Goal: Task Accomplishment & Management: Use online tool/utility

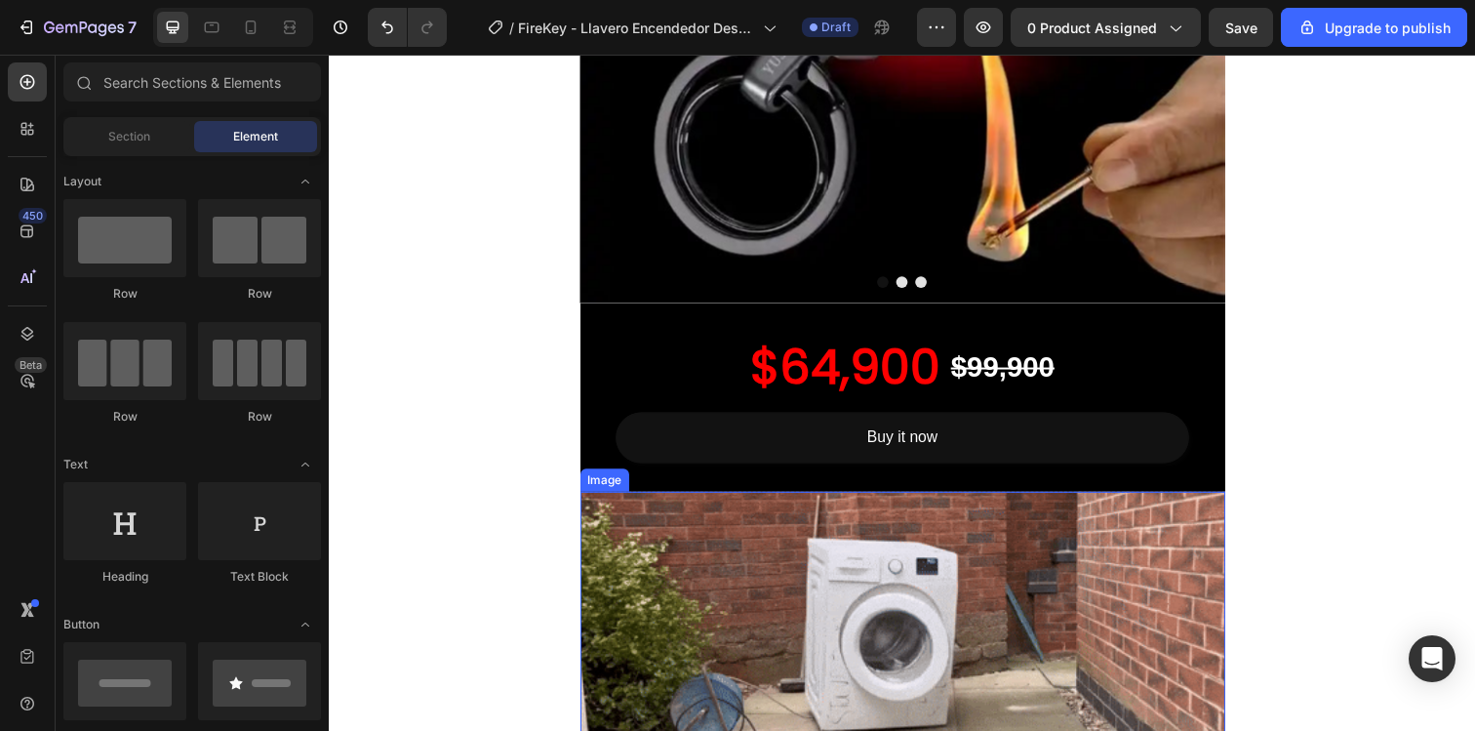
scroll to position [888, 0]
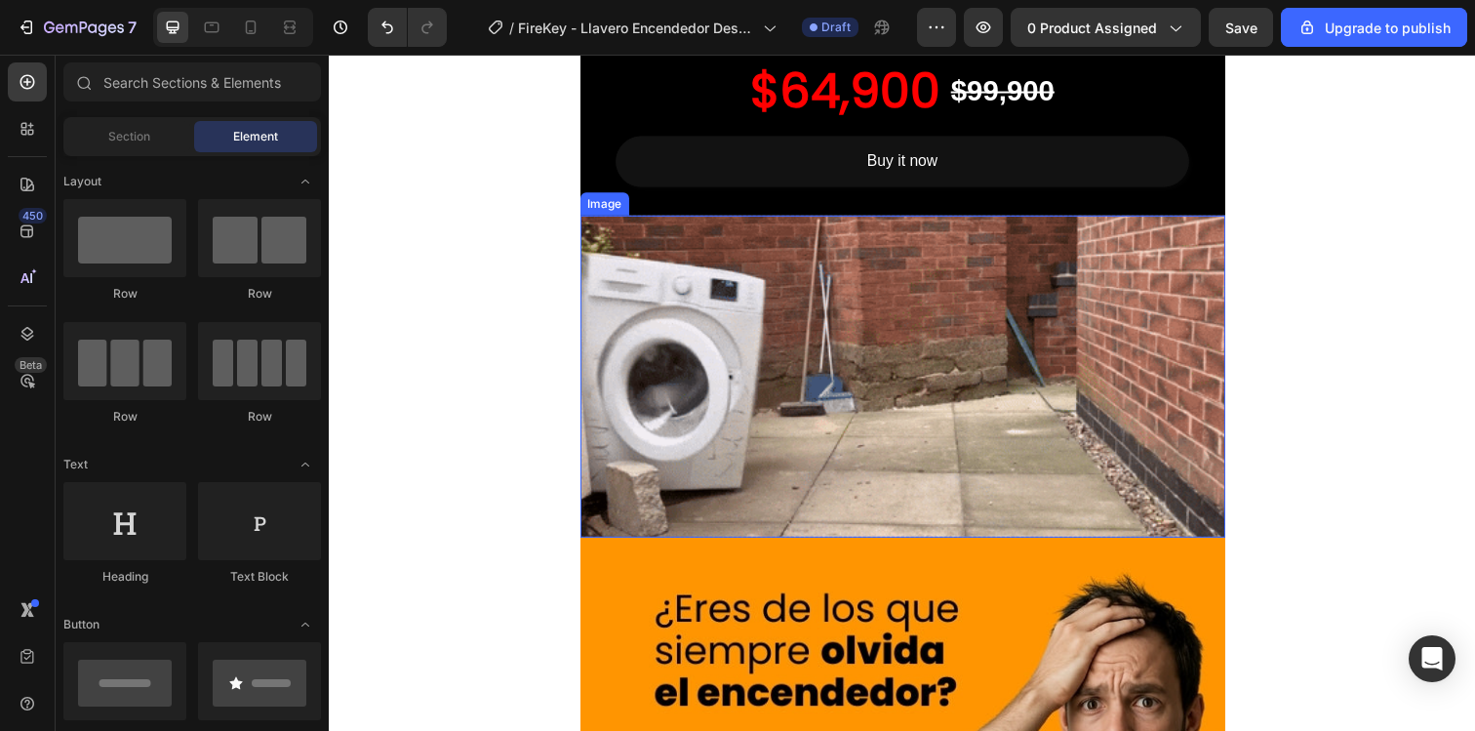
click at [727, 458] on img at bounding box center [914, 384] width 659 height 330
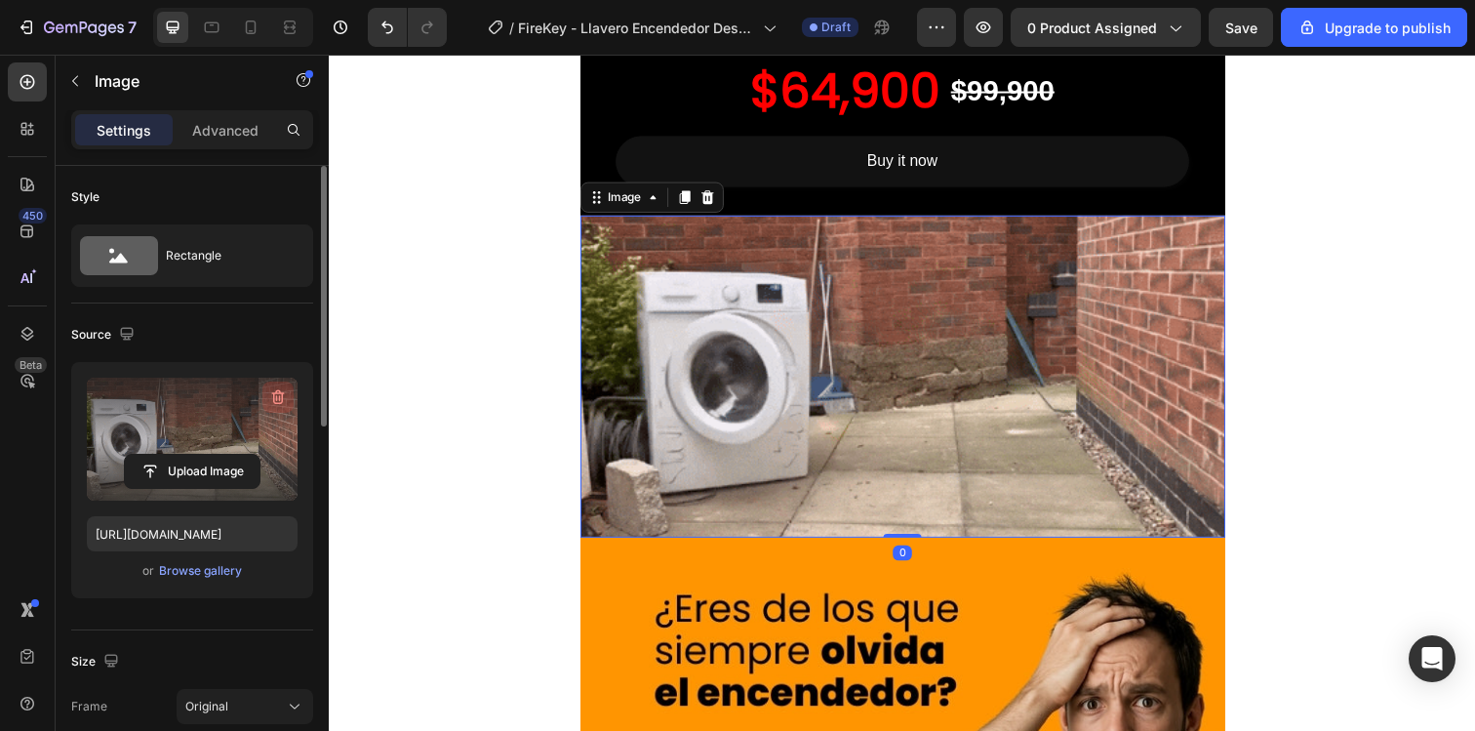
click at [276, 394] on icon "button" at bounding box center [278, 397] width 20 height 20
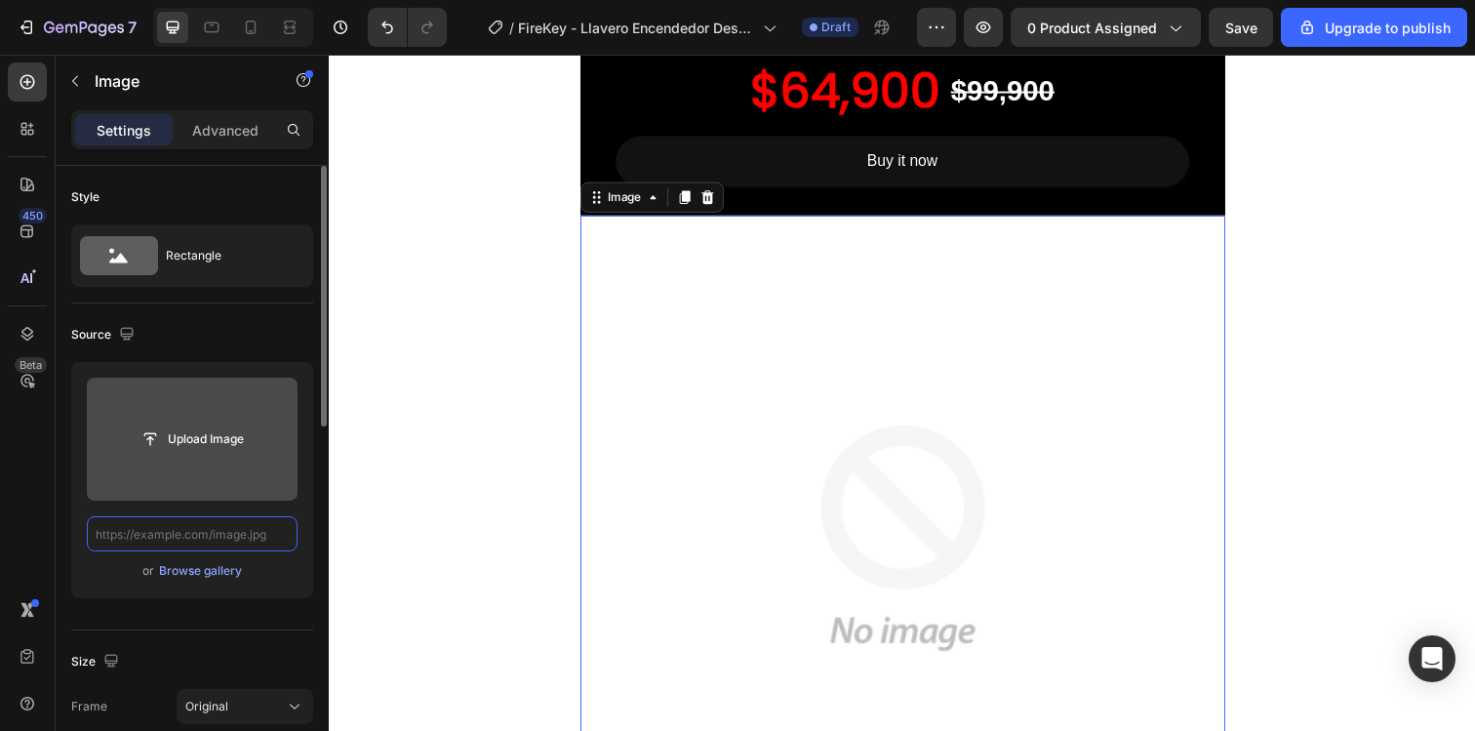
click at [202, 533] on input "text" at bounding box center [192, 533] width 211 height 35
paste input "https://media2.giphy.com/media/v1.Y2lkPTc5MGI3NjExZG91M3RmY2tocnRqN3V2MWozNHFqd…"
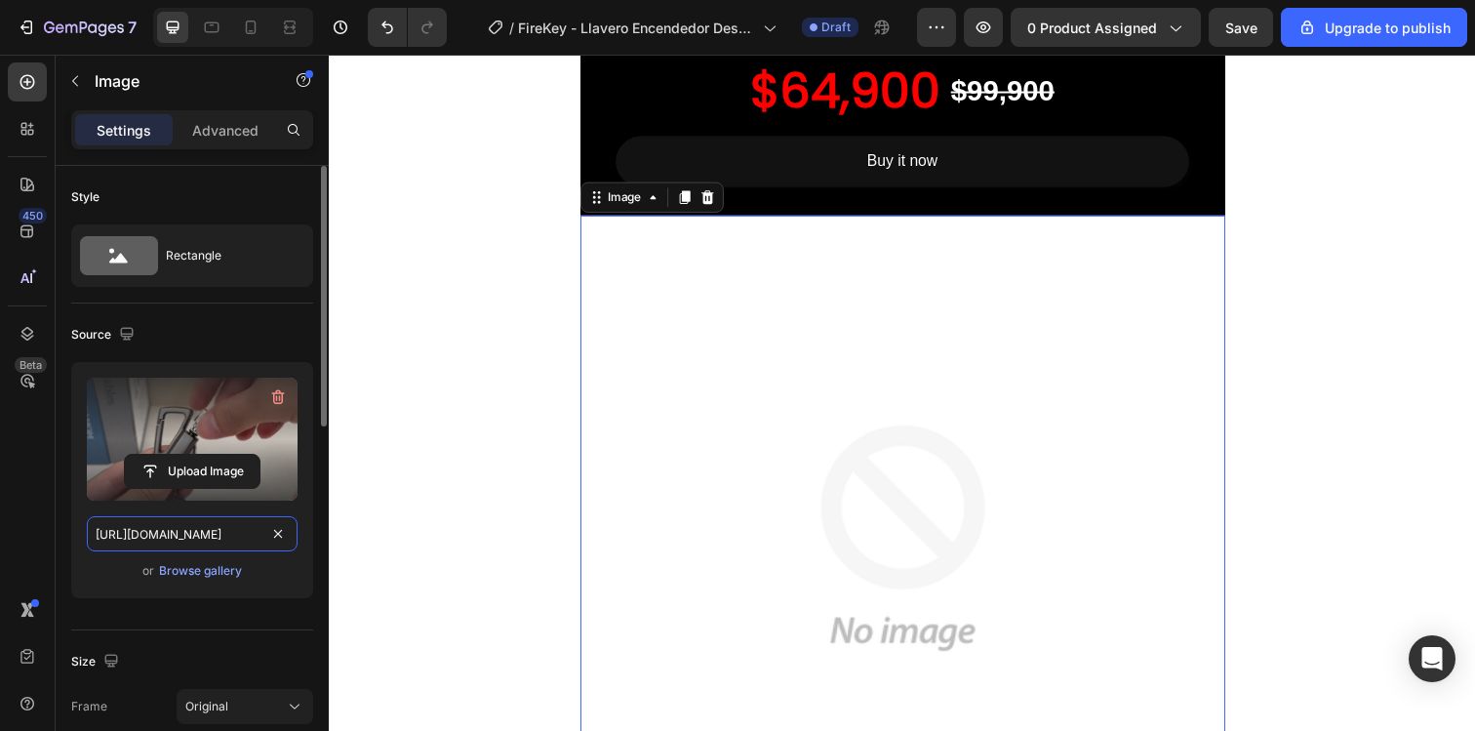
scroll to position [0, 1028]
type input "https://media2.giphy.com/media/v1.Y2lkPTc5MGI3NjExZG91M3RmY2tocnRqN3V2MWozNHFqd…"
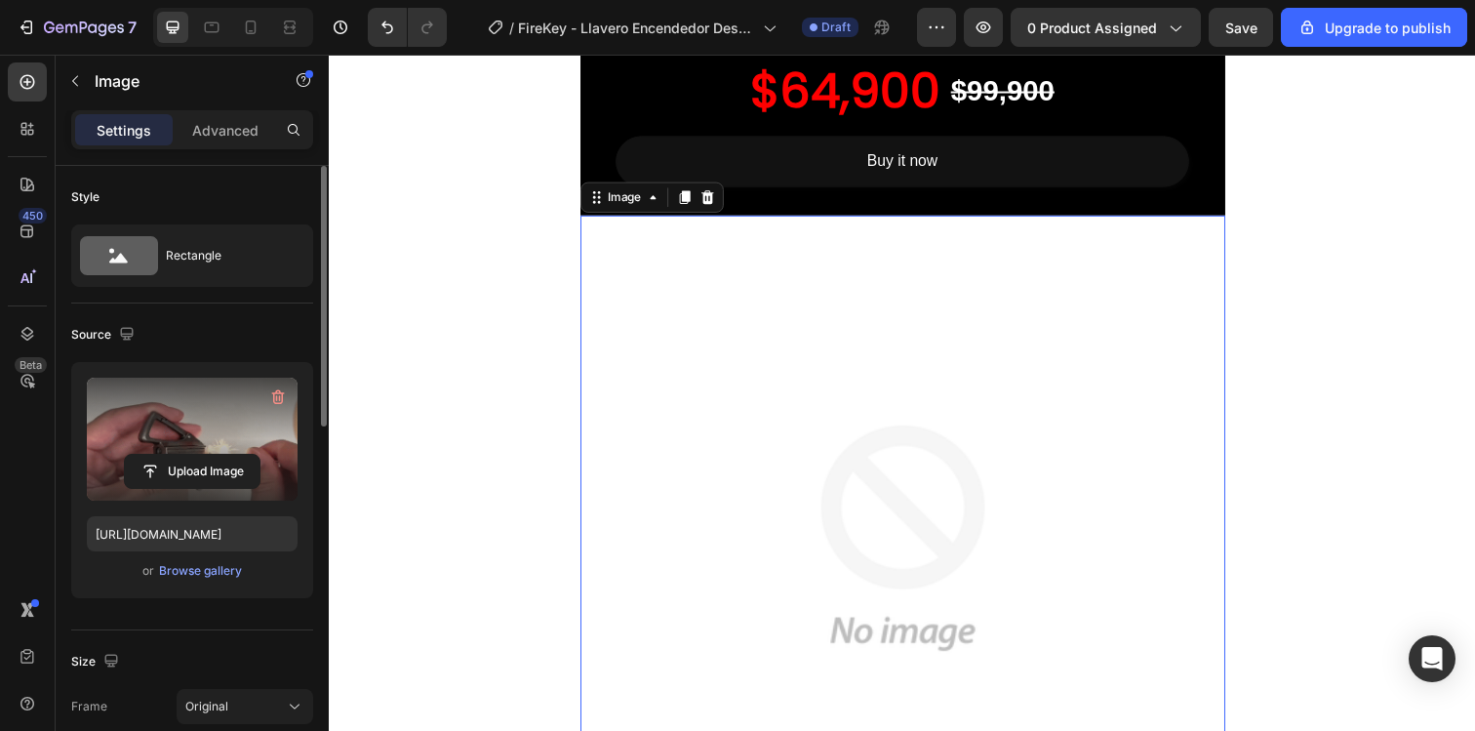
scroll to position [0, 0]
click at [237, 596] on div "Upload Image https://media2.giphy.com/media/v1.Y2lkPTc5MGI3NjExZG91M3RmY2tocnRq…" at bounding box center [192, 480] width 242 height 236
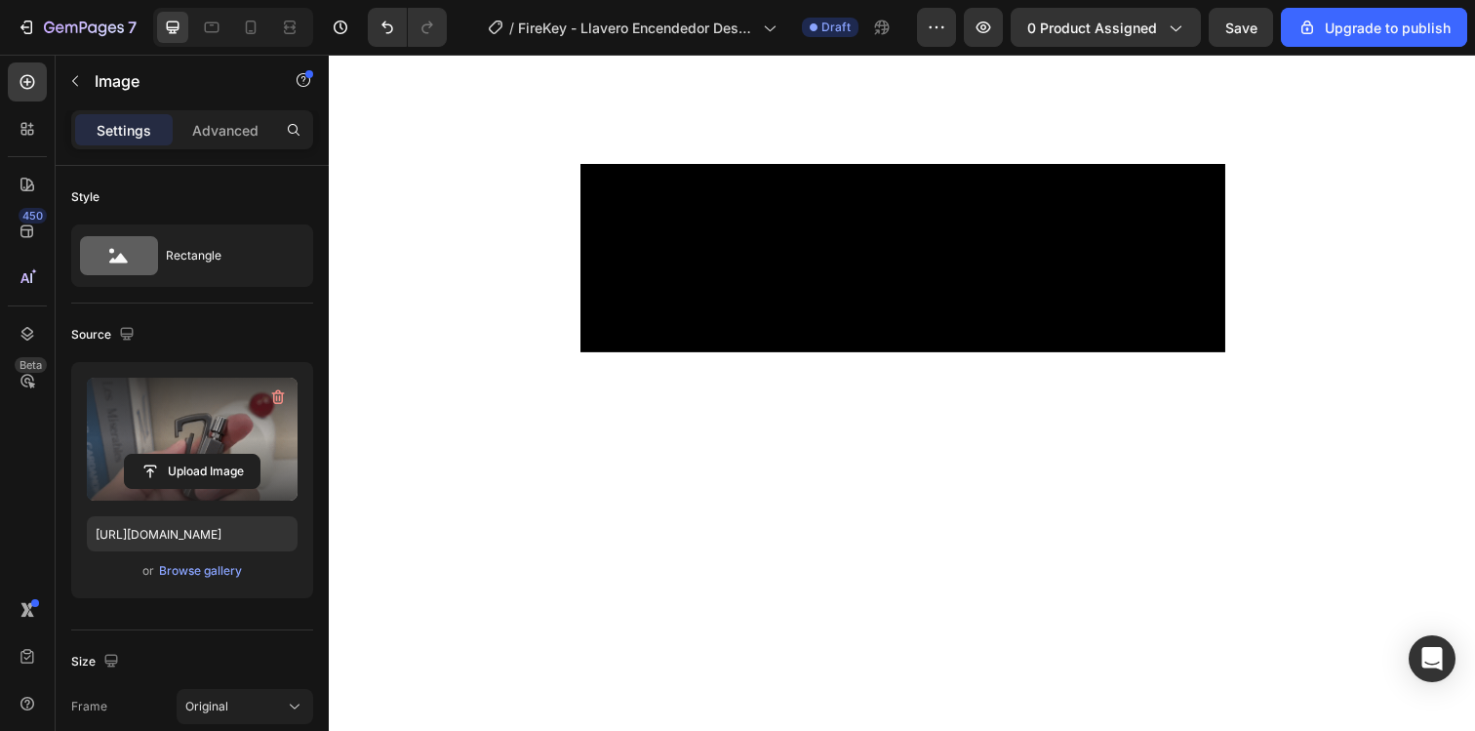
scroll to position [4868, 0]
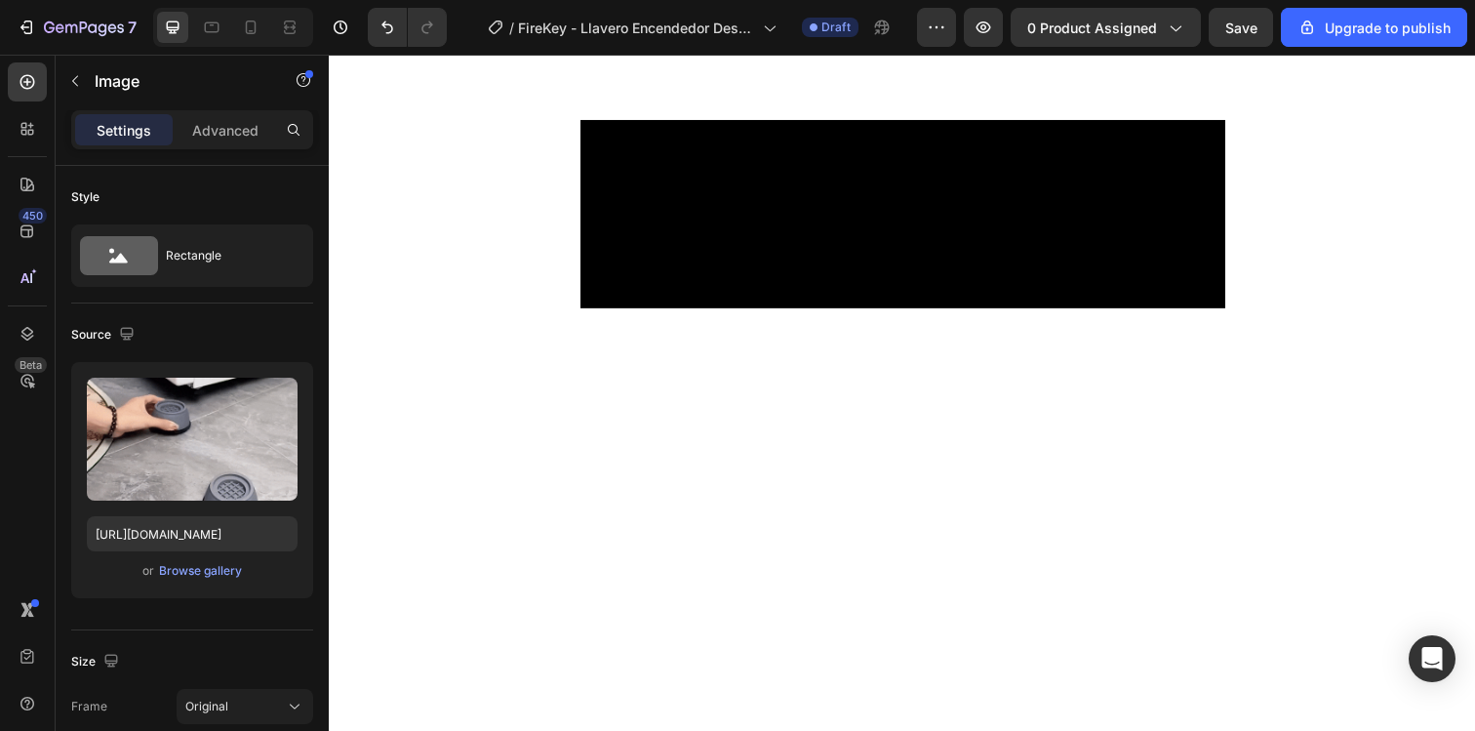
scroll to position [570, 0]
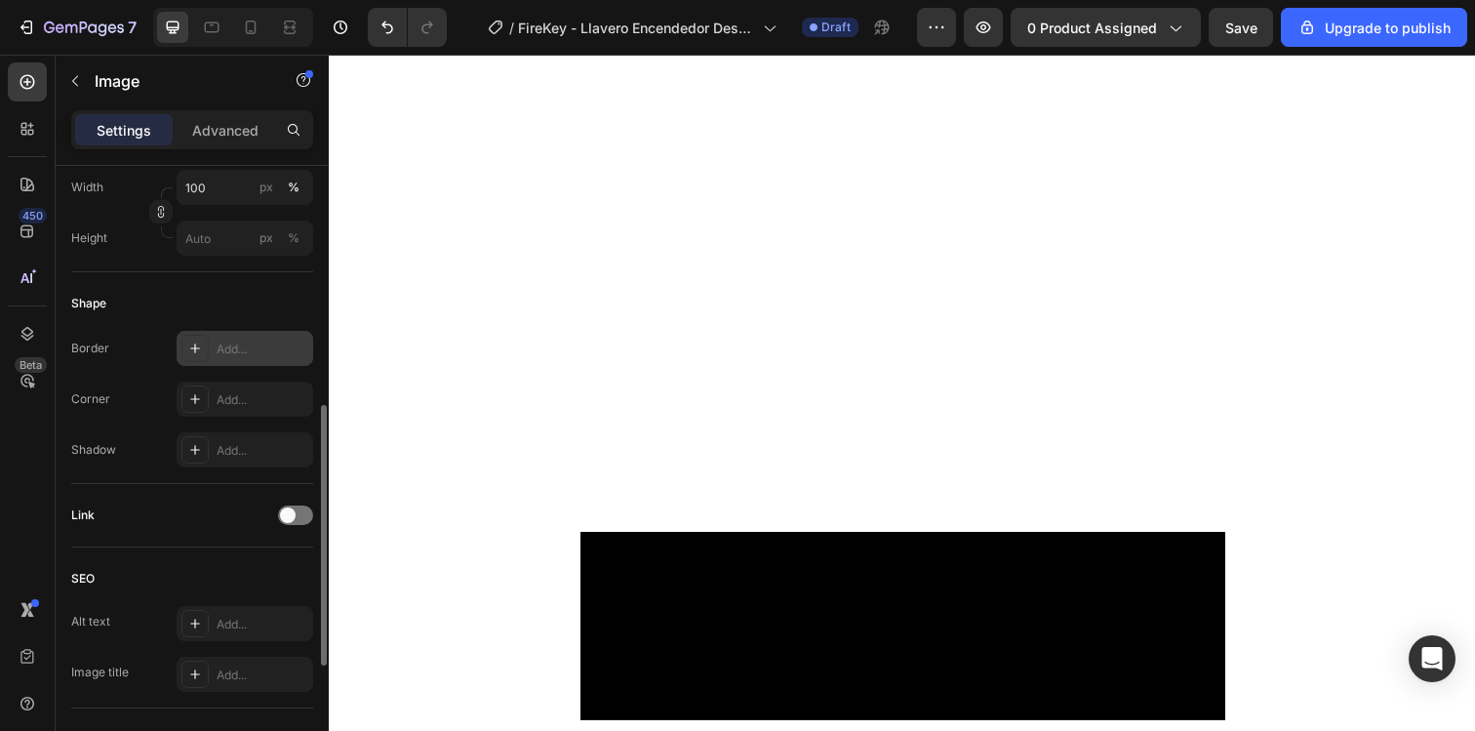
scroll to position [0, 0]
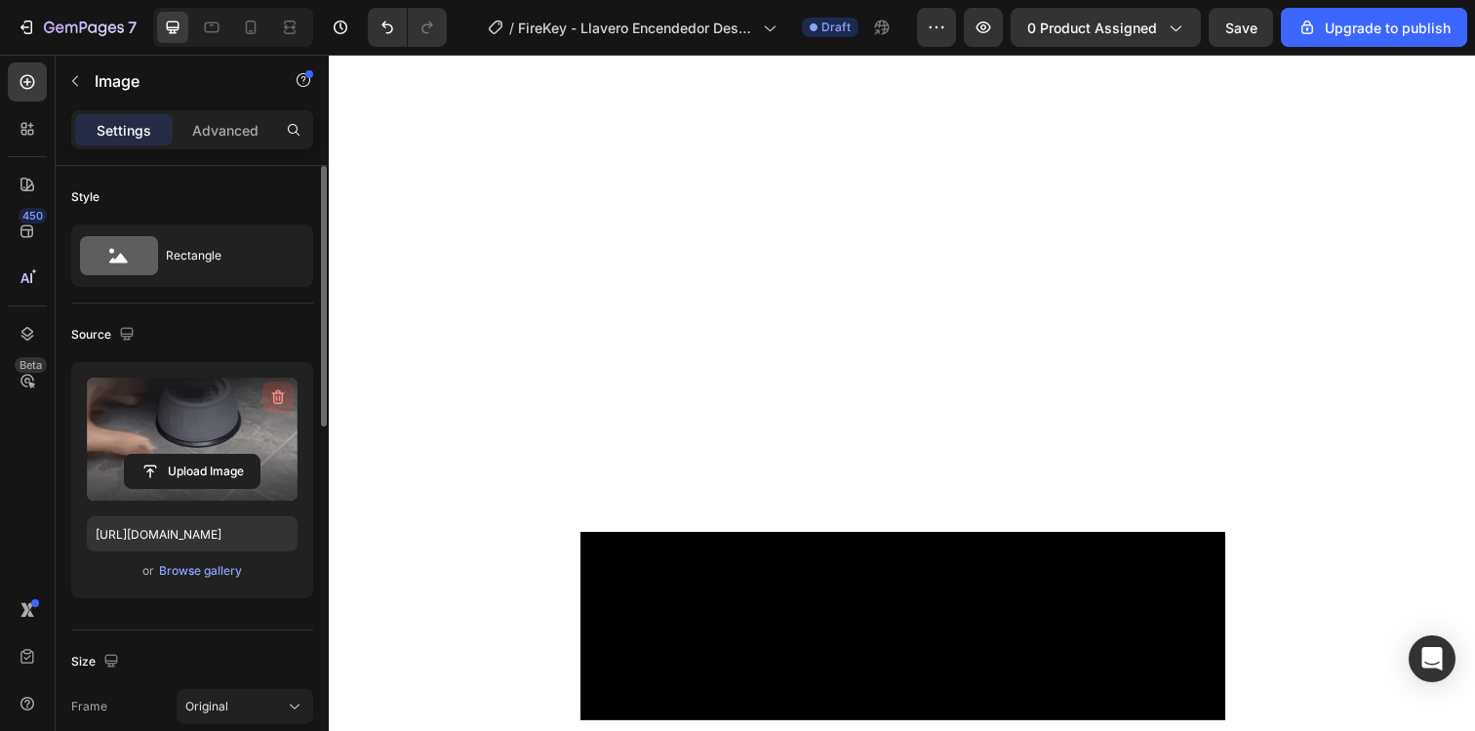
click at [280, 397] on icon "button" at bounding box center [278, 397] width 20 height 20
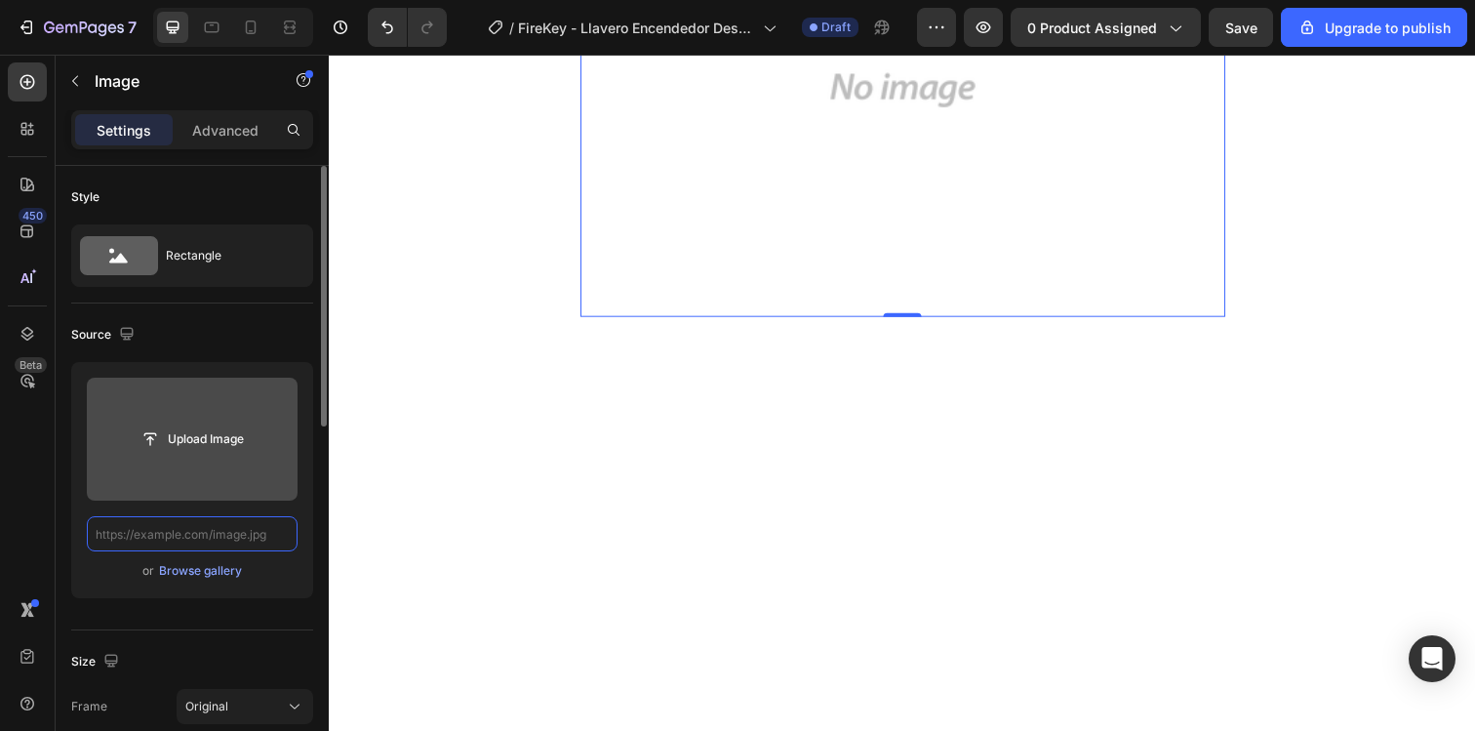
click at [224, 526] on input "text" at bounding box center [192, 533] width 211 height 35
paste input "https://media0.giphy.com/media/v1.Y2lkPTc5MGI3NjExZnRiZnRjMXl2YWR1Ynd6ZWdzdWRtZ…"
type input "https://media0.giphy.com/media/v1.Y2lkPTc5MGI3NjExZnRiZnRjMXl2YWR1Ynd6ZWdzdWRtZ…"
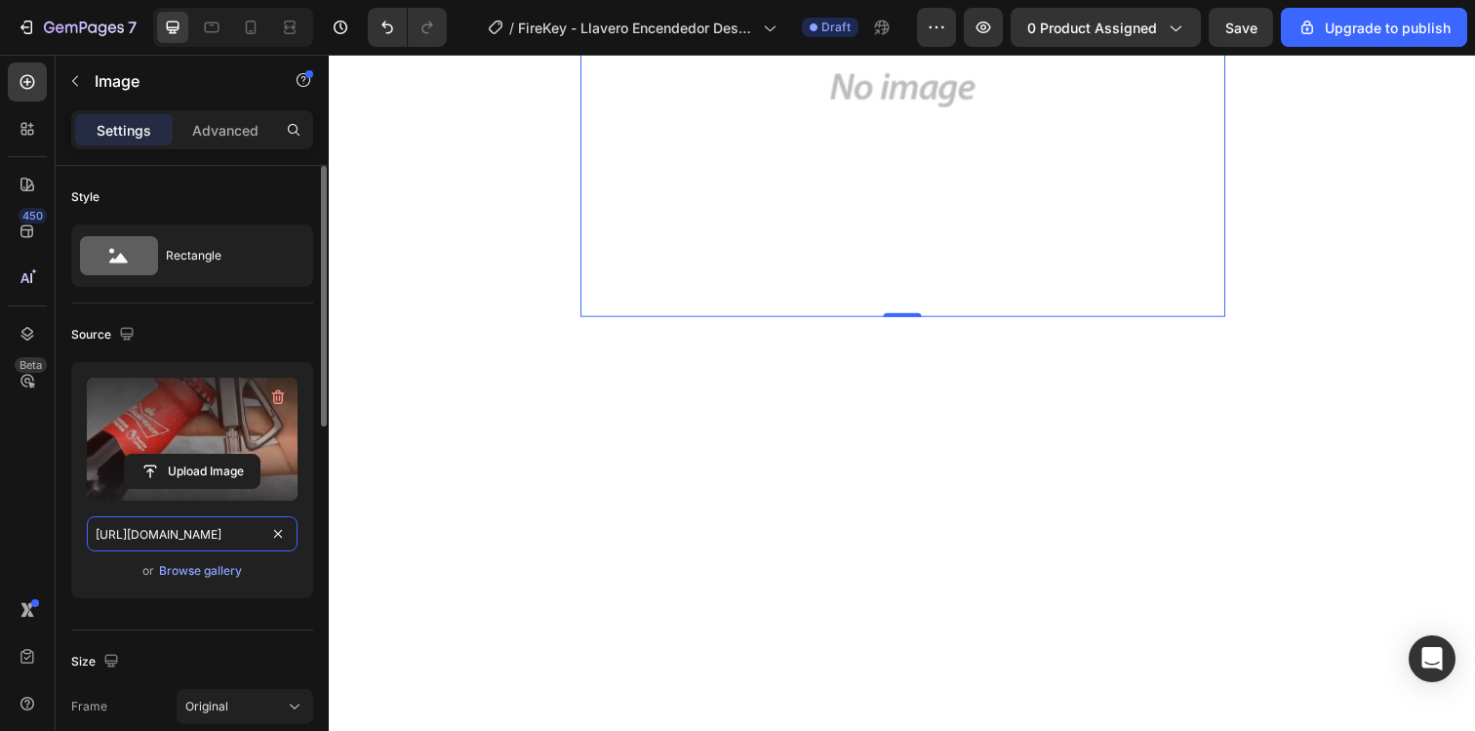
scroll to position [0, 1025]
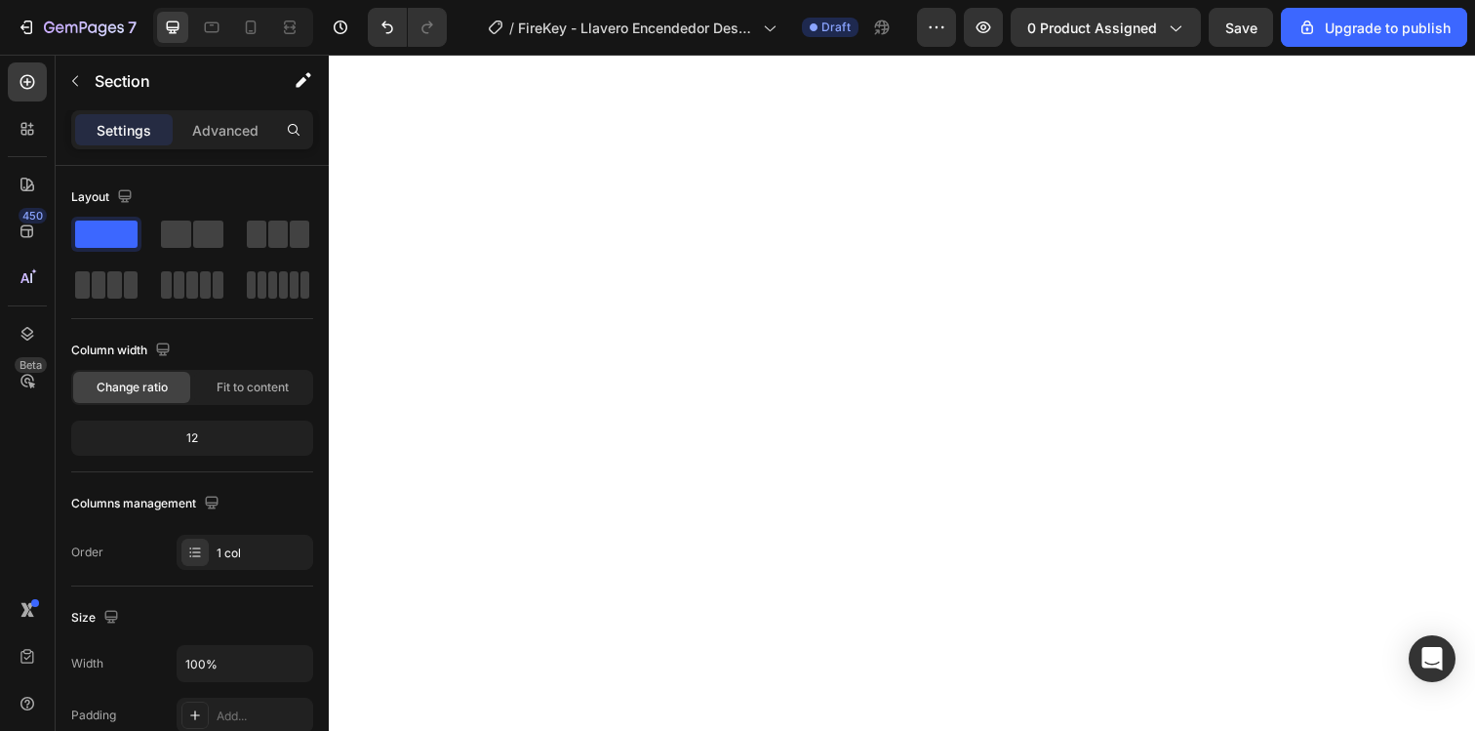
scroll to position [4748, 0]
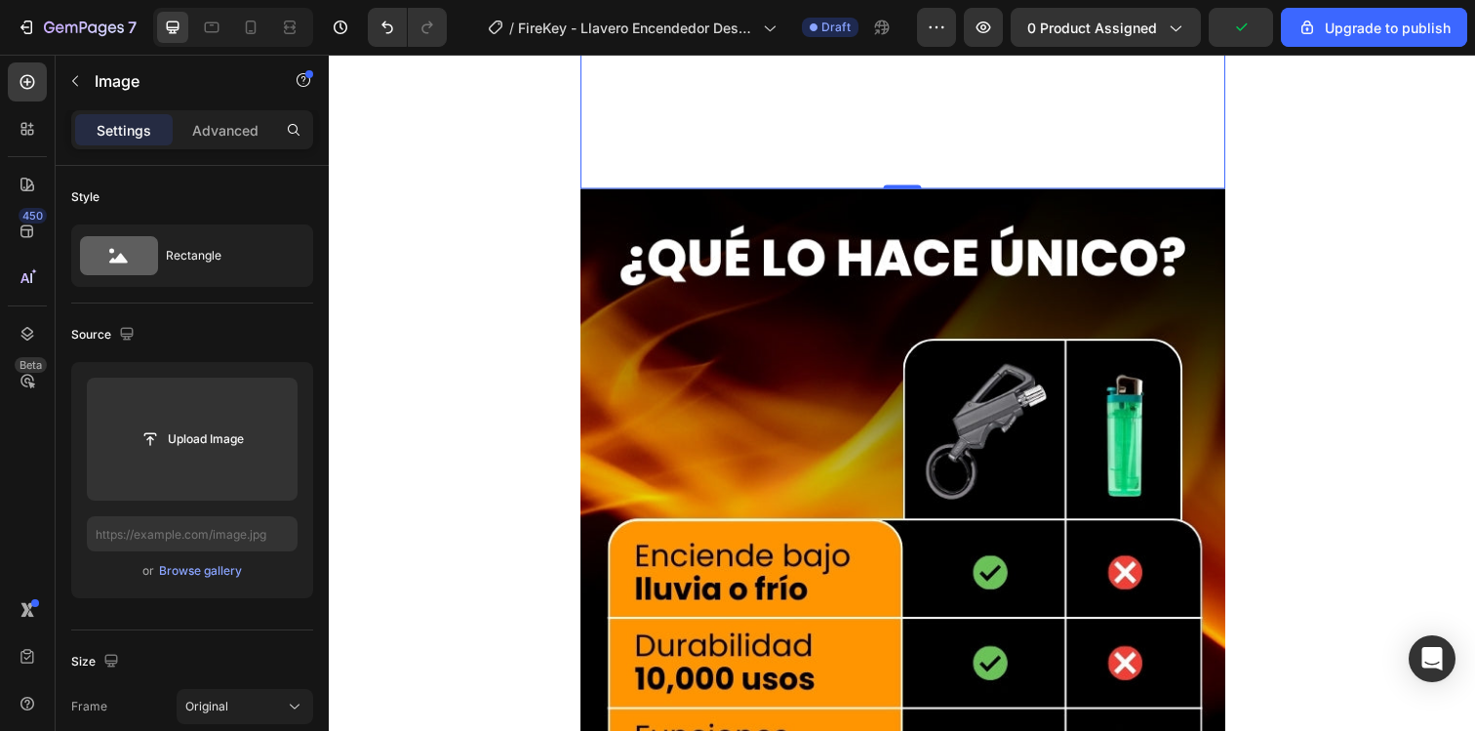
scroll to position [5108, 0]
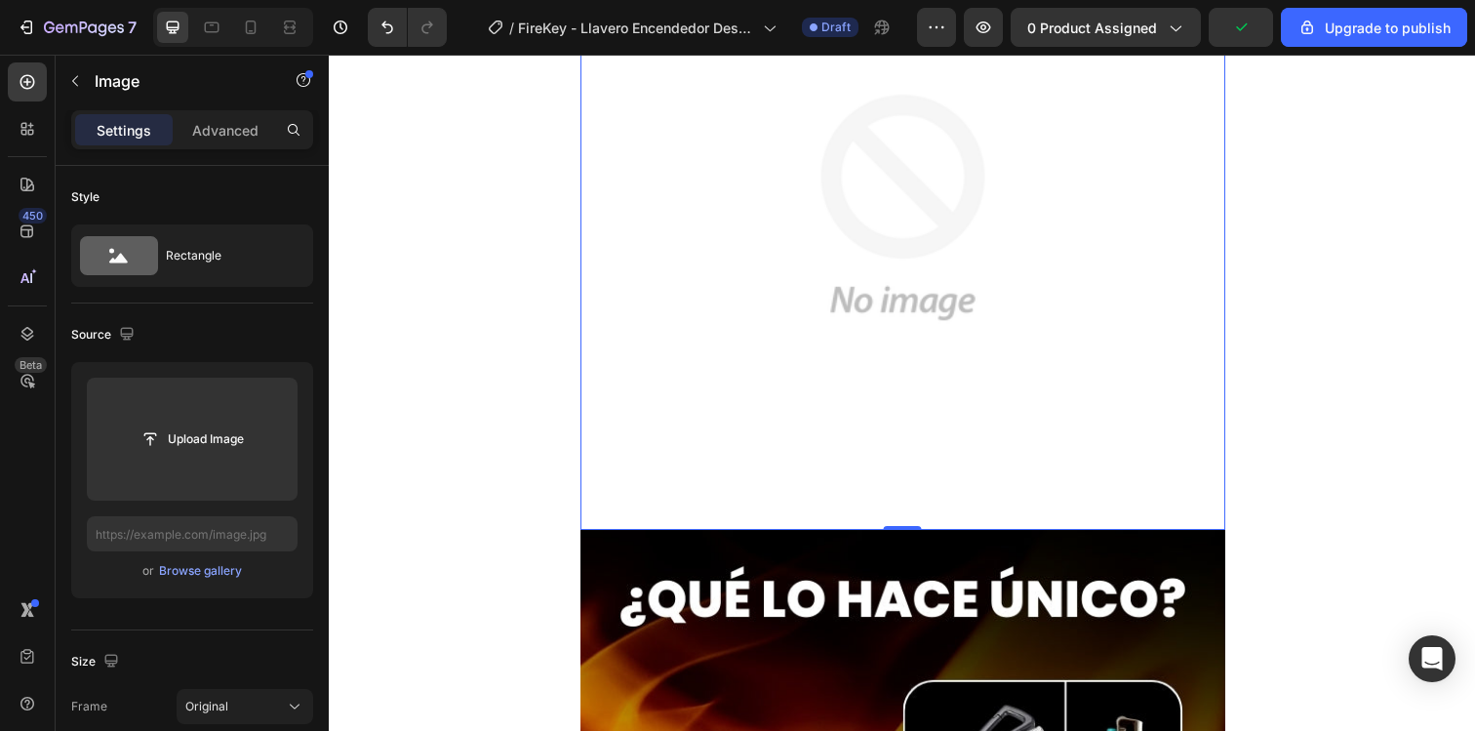
click at [698, 345] on img at bounding box center [914, 210] width 659 height 659
click at [182, 522] on input "text" at bounding box center [192, 533] width 211 height 35
paste input "https://media0.giphy.com/media/v1.Y2lkPTc5MGI3NjExZnRiZnRjMXl2YWR1Ynd6ZWdzdWRtZ…"
type input "https://media0.giphy.com/media/v1.Y2lkPTc5MGI3NjExZnRiZnRjMXl2YWR1Ynd6ZWdzdWRtZ…"
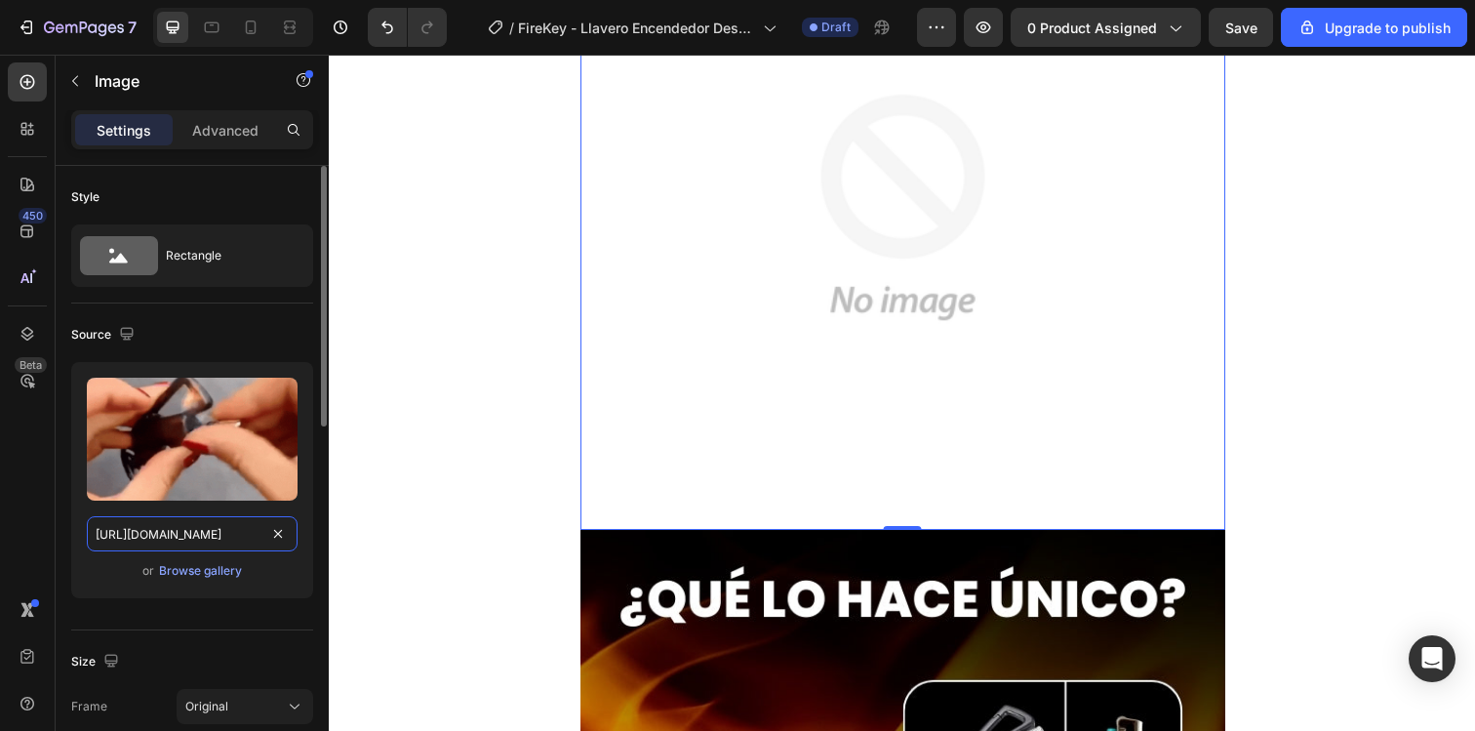
scroll to position [0, 1025]
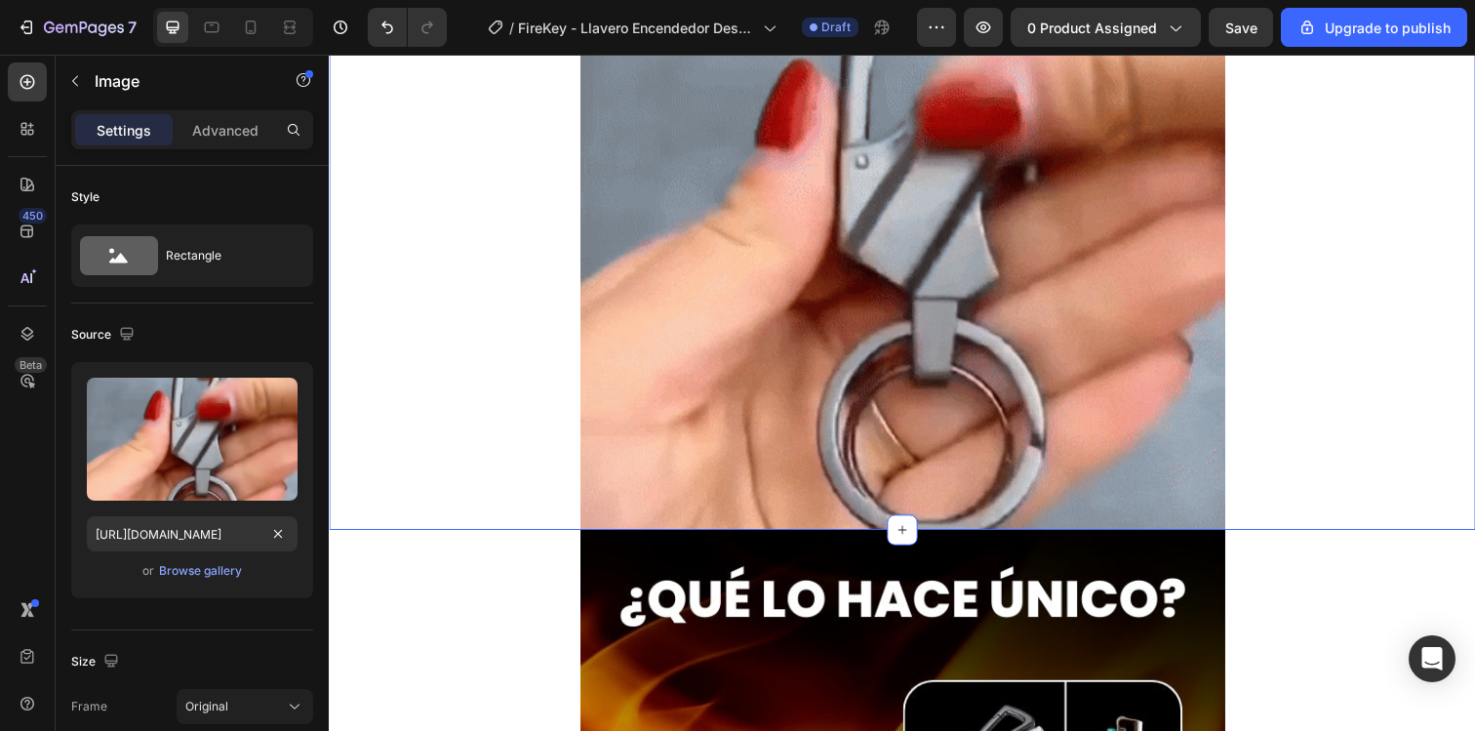
click at [380, 531] on div "Image Row" at bounding box center [914, 210] width 1171 height 659
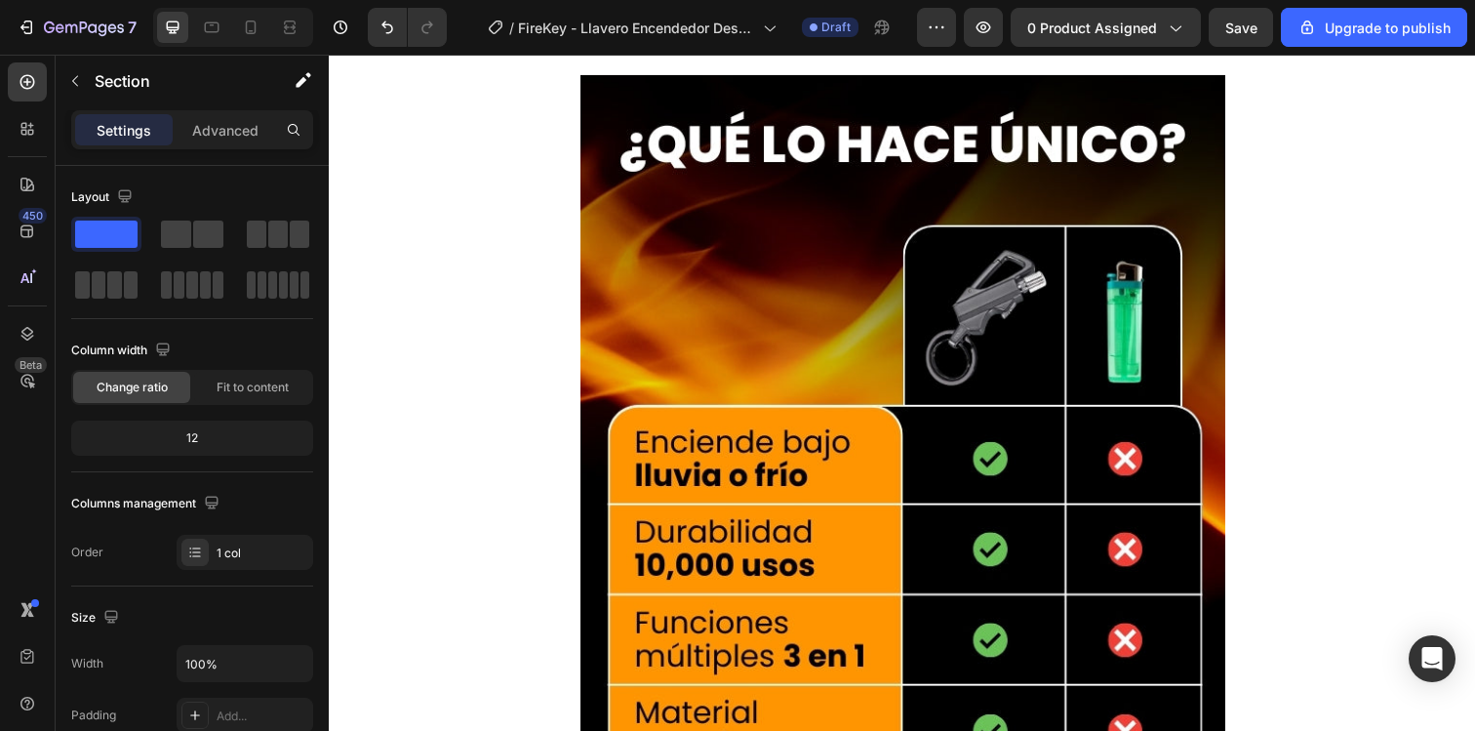
scroll to position [4444, 0]
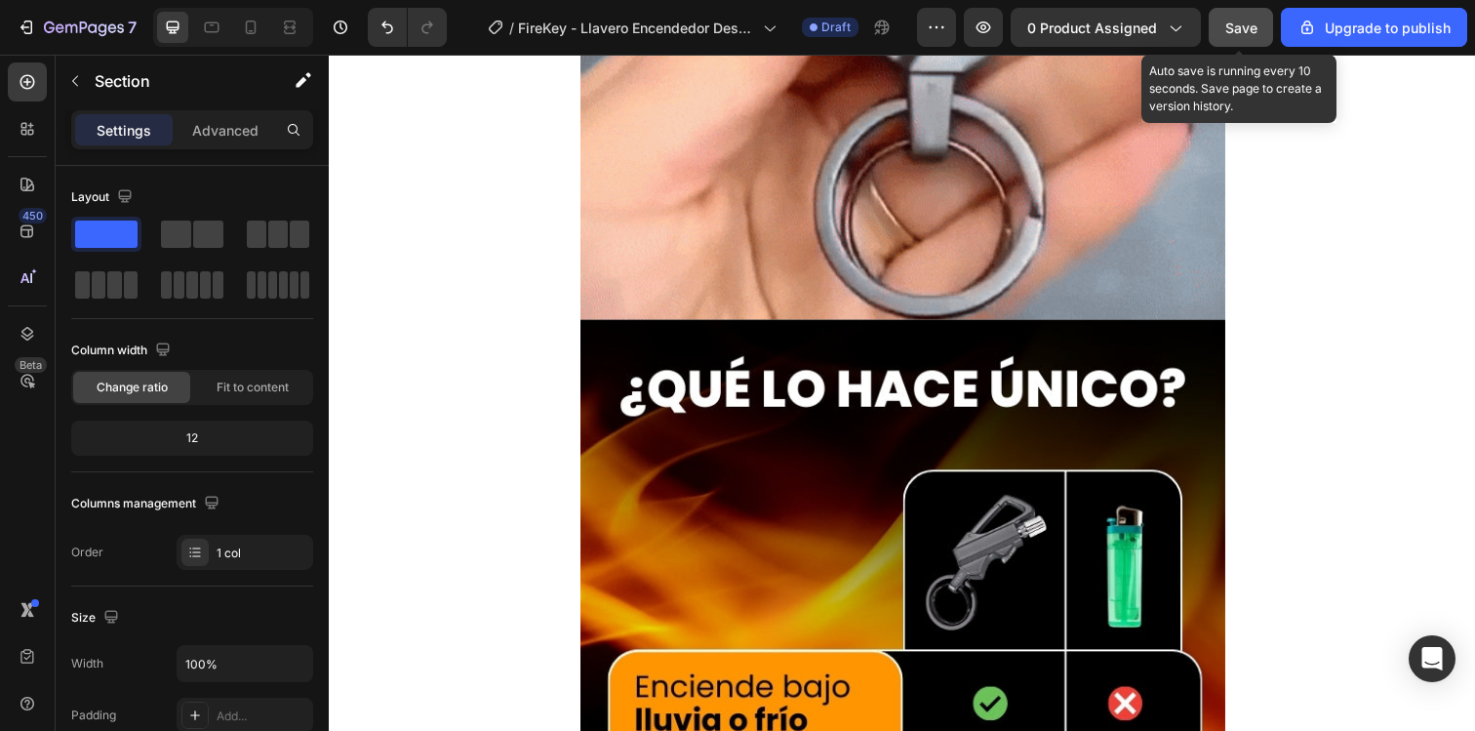
click at [1233, 30] on span "Save" at bounding box center [1241, 28] width 32 height 17
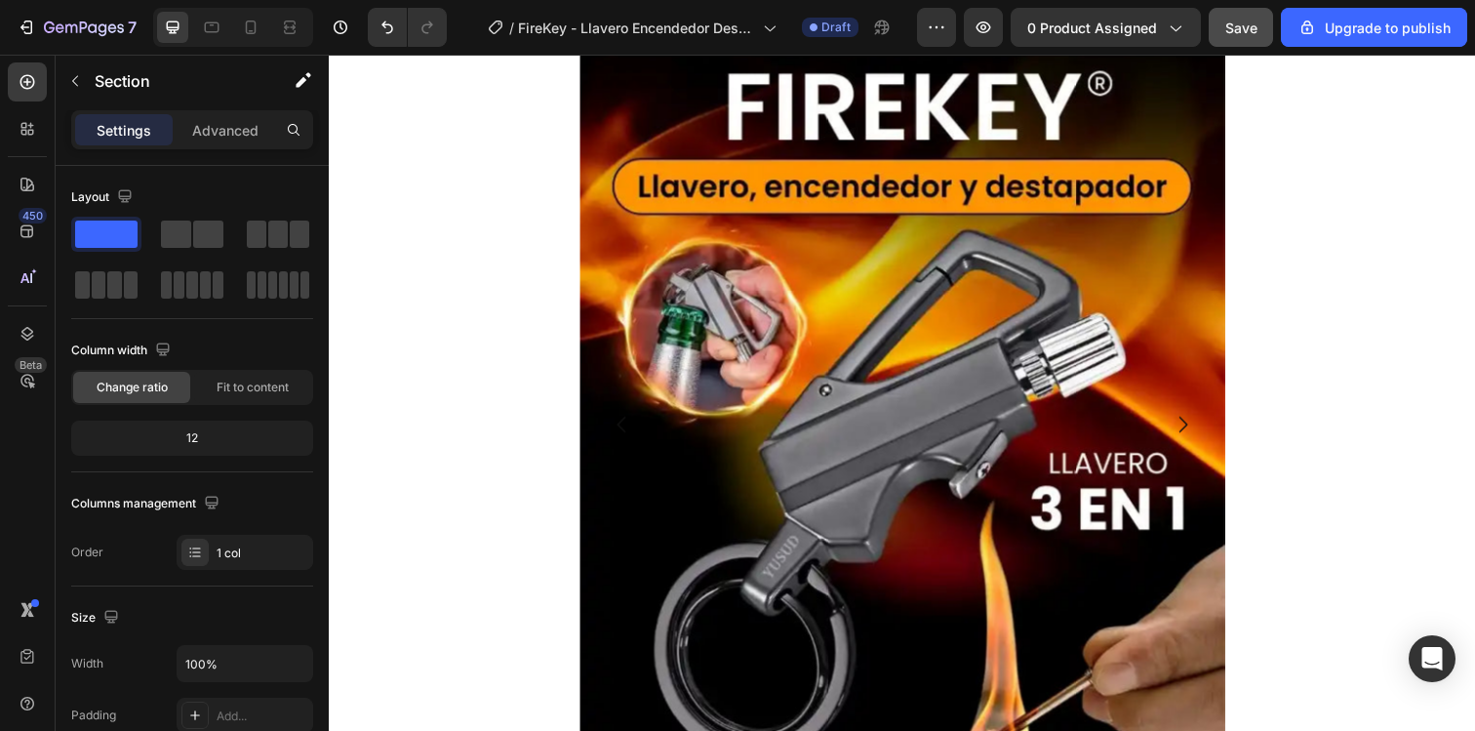
scroll to position [0, 0]
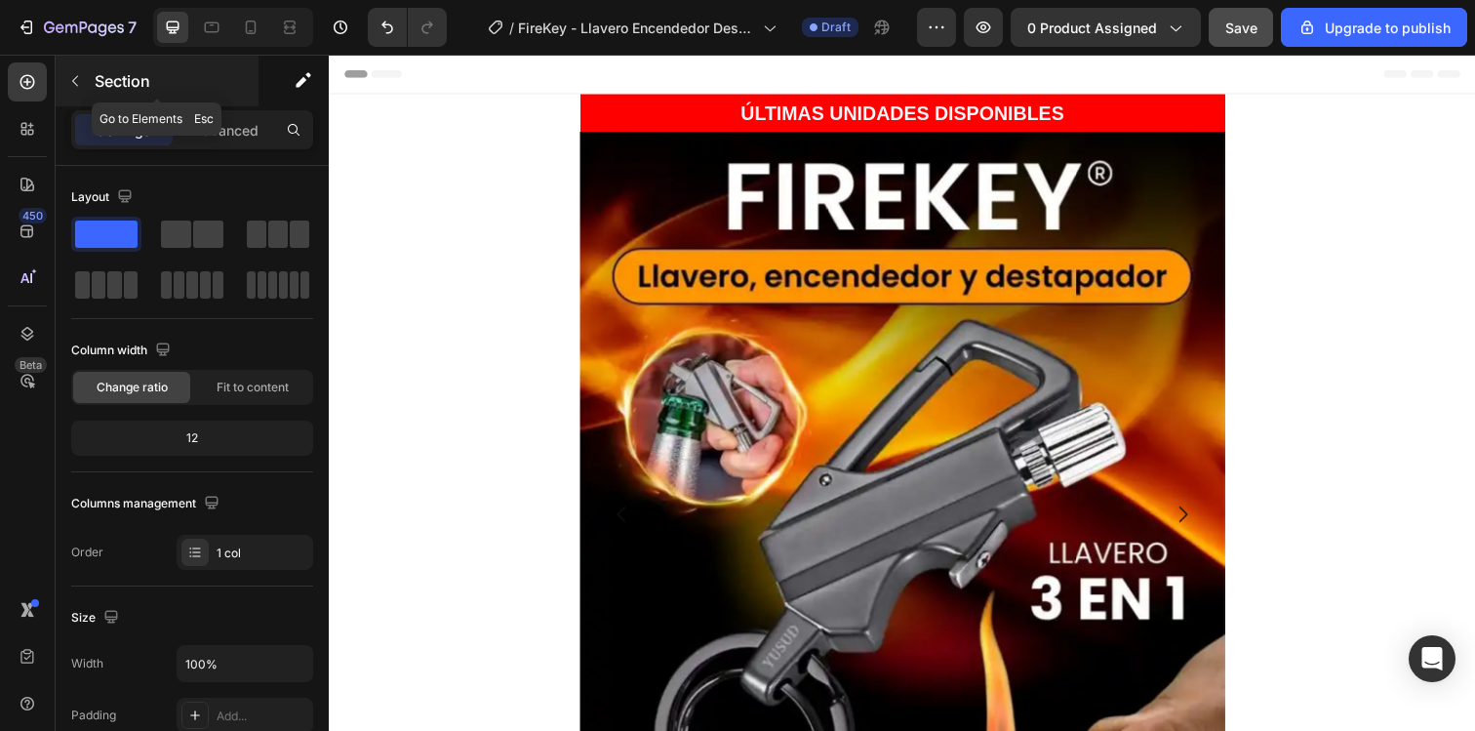
click at [102, 80] on p "Section" at bounding box center [175, 80] width 160 height 23
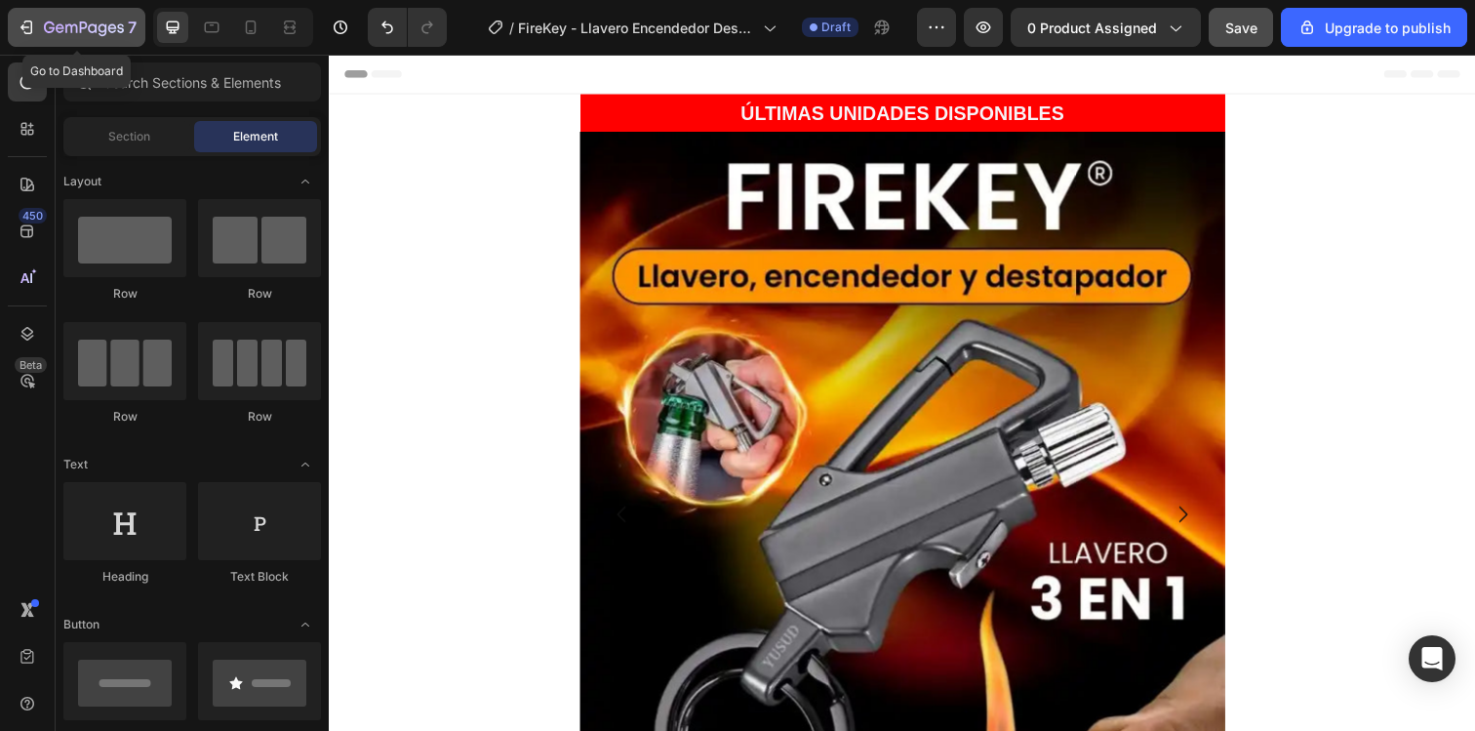
click at [60, 25] on icon "button" at bounding box center [84, 28] width 80 height 17
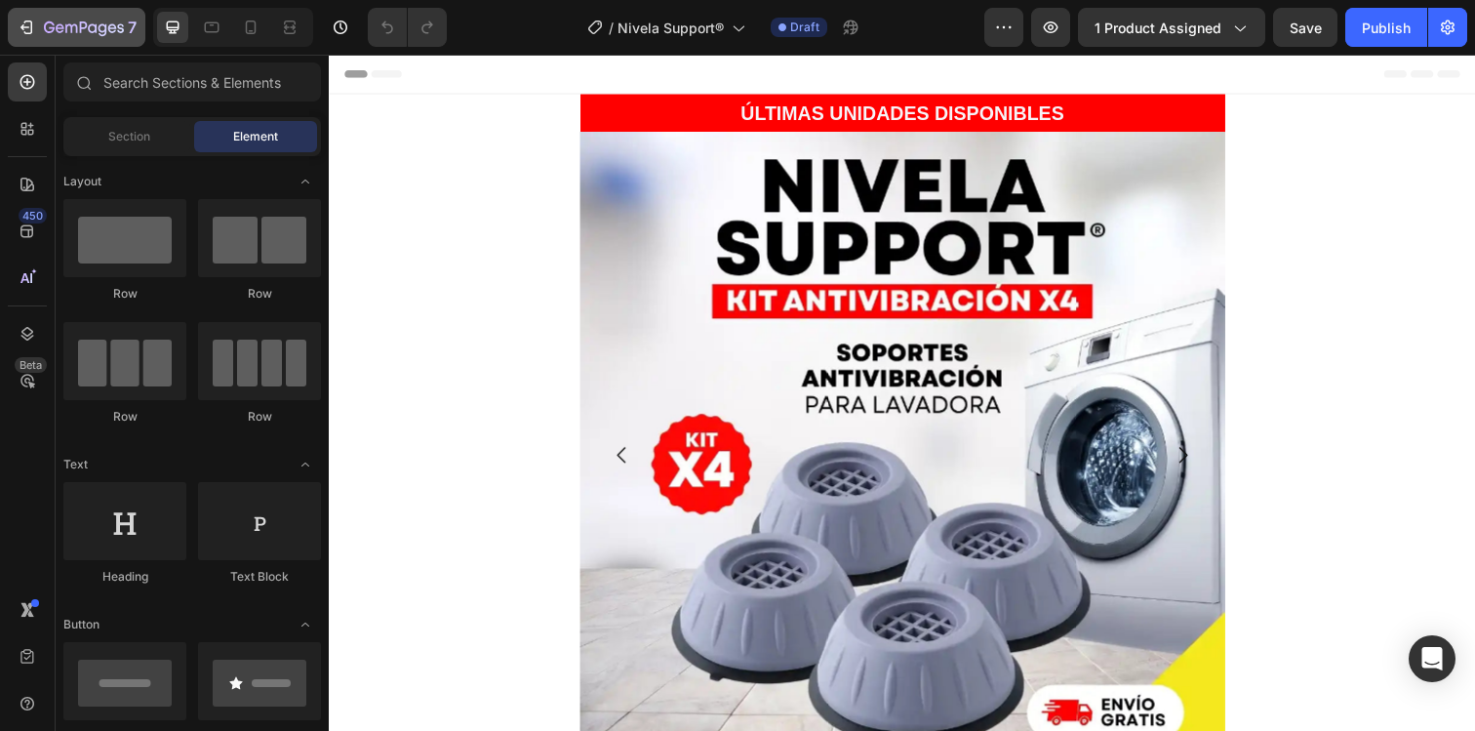
click at [55, 43] on button "7" at bounding box center [77, 27] width 138 height 39
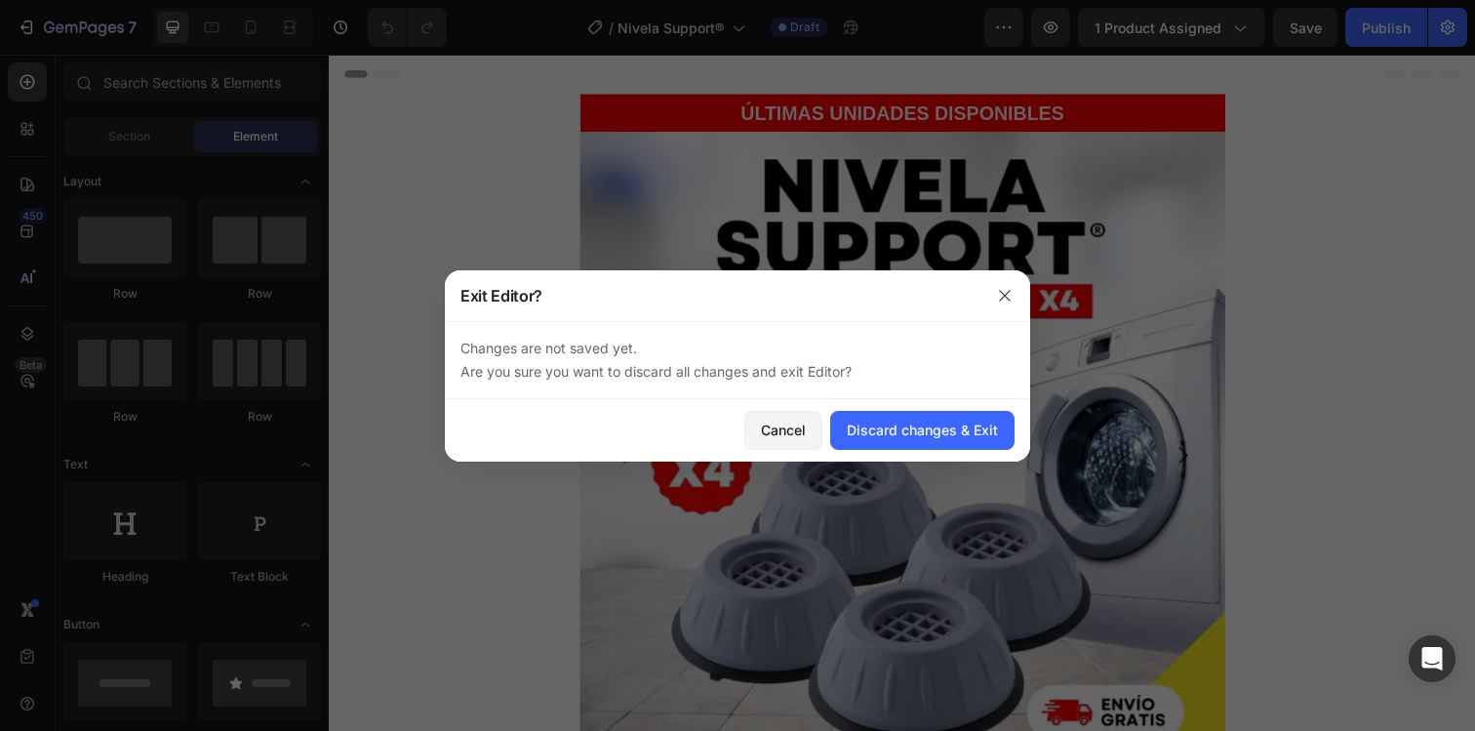
click at [50, 38] on div at bounding box center [737, 365] width 1475 height 731
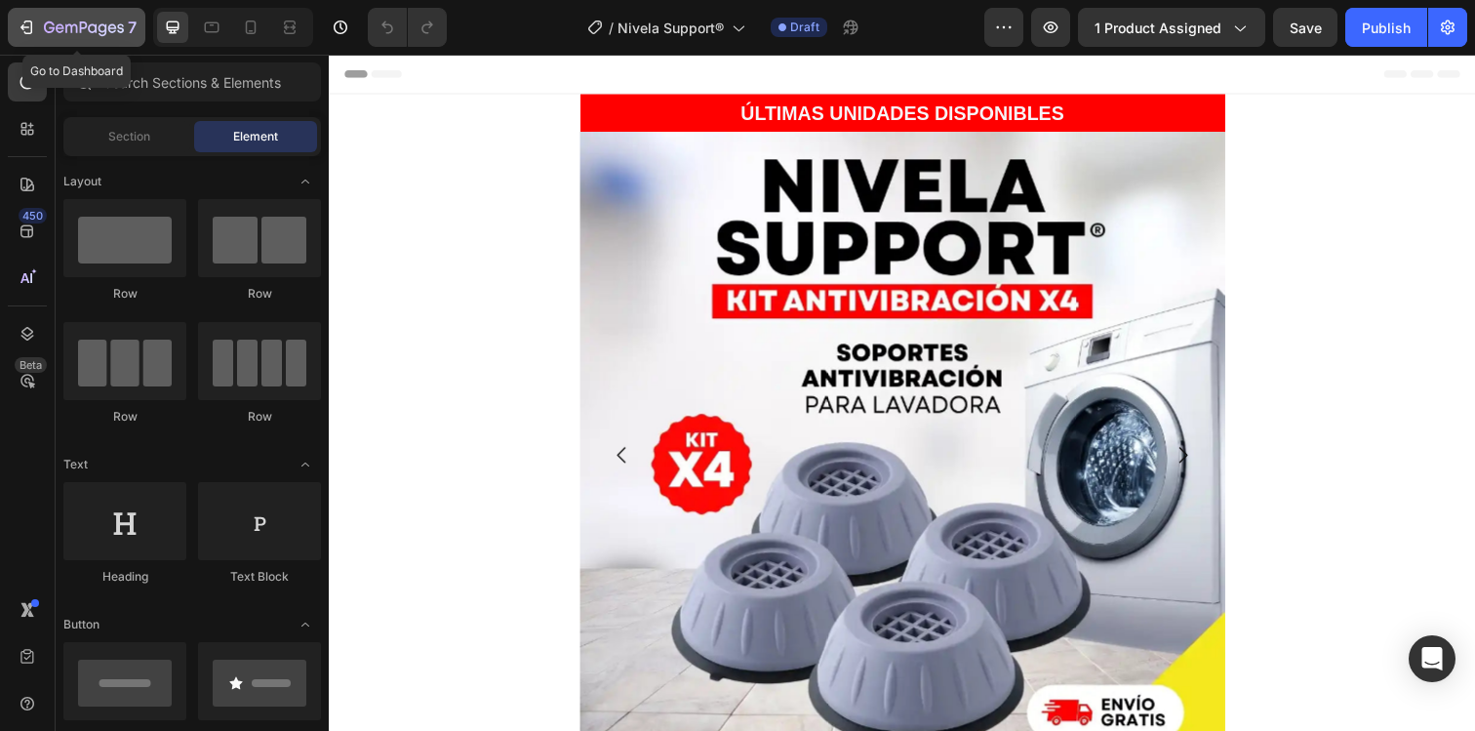
click at [50, 34] on icon "button" at bounding box center [84, 28] width 80 height 17
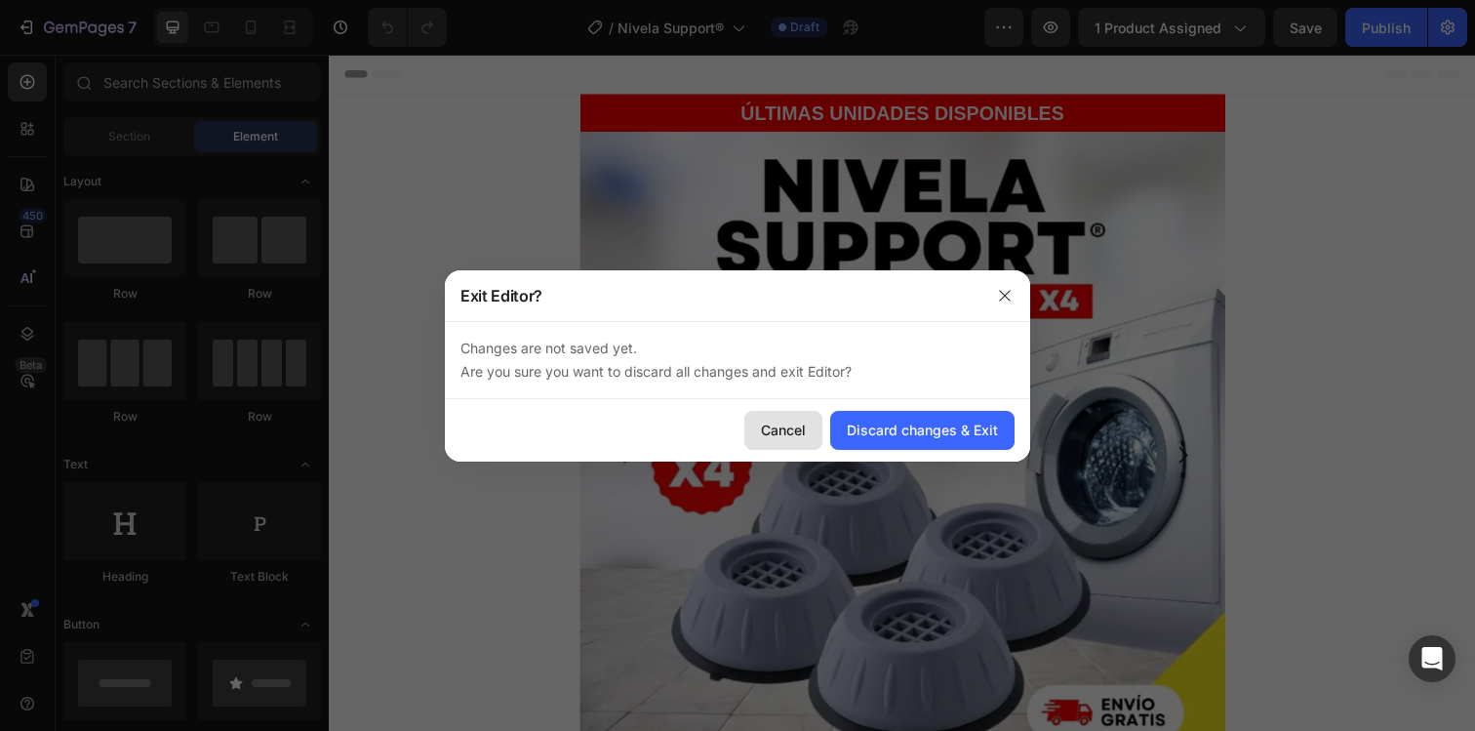
click at [786, 425] on div "Cancel" at bounding box center [783, 430] width 45 height 20
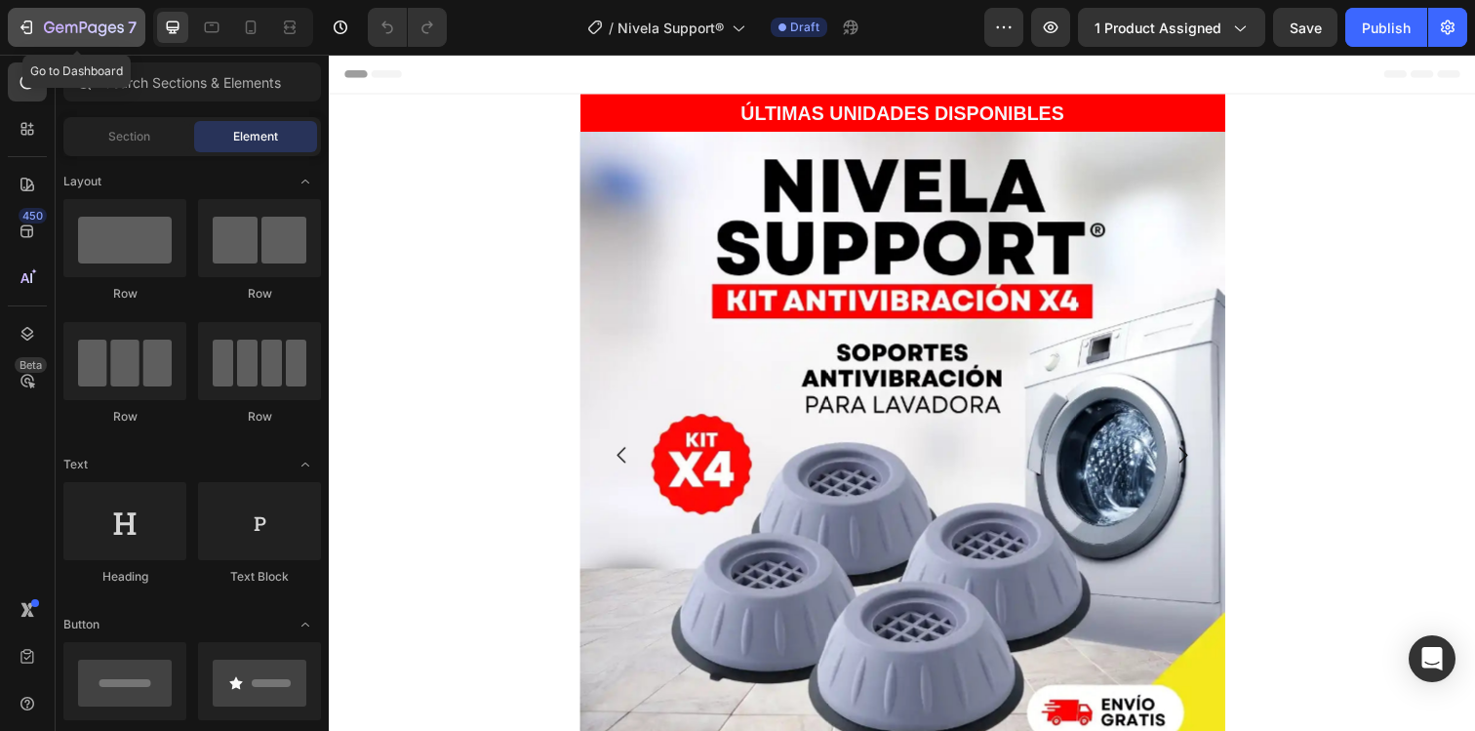
click at [96, 31] on icon "button" at bounding box center [92, 27] width 9 height 9
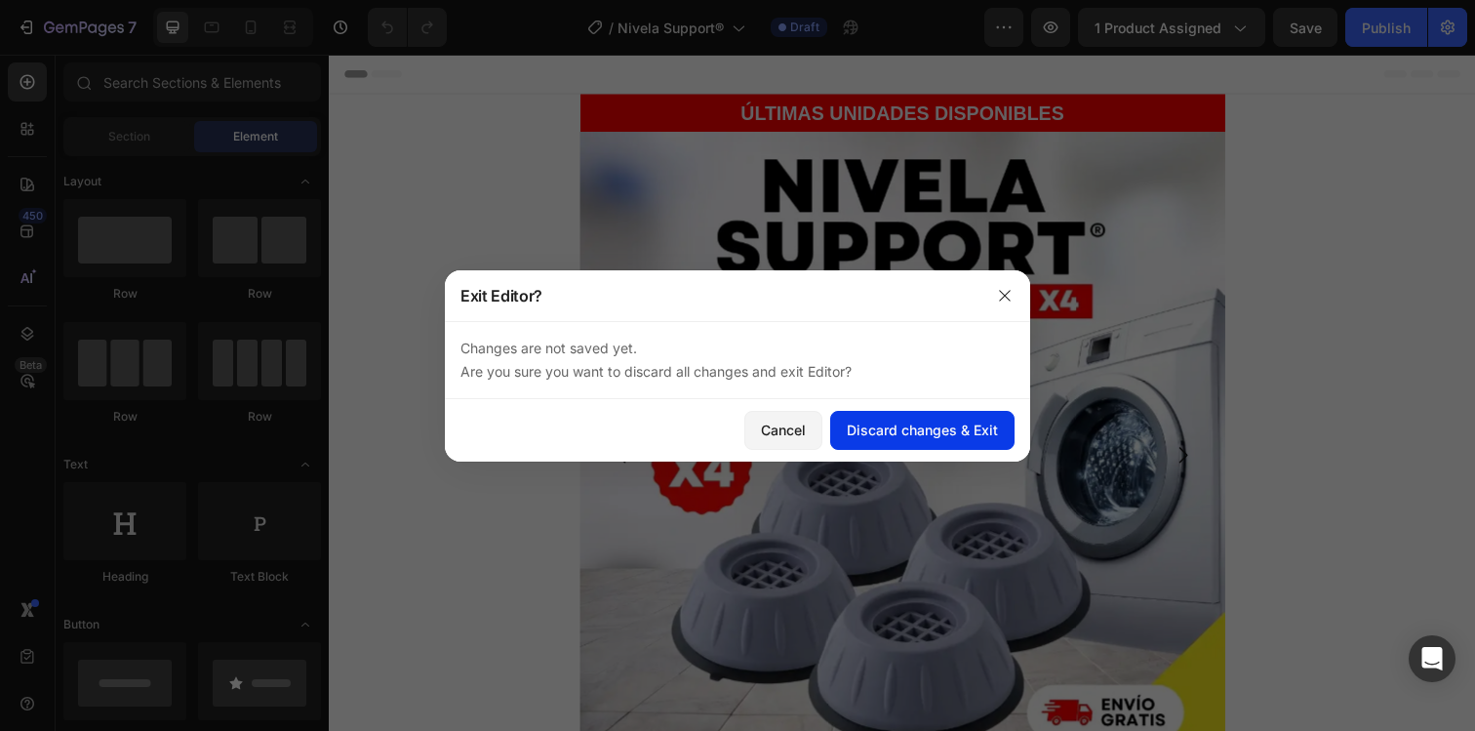
click at [850, 434] on div "Discard changes & Exit" at bounding box center [922, 430] width 151 height 20
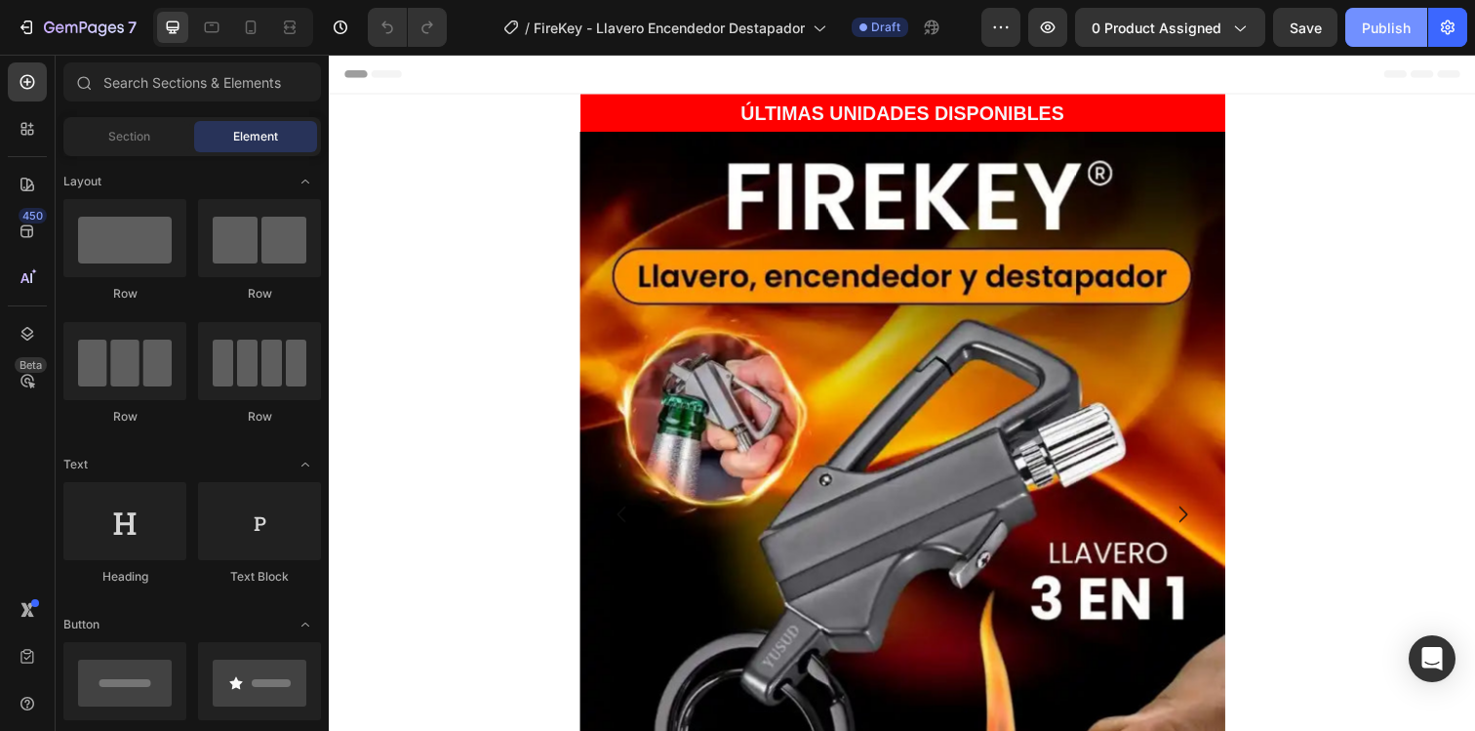
click at [1393, 27] on div "Publish" at bounding box center [1386, 28] width 49 height 20
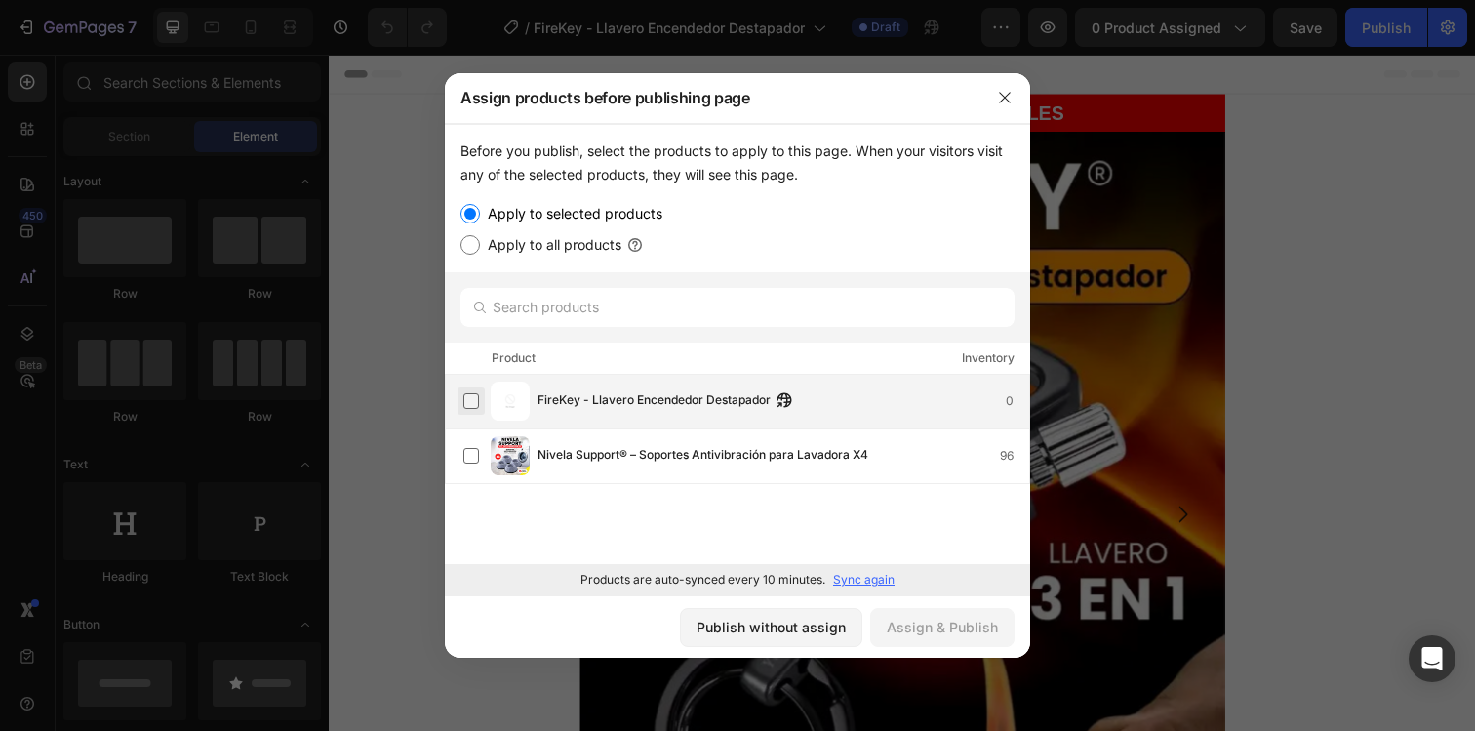
click at [463, 409] on label at bounding box center [471, 401] width 16 height 16
click at [929, 626] on div "Assign & Publish" at bounding box center [942, 627] width 111 height 20
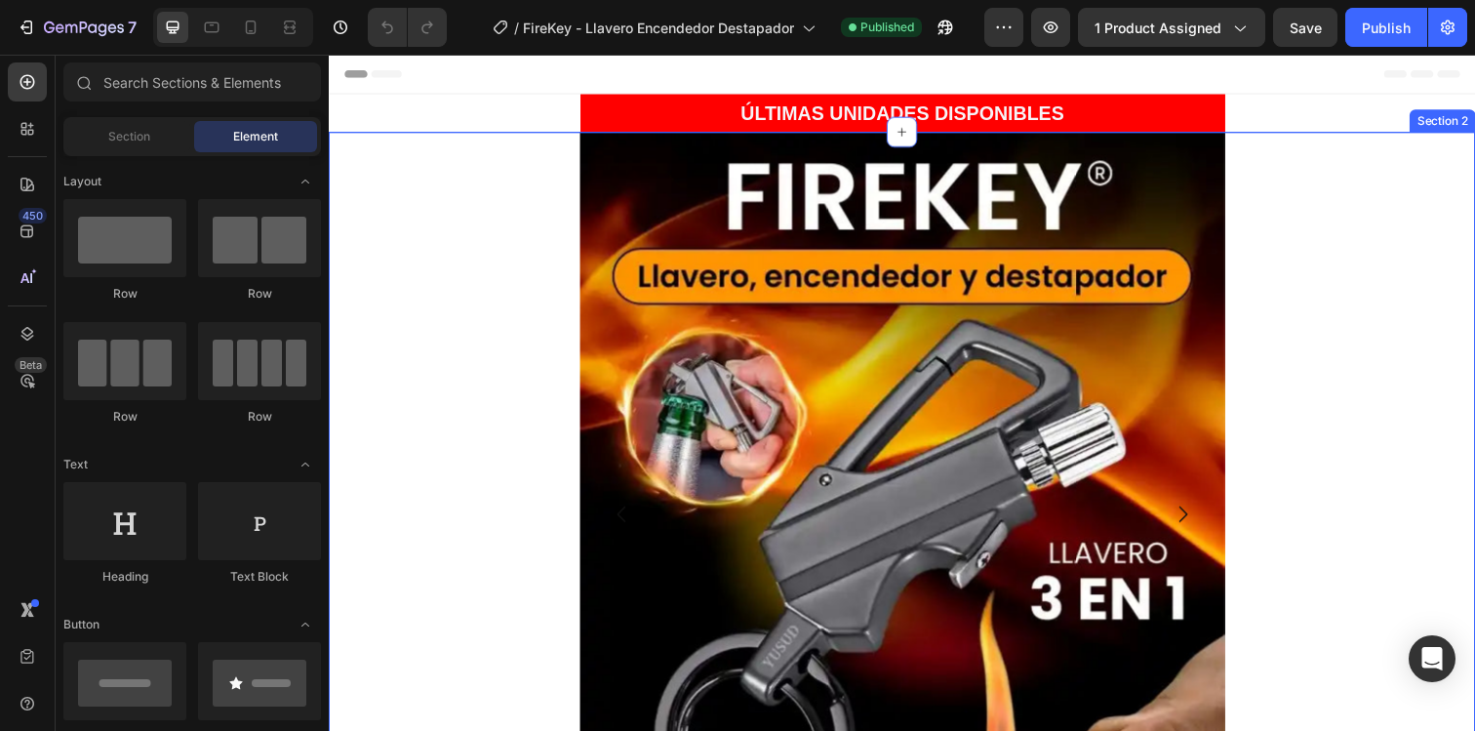
click at [560, 545] on div "Image Image Image Carousel Row" at bounding box center [914, 524] width 1171 height 781
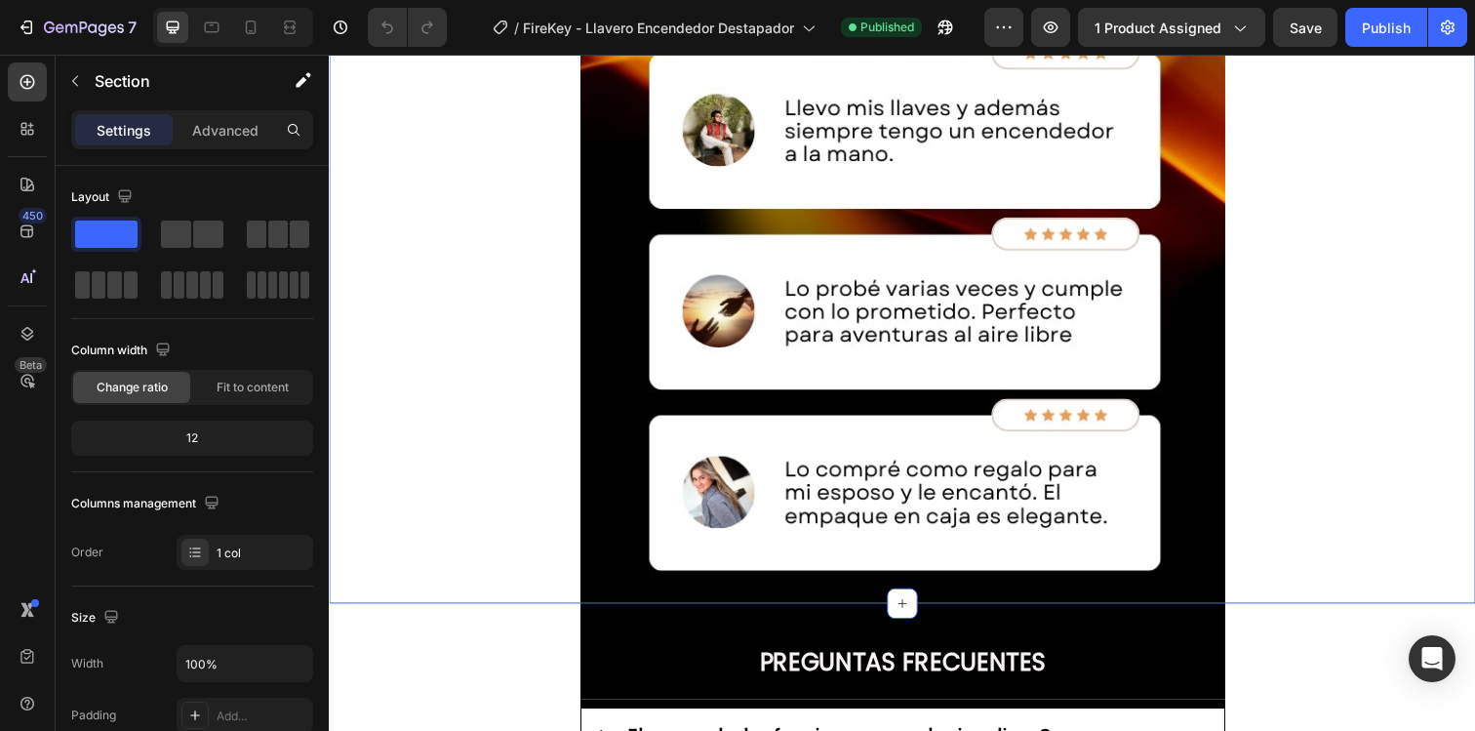
scroll to position [5339, 0]
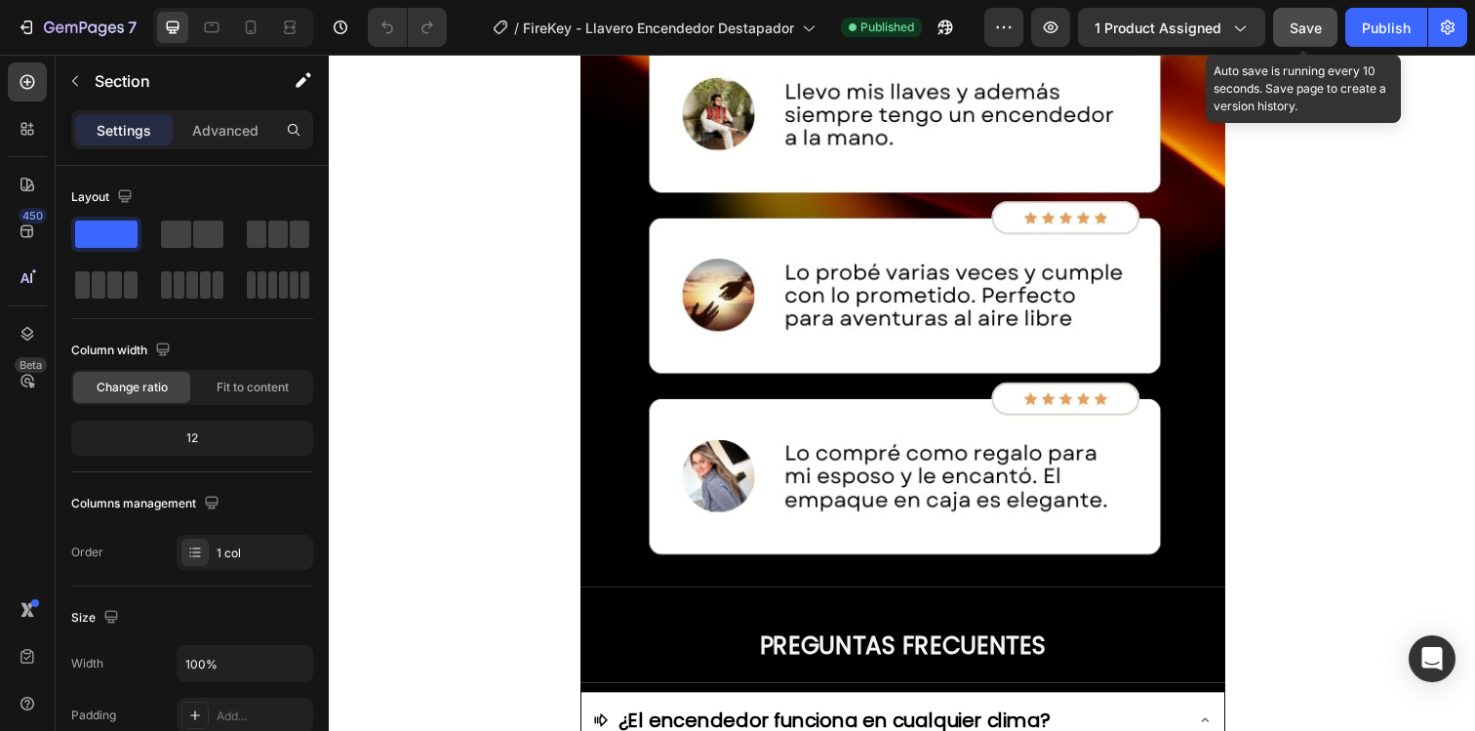
click at [1303, 30] on span "Save" at bounding box center [1306, 28] width 32 height 17
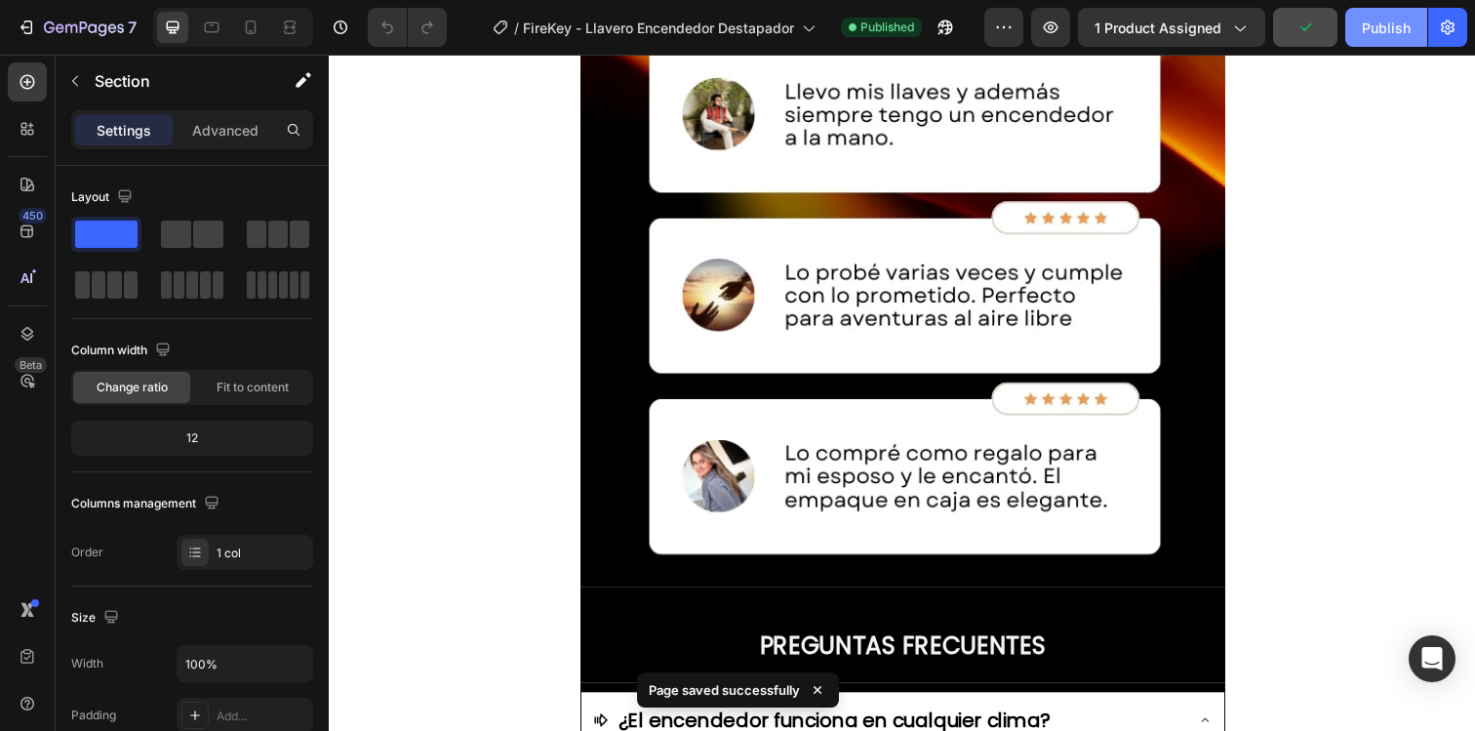
click at [1364, 34] on div "Publish" at bounding box center [1386, 28] width 49 height 20
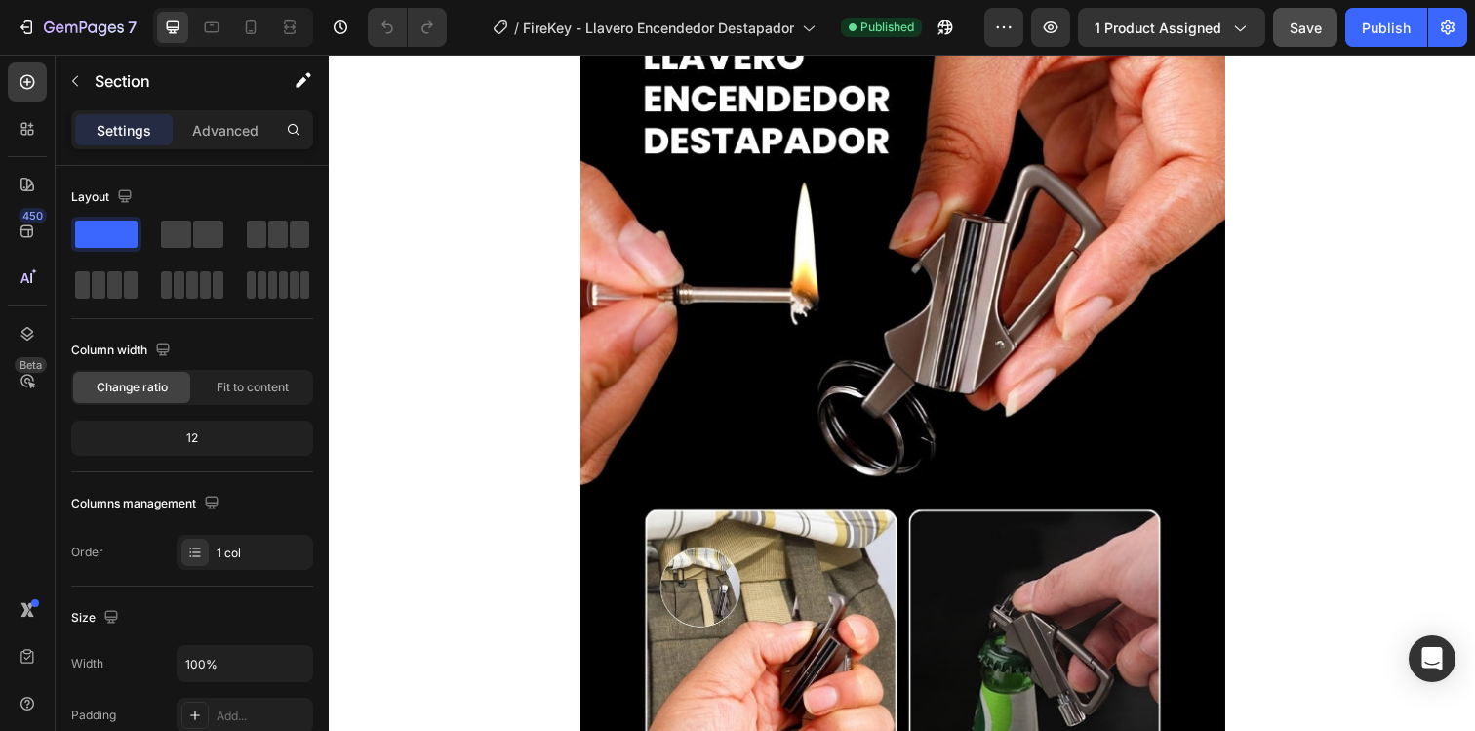
scroll to position [2465, 0]
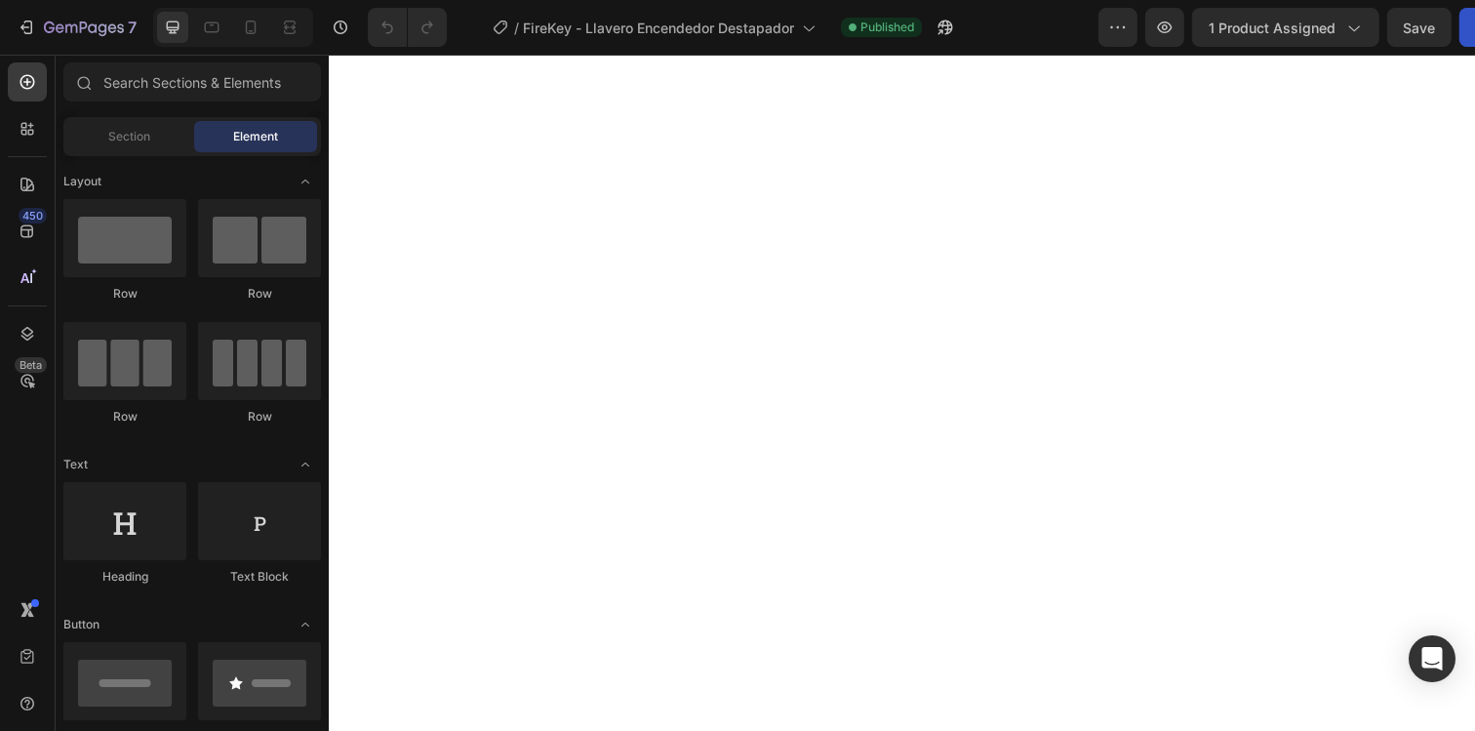
scroll to position [6047, 0]
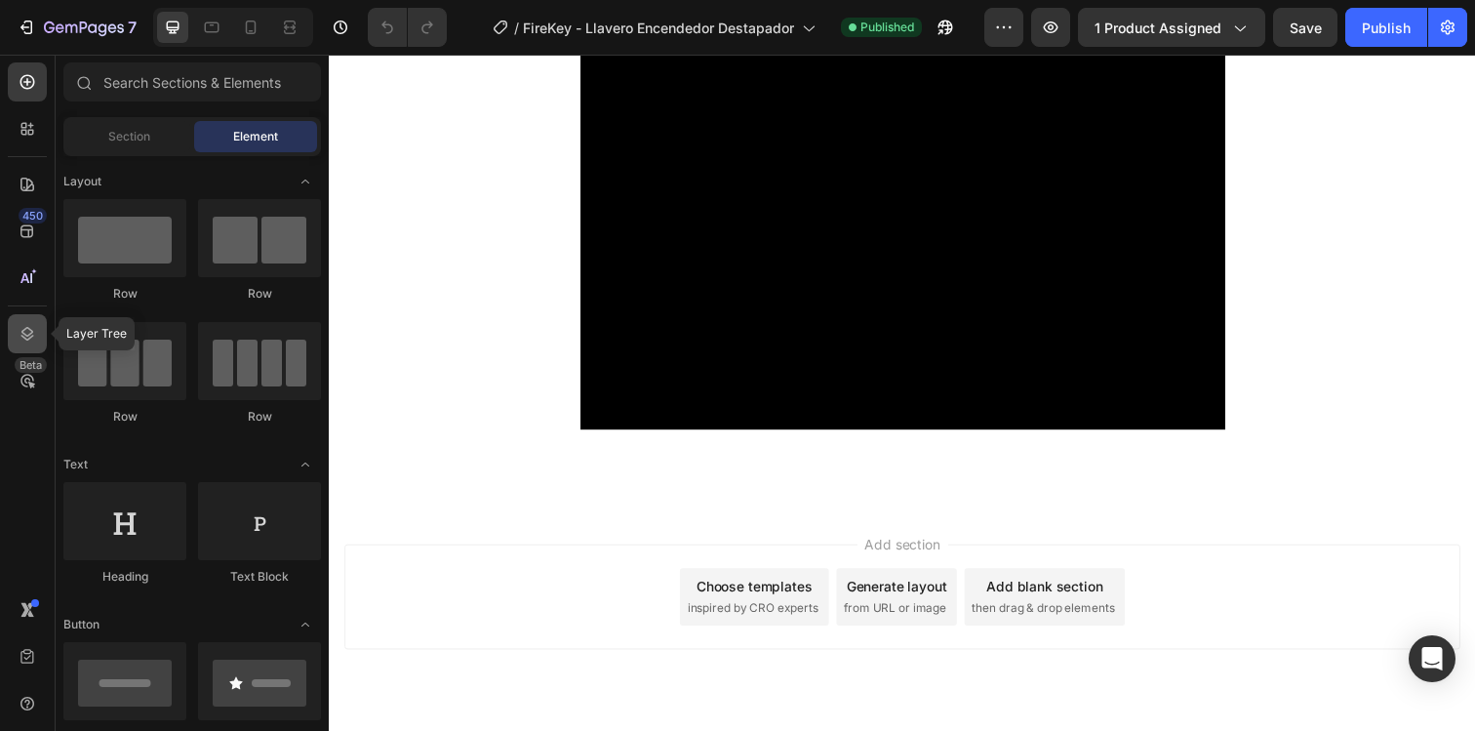
click at [21, 332] on icon at bounding box center [27, 334] width 13 height 14
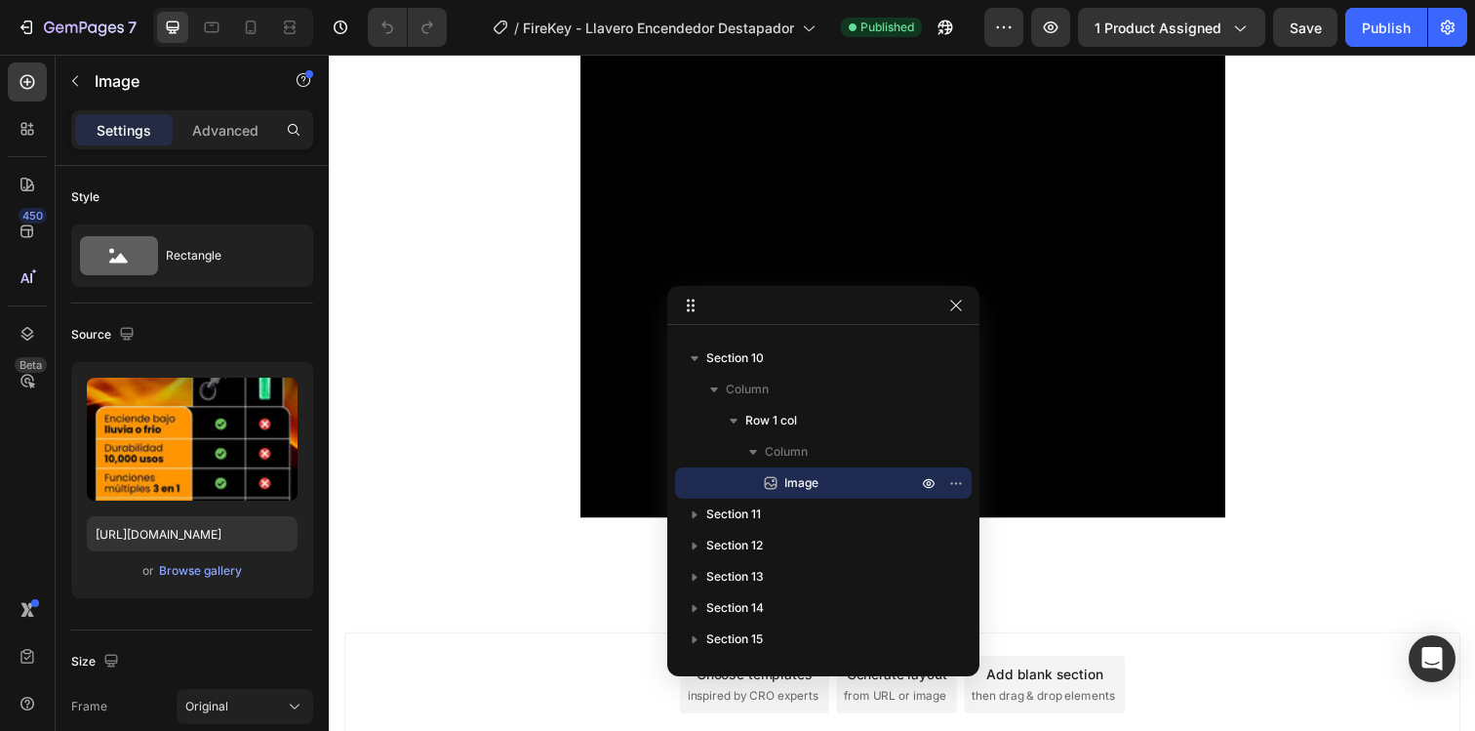
scroll to position [5252, 0]
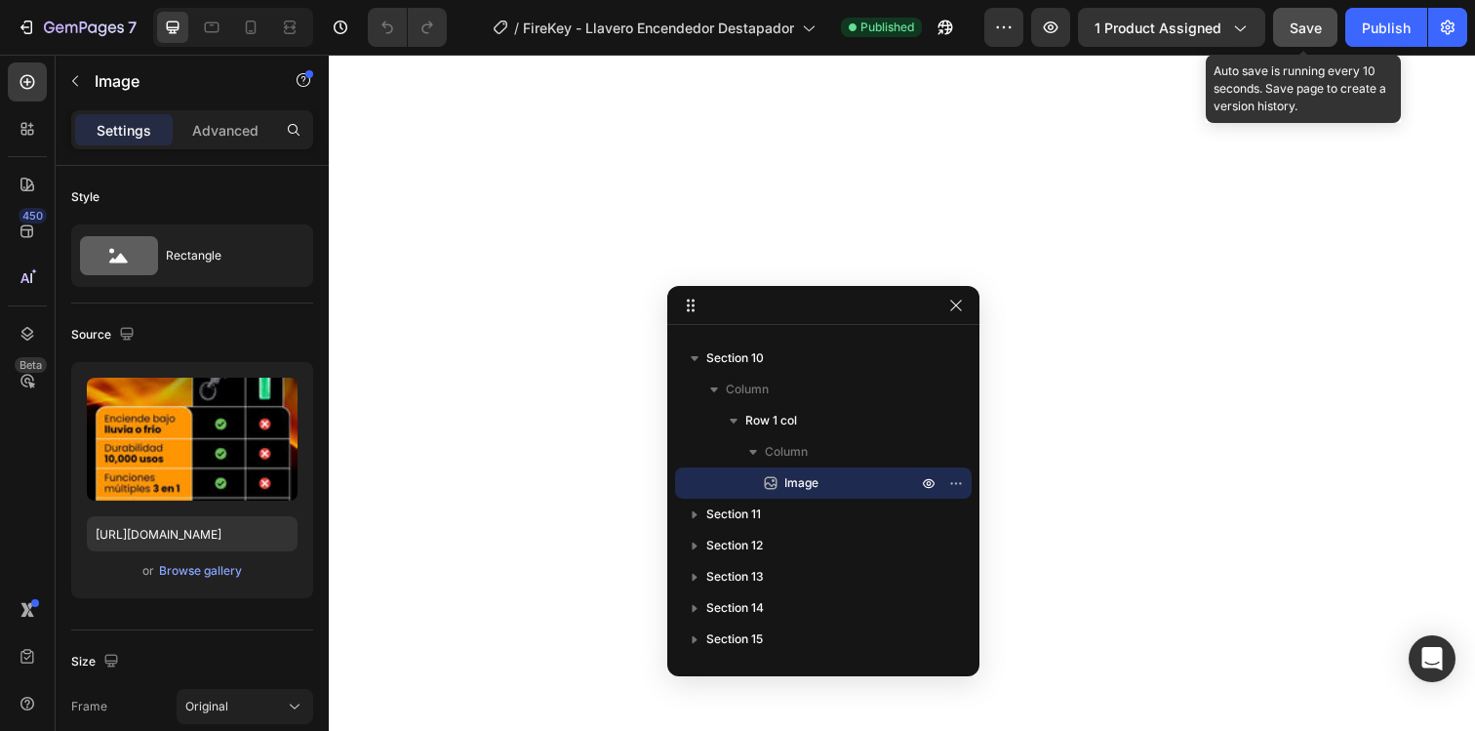
click at [1312, 26] on span "Save" at bounding box center [1306, 28] width 32 height 17
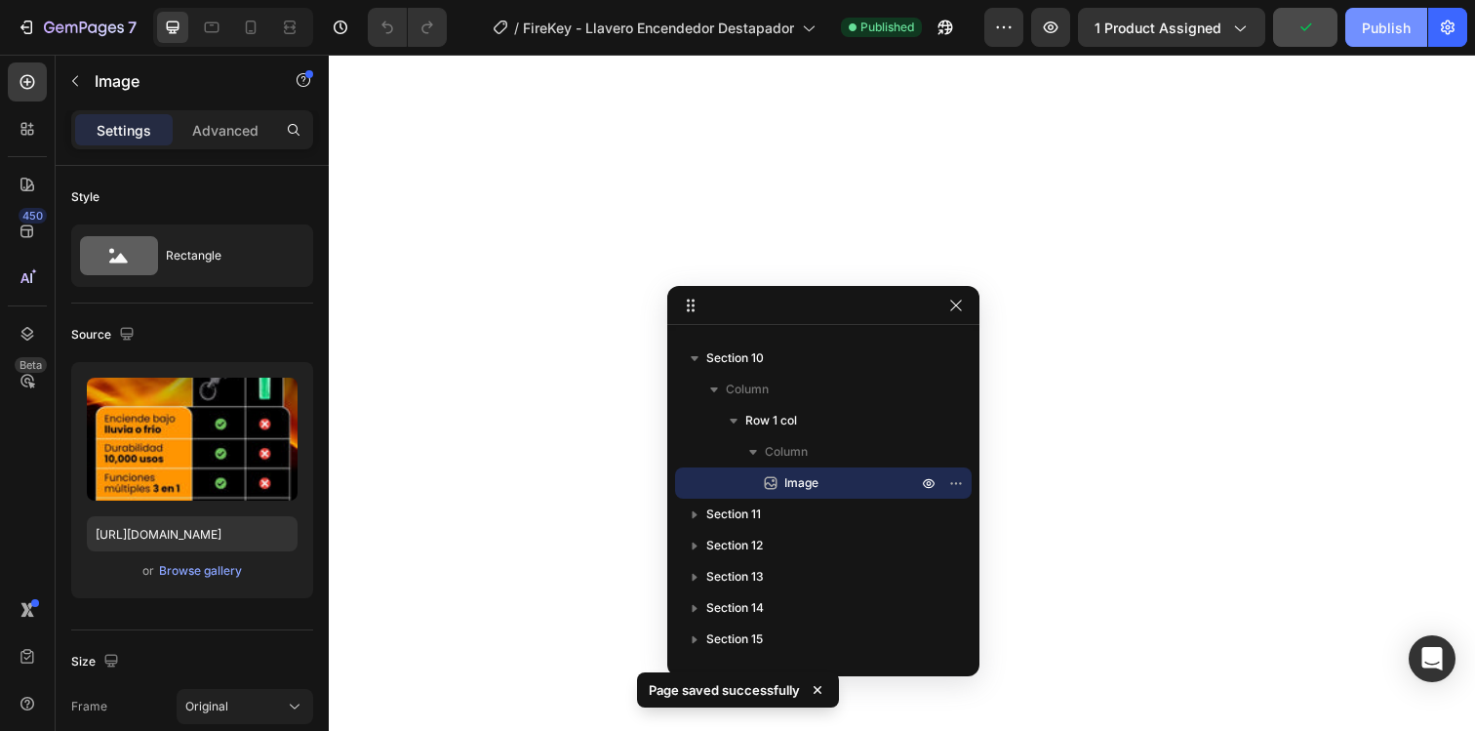
click at [1370, 25] on div "Publish" at bounding box center [1386, 28] width 49 height 20
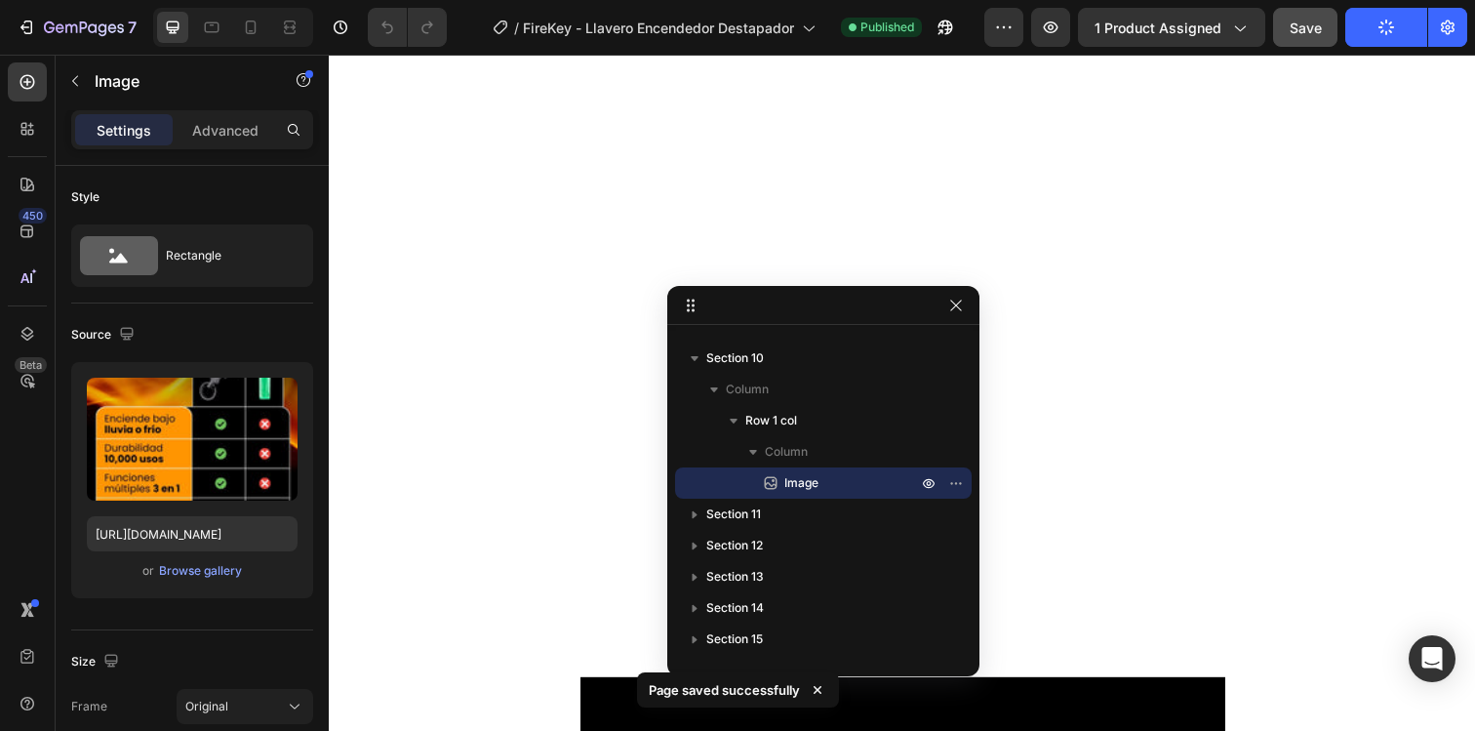
scroll to position [4461, 0]
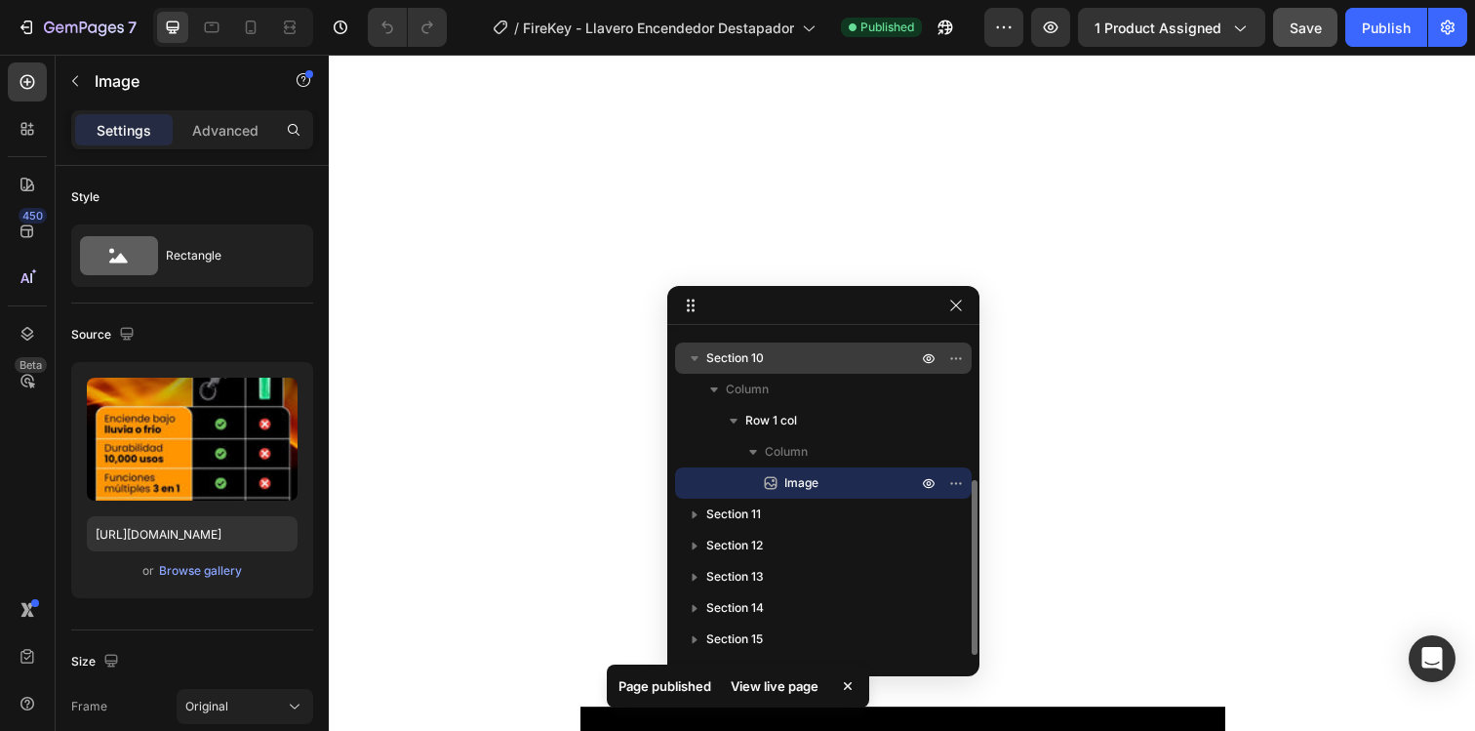
click at [700, 354] on icon "button" at bounding box center [695, 358] width 20 height 20
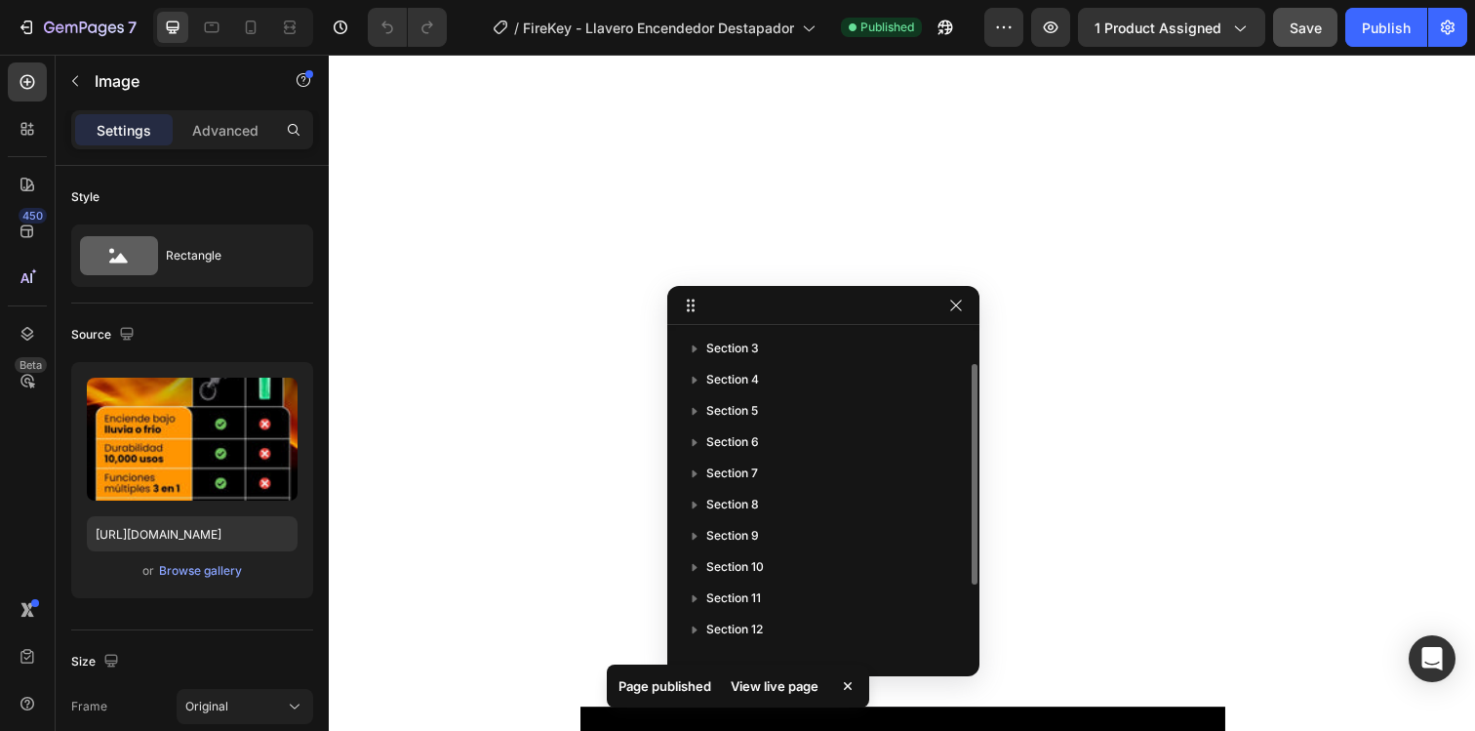
scroll to position [16, 0]
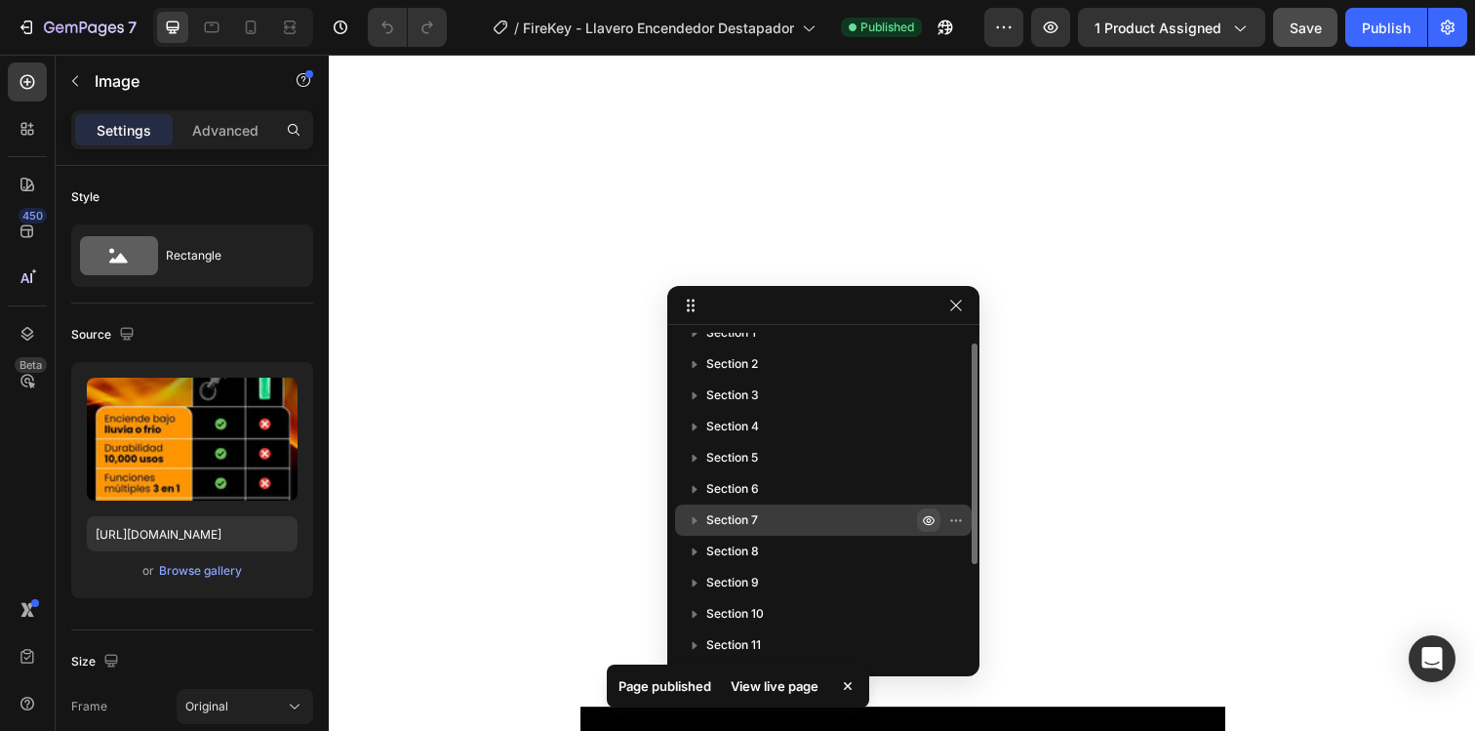
click at [929, 522] on icon "button" at bounding box center [929, 520] width 5 height 5
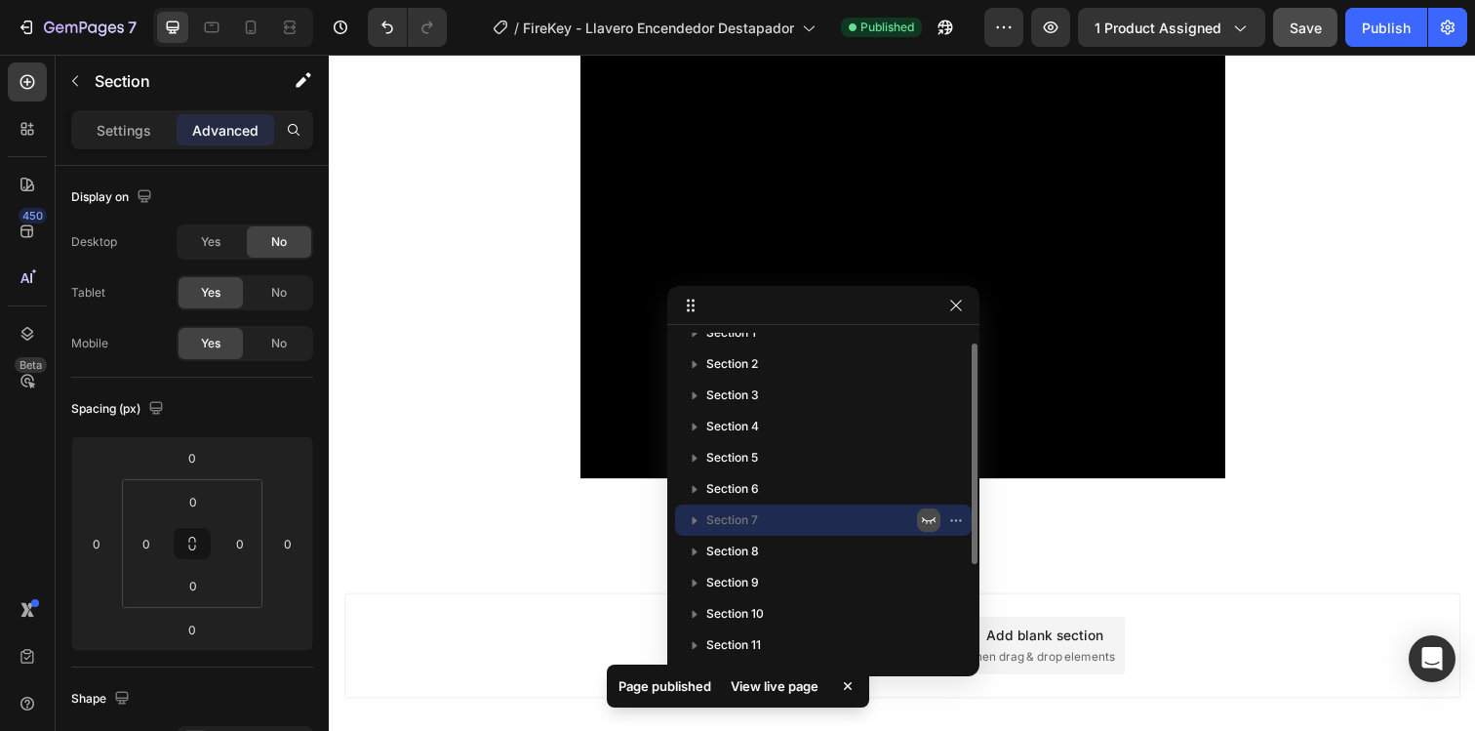
scroll to position [3583, 0]
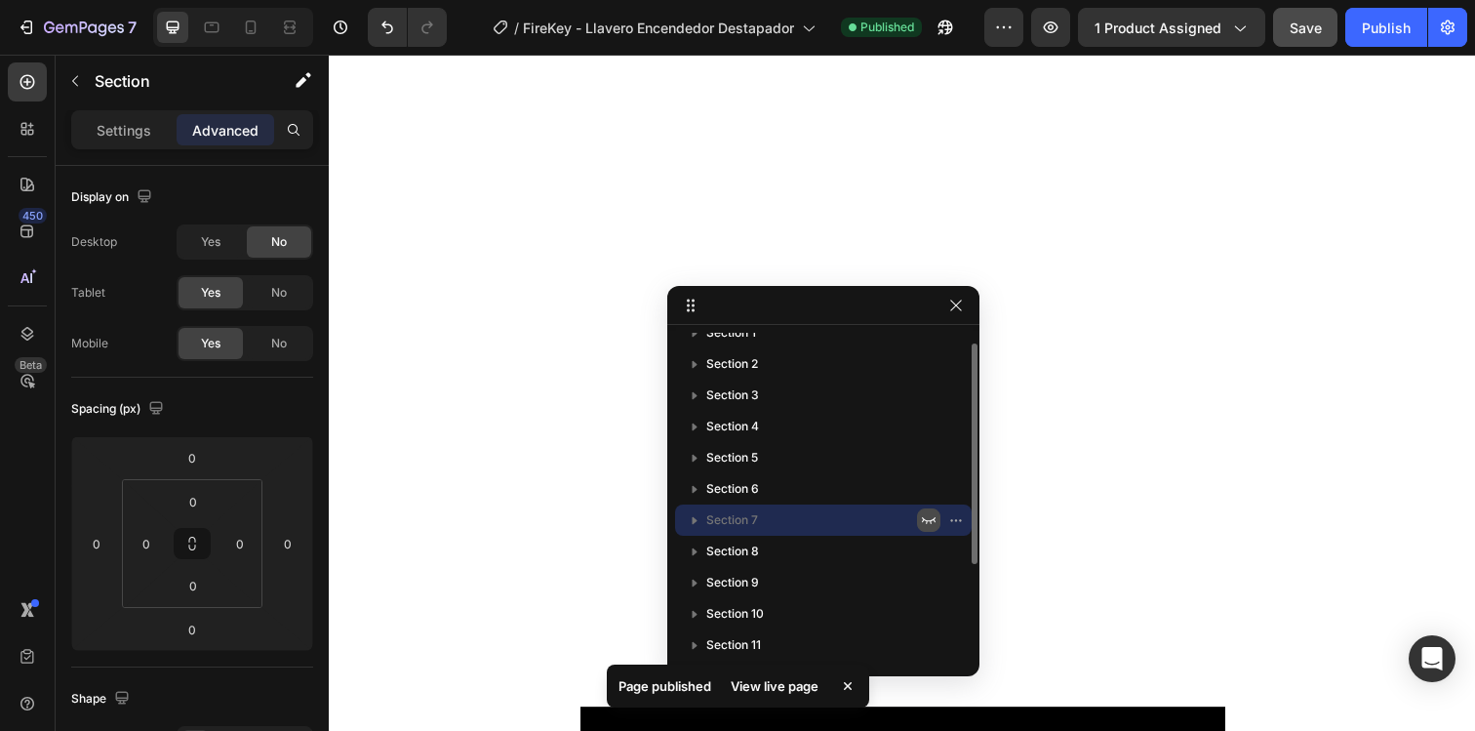
click at [929, 522] on icon "button" at bounding box center [929, 520] width 16 height 16
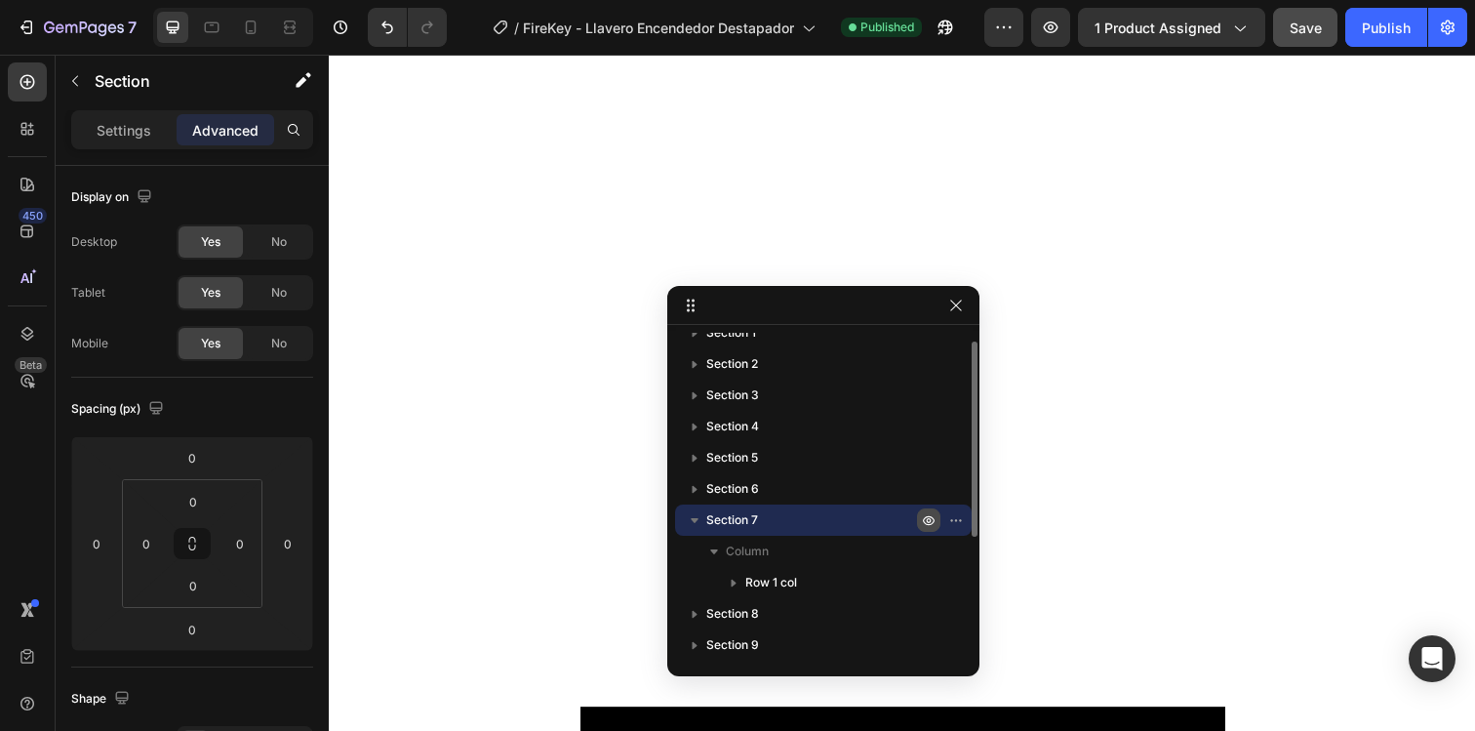
click at [929, 522] on icon "button" at bounding box center [929, 520] width 5 height 5
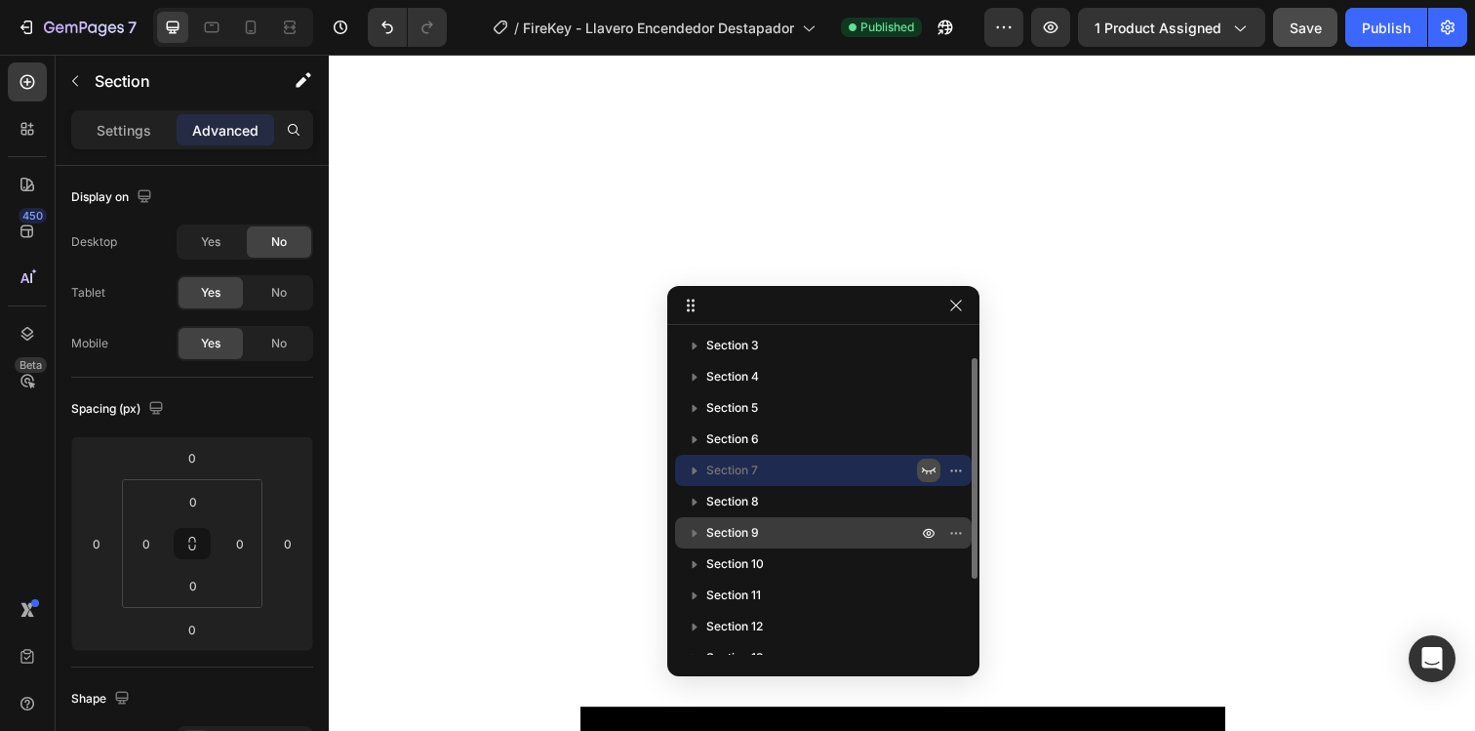
scroll to position [75, 0]
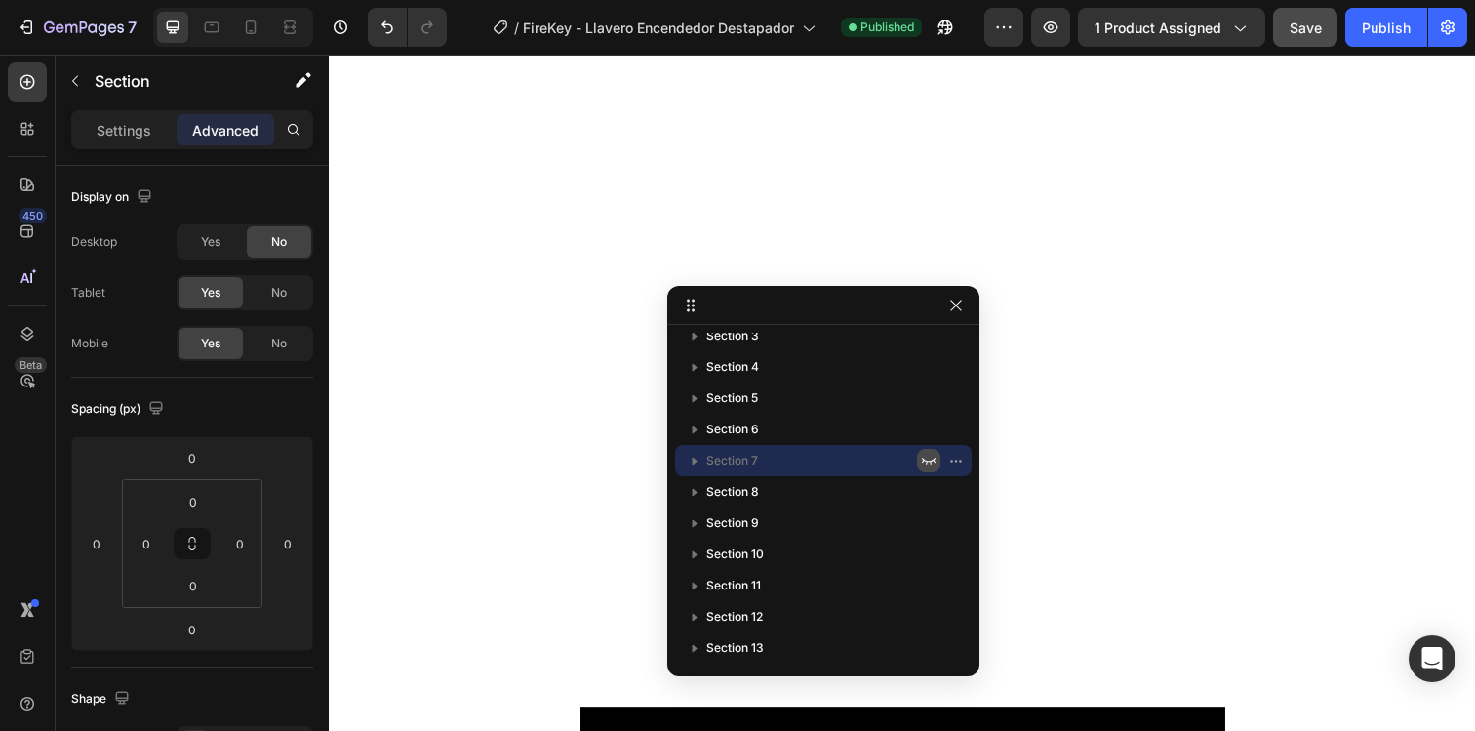
click at [930, 461] on icon "button" at bounding box center [929, 461] width 16 height 16
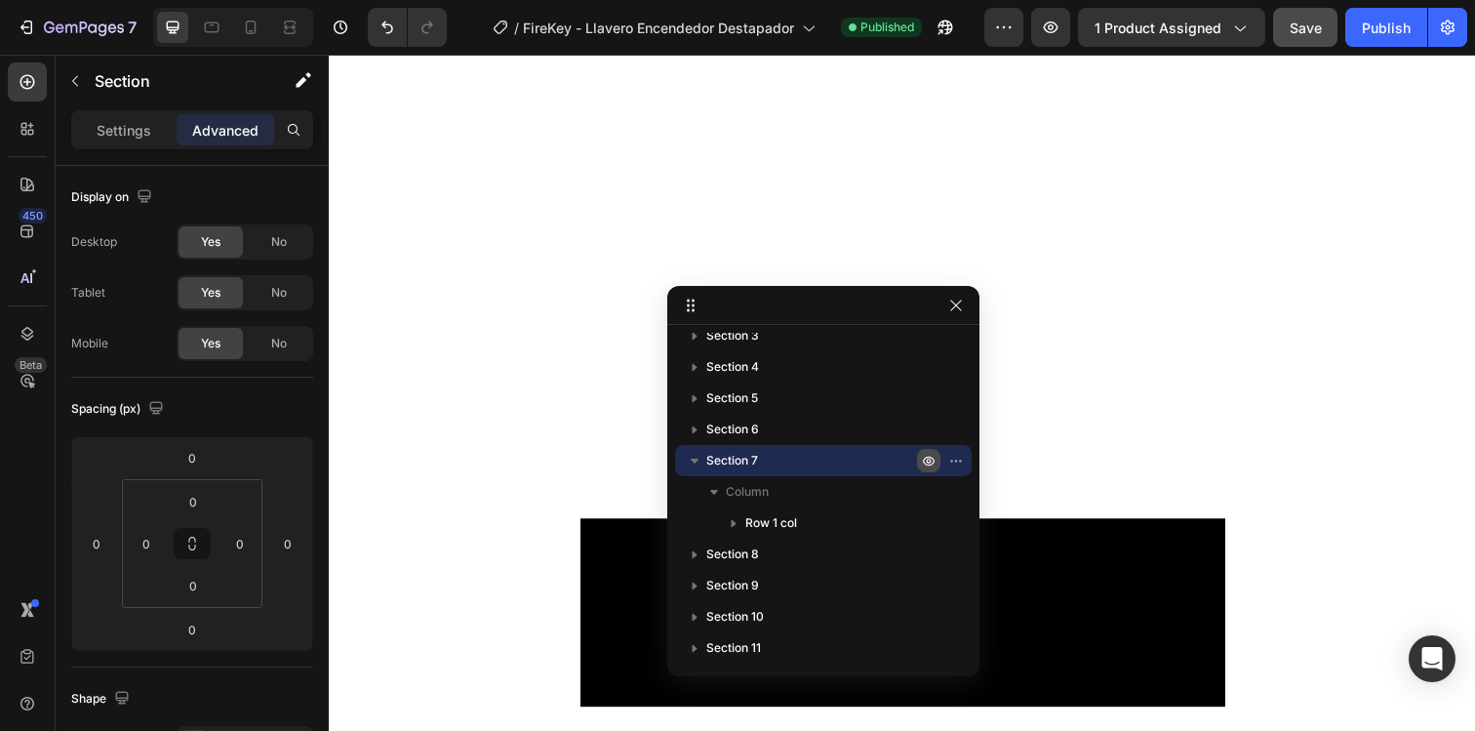
scroll to position [4461, 0]
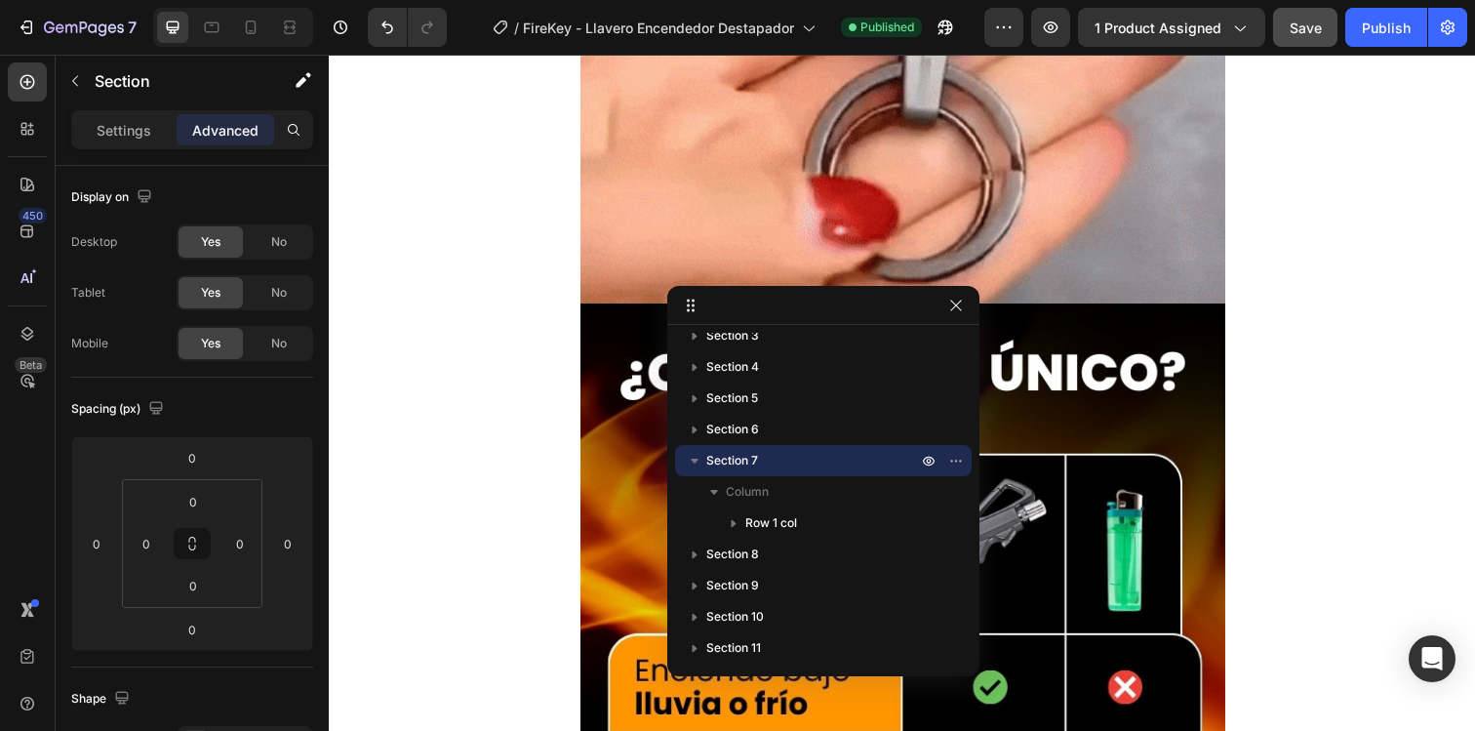
click at [692, 462] on icon "button" at bounding box center [695, 461] width 20 height 20
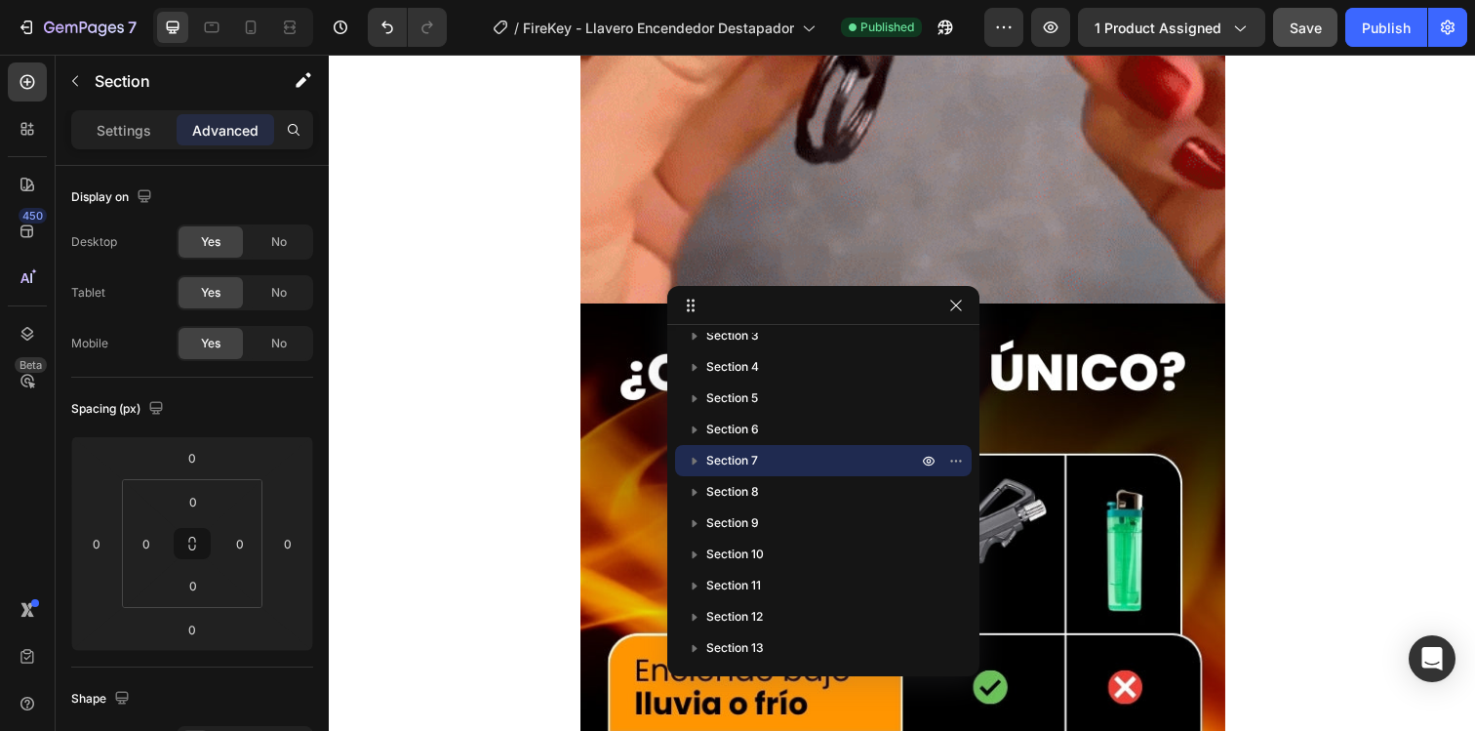
scroll to position [146, 0]
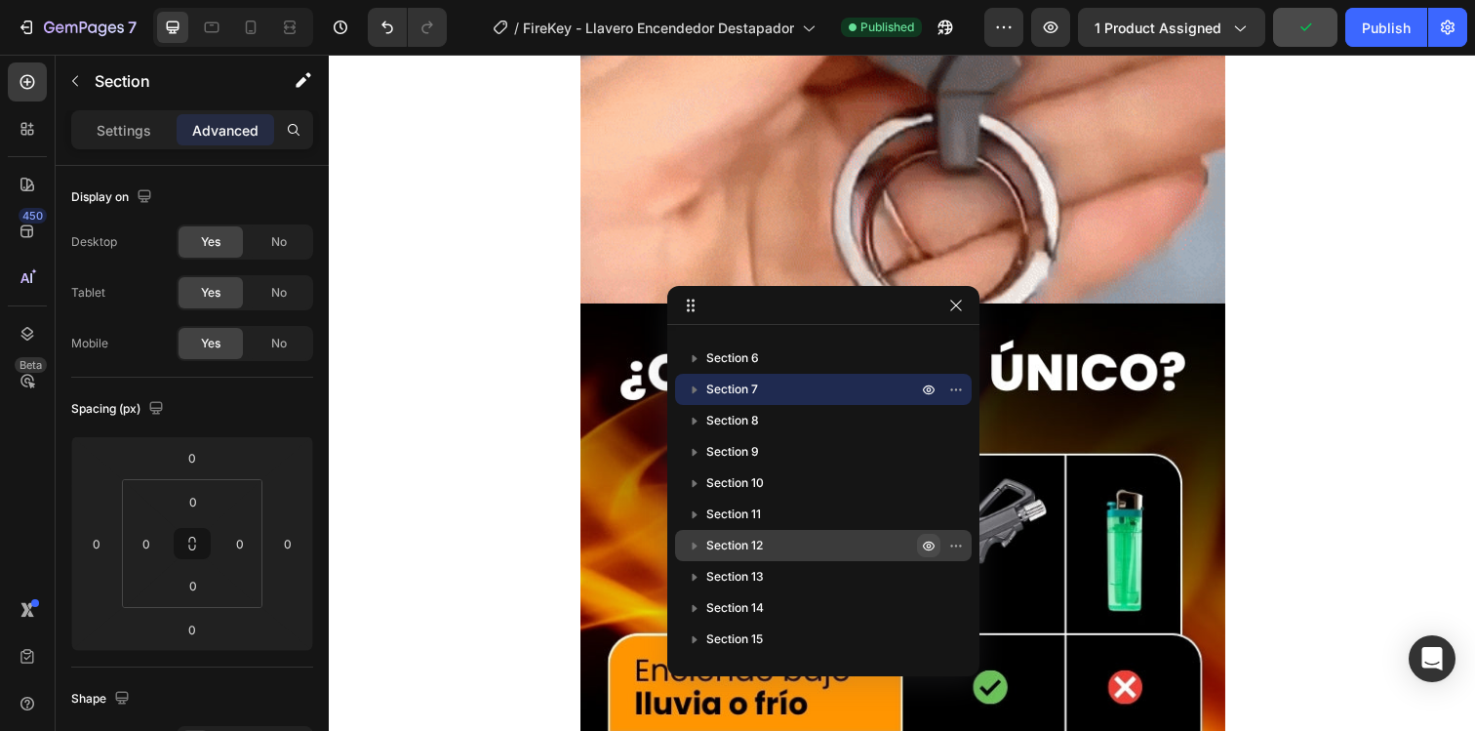
click at [932, 542] on icon "button" at bounding box center [929, 546] width 16 height 16
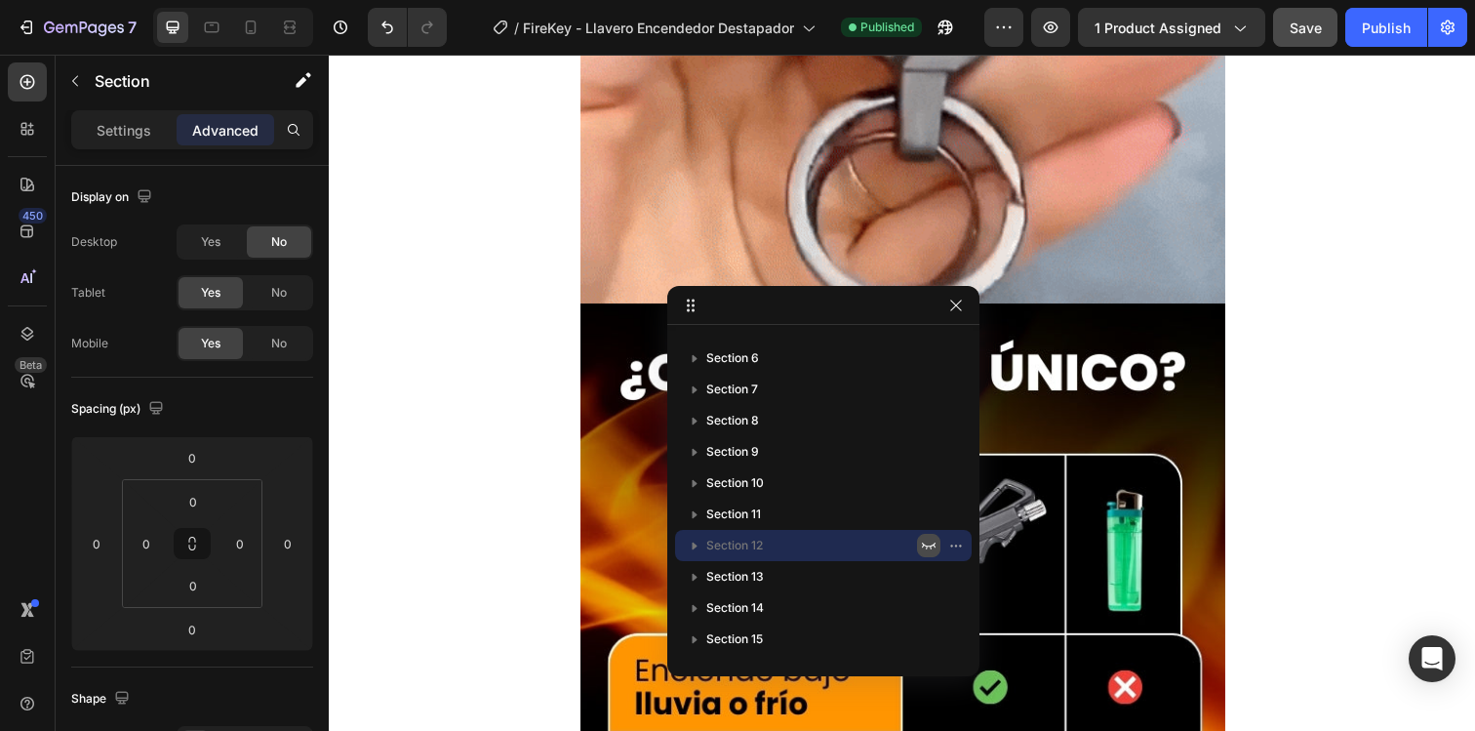
click at [930, 543] on icon "button" at bounding box center [929, 546] width 16 height 16
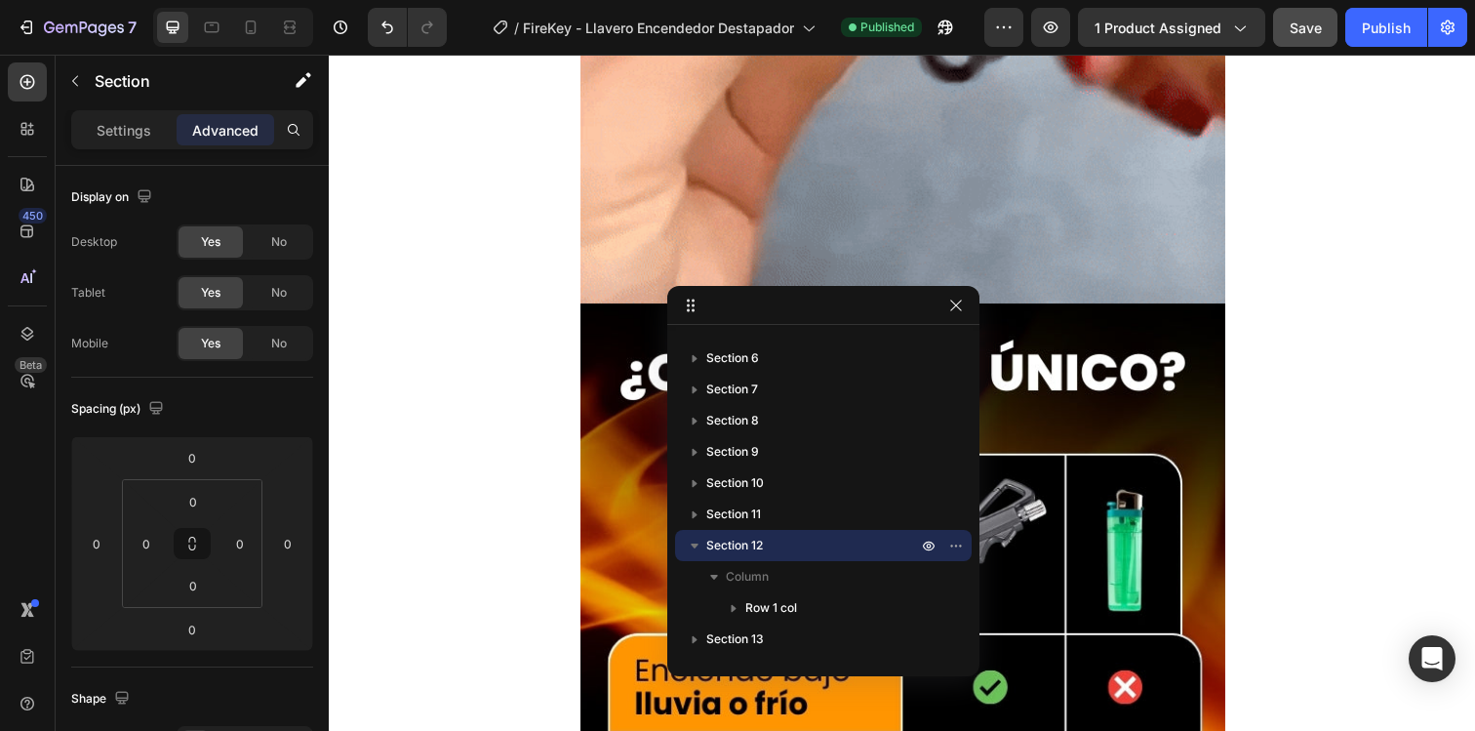
click at [697, 544] on icon "button" at bounding box center [695, 545] width 8 height 5
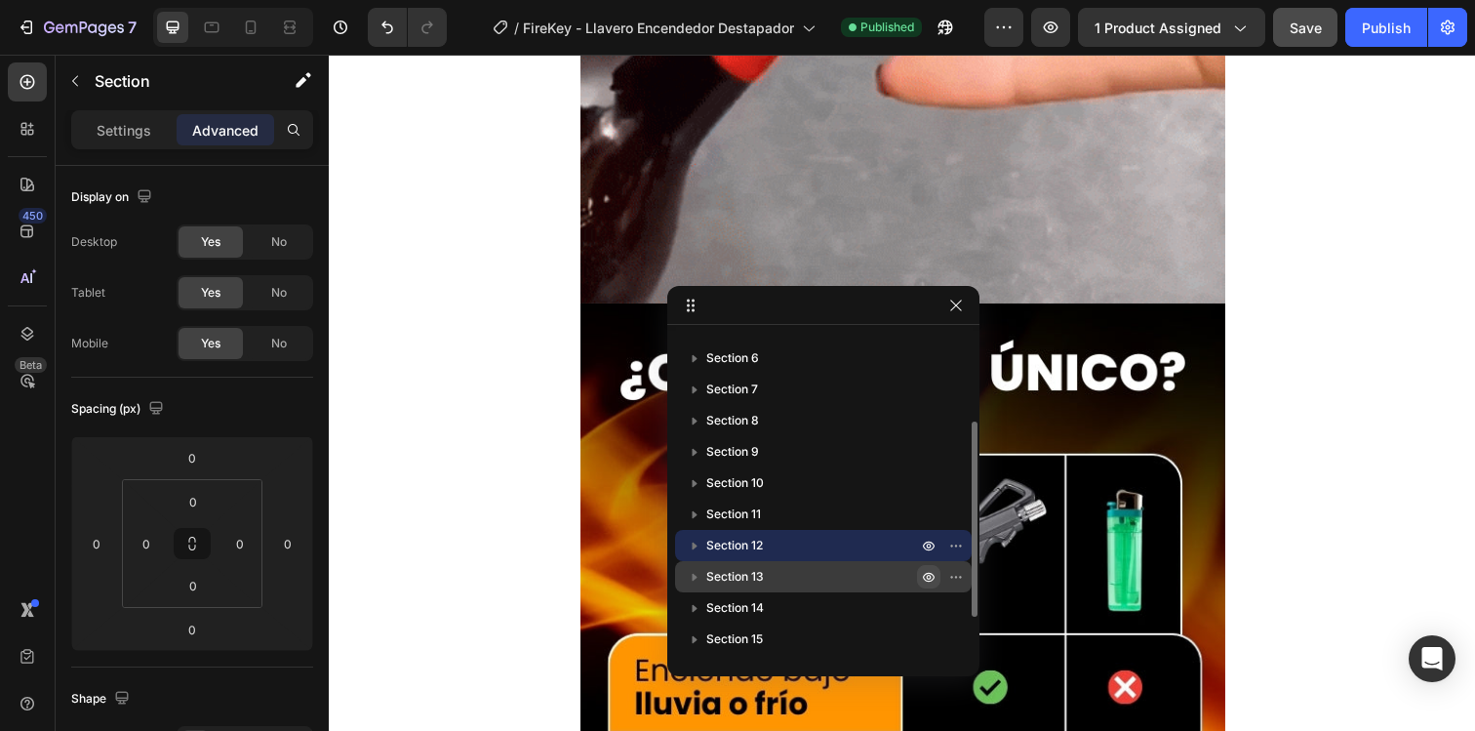
click at [930, 576] on icon "button" at bounding box center [929, 577] width 5 height 5
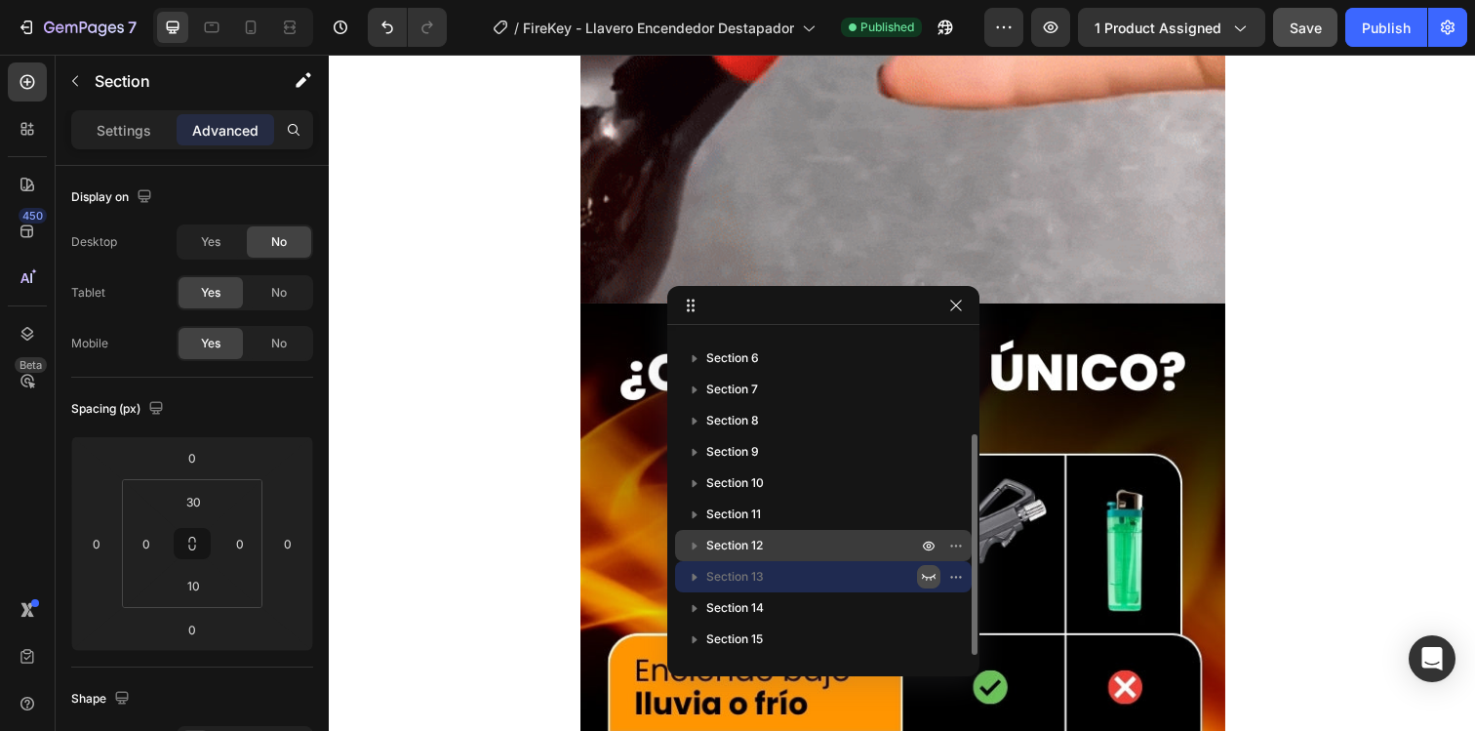
click at [930, 576] on icon "button" at bounding box center [929, 577] width 16 height 16
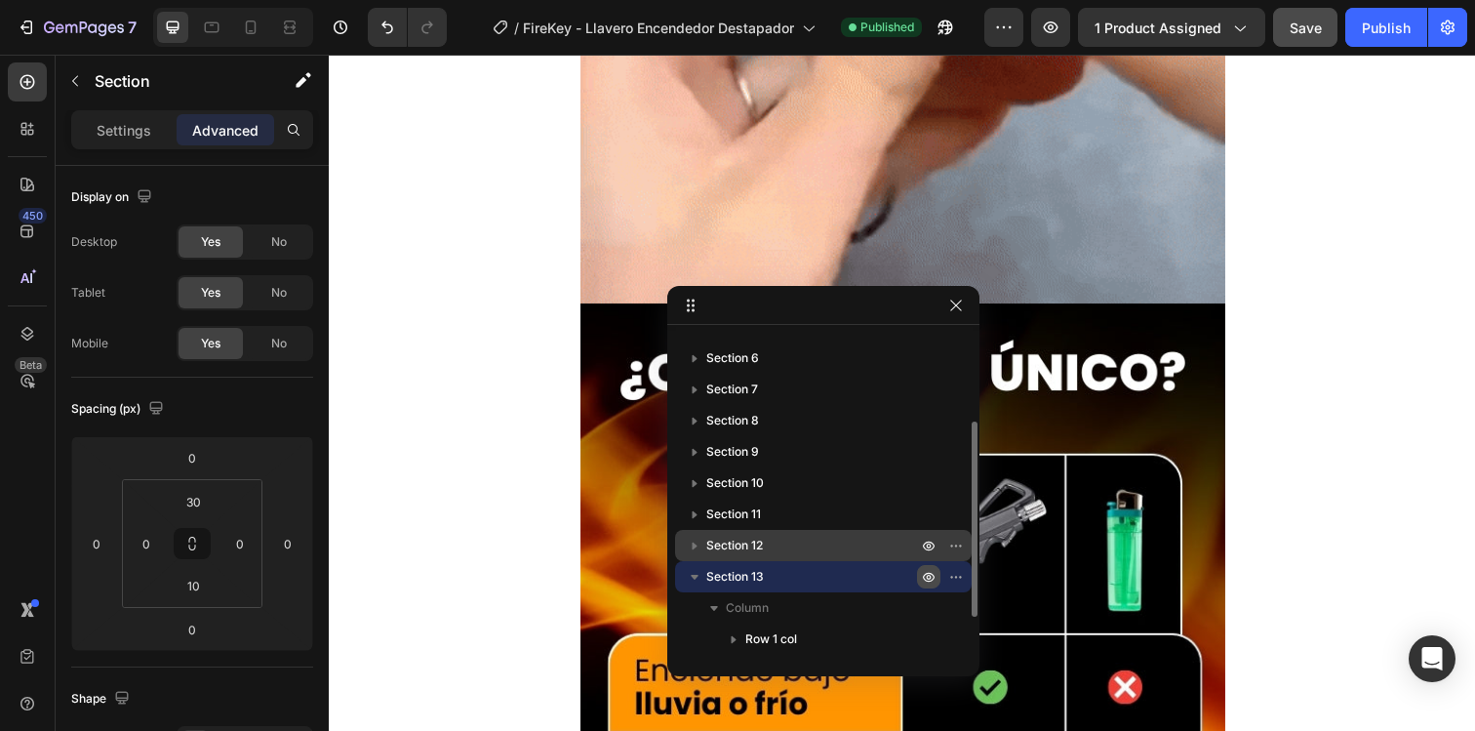
click at [691, 570] on icon "button" at bounding box center [695, 577] width 20 height 20
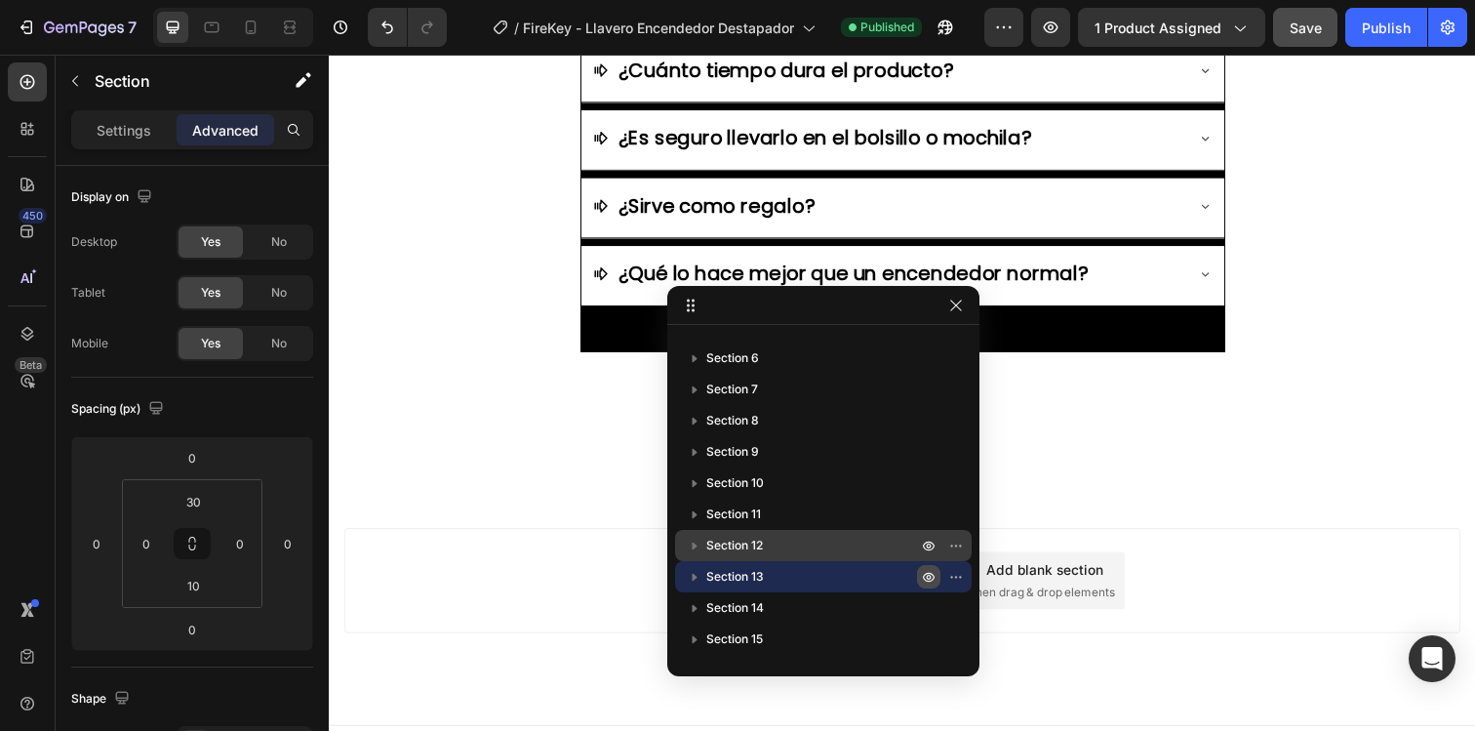
scroll to position [6062, 0]
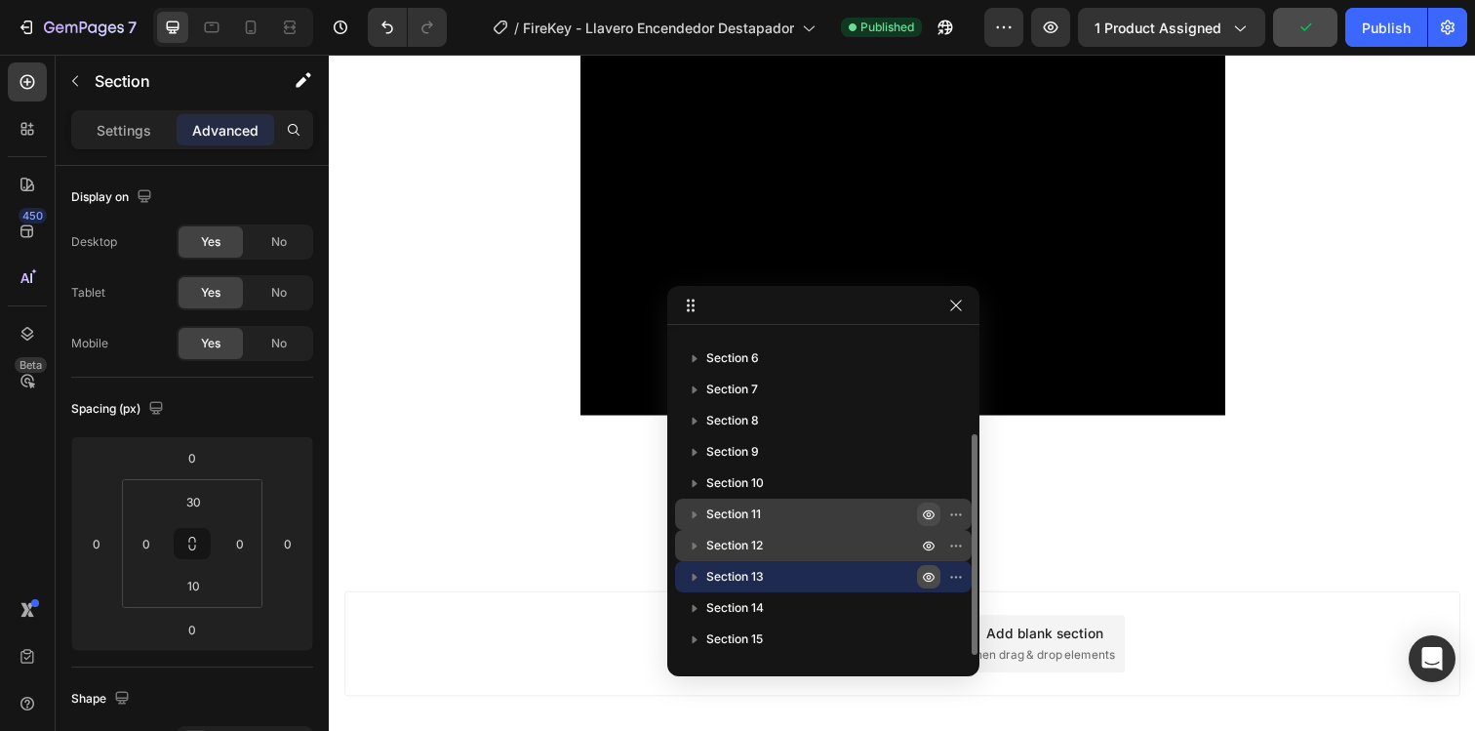
click at [959, 515] on icon "button" at bounding box center [960, 514] width 2 height 2
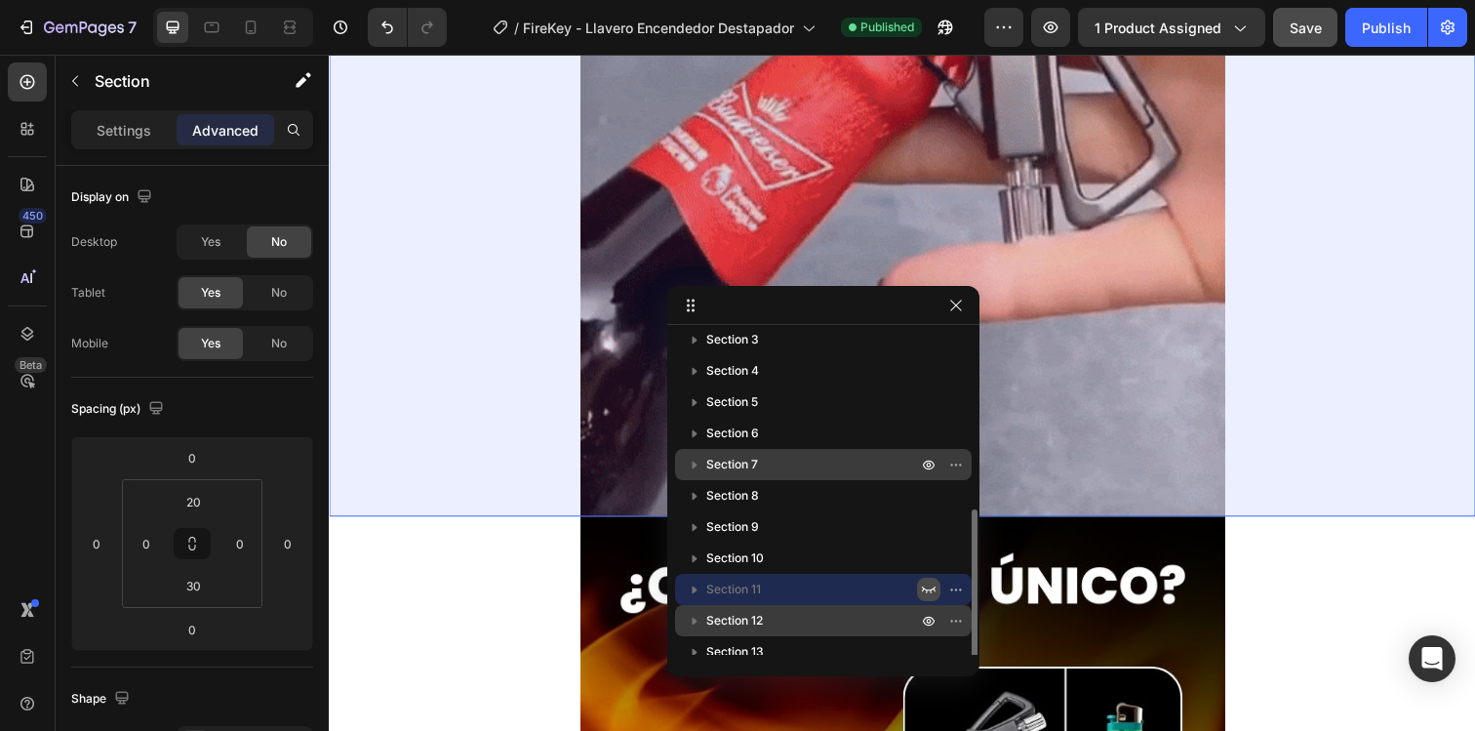
scroll to position [146, 0]
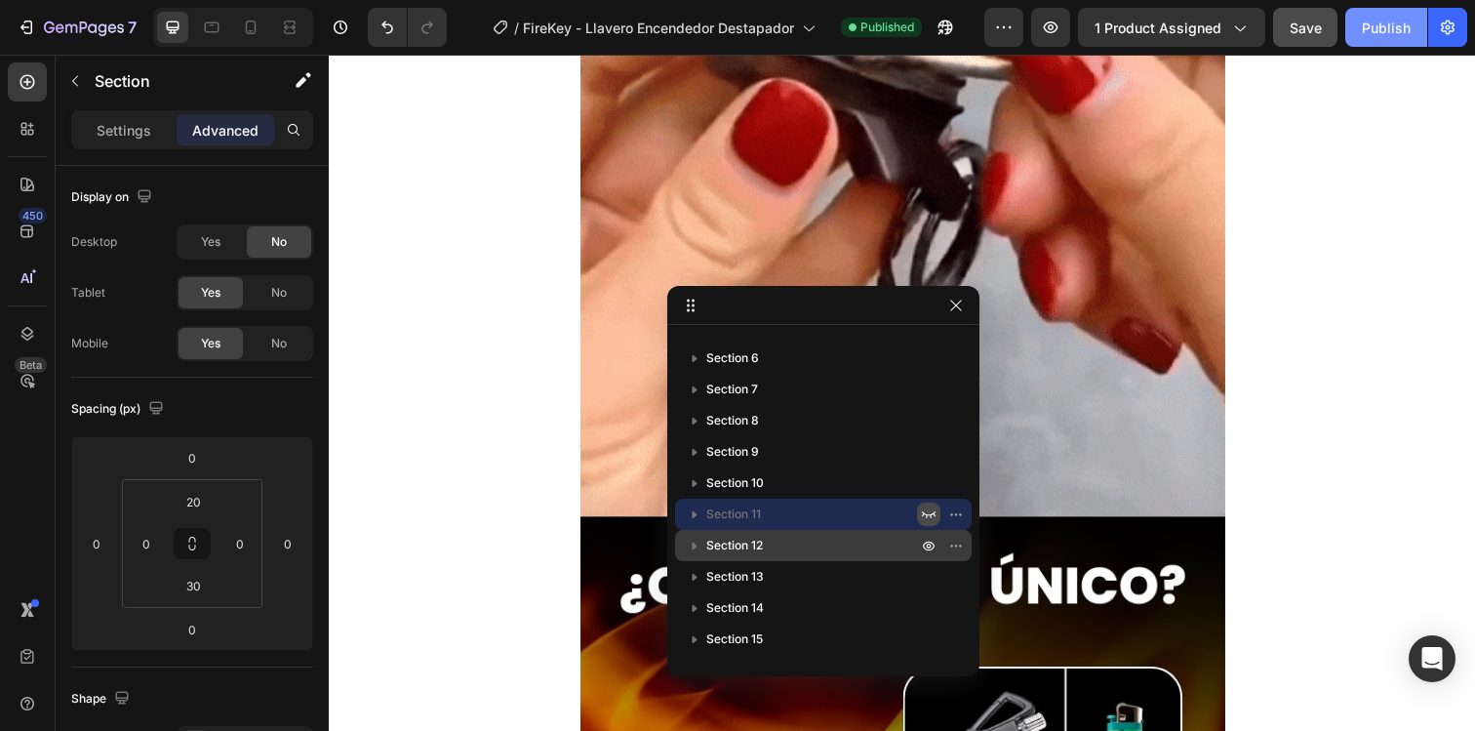
click at [1397, 32] on div "Publish" at bounding box center [1386, 28] width 49 height 20
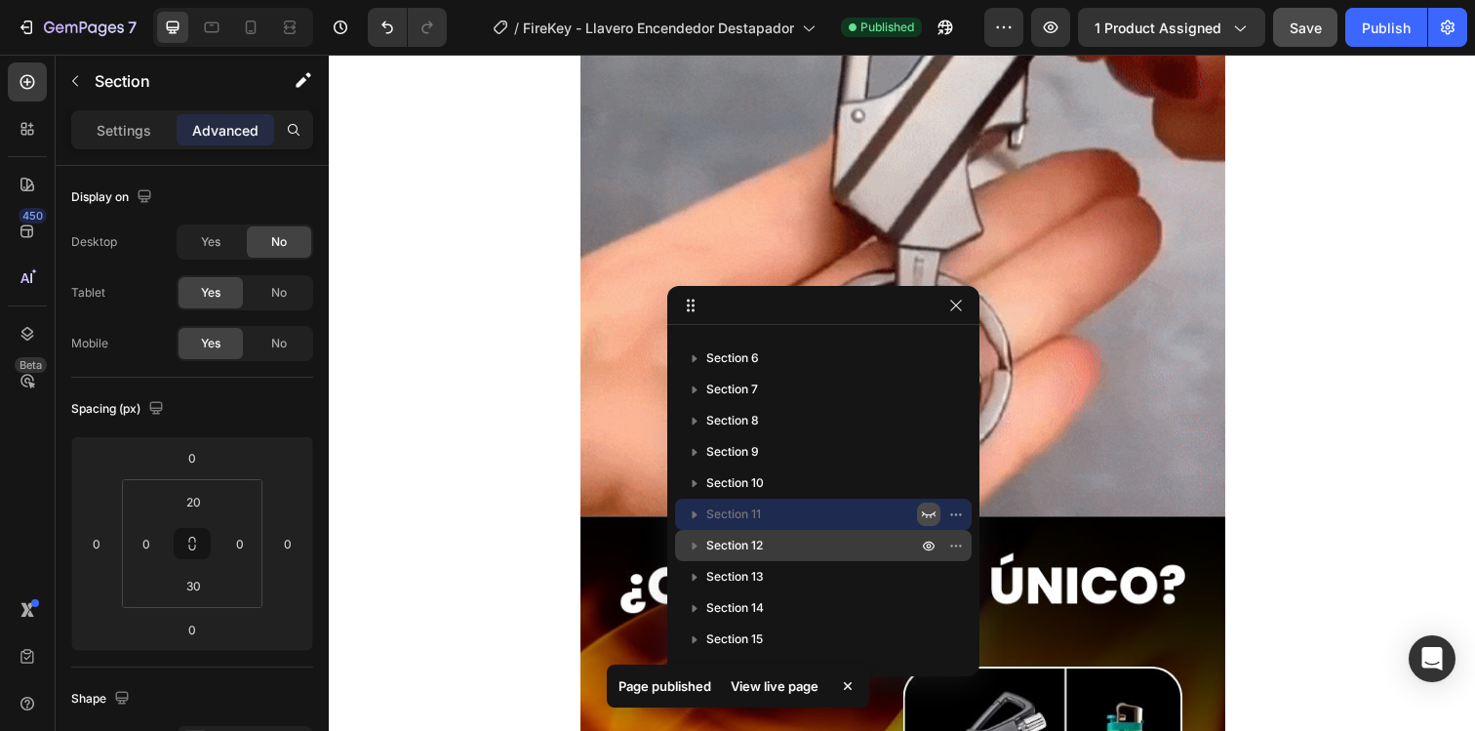
click at [931, 517] on icon "button" at bounding box center [929, 514] width 16 height 16
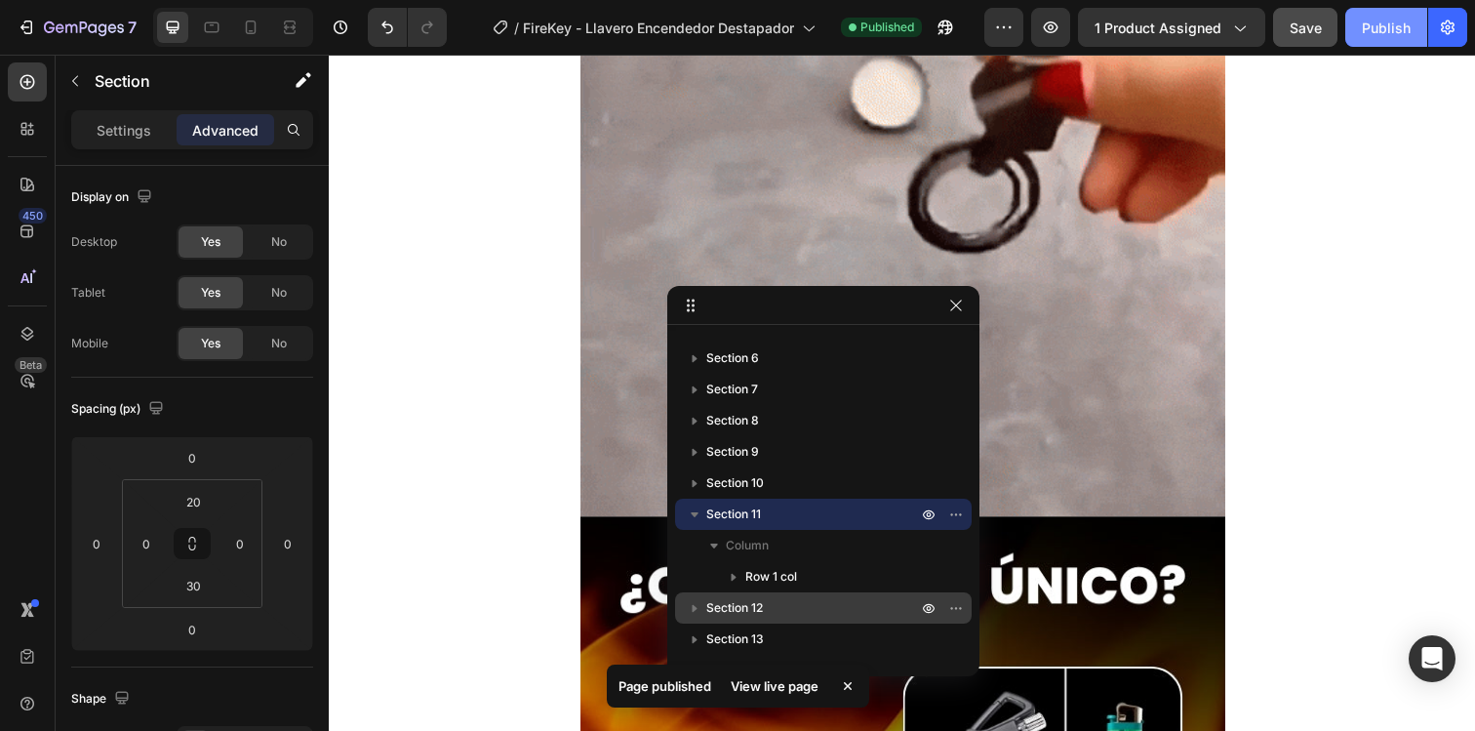
click at [1383, 27] on div "Publish" at bounding box center [1386, 28] width 49 height 20
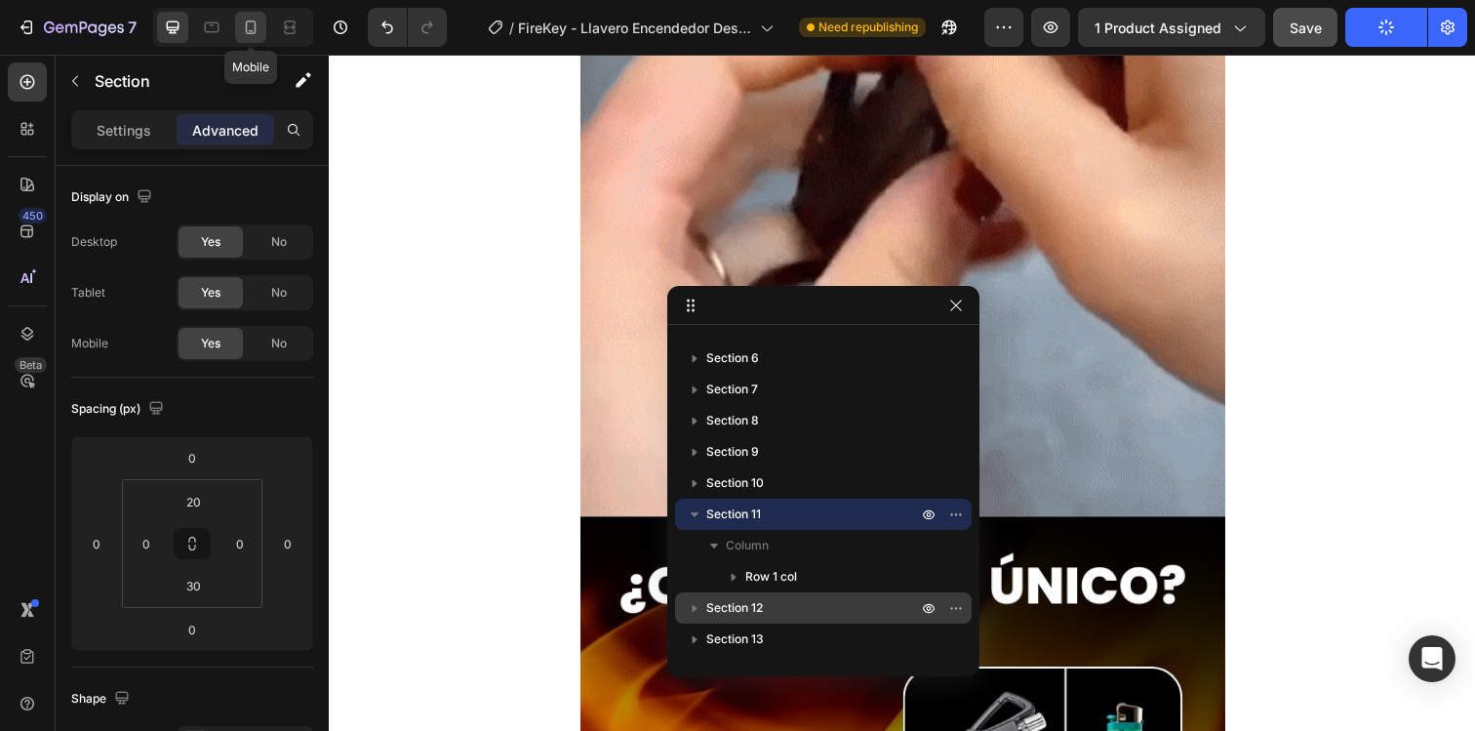
click at [258, 30] on icon at bounding box center [251, 28] width 20 height 20
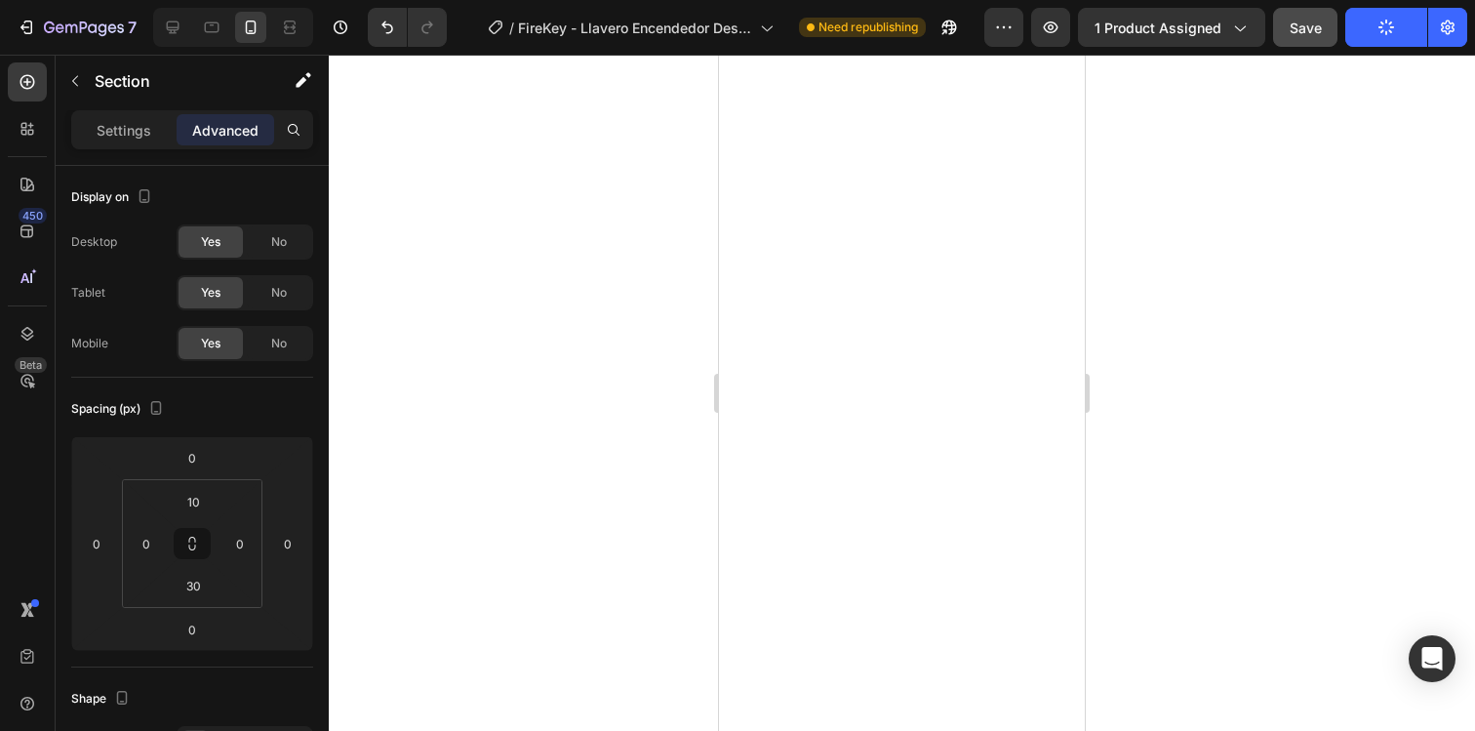
scroll to position [1393, 0]
click at [173, 27] on icon at bounding box center [173, 27] width 13 height 13
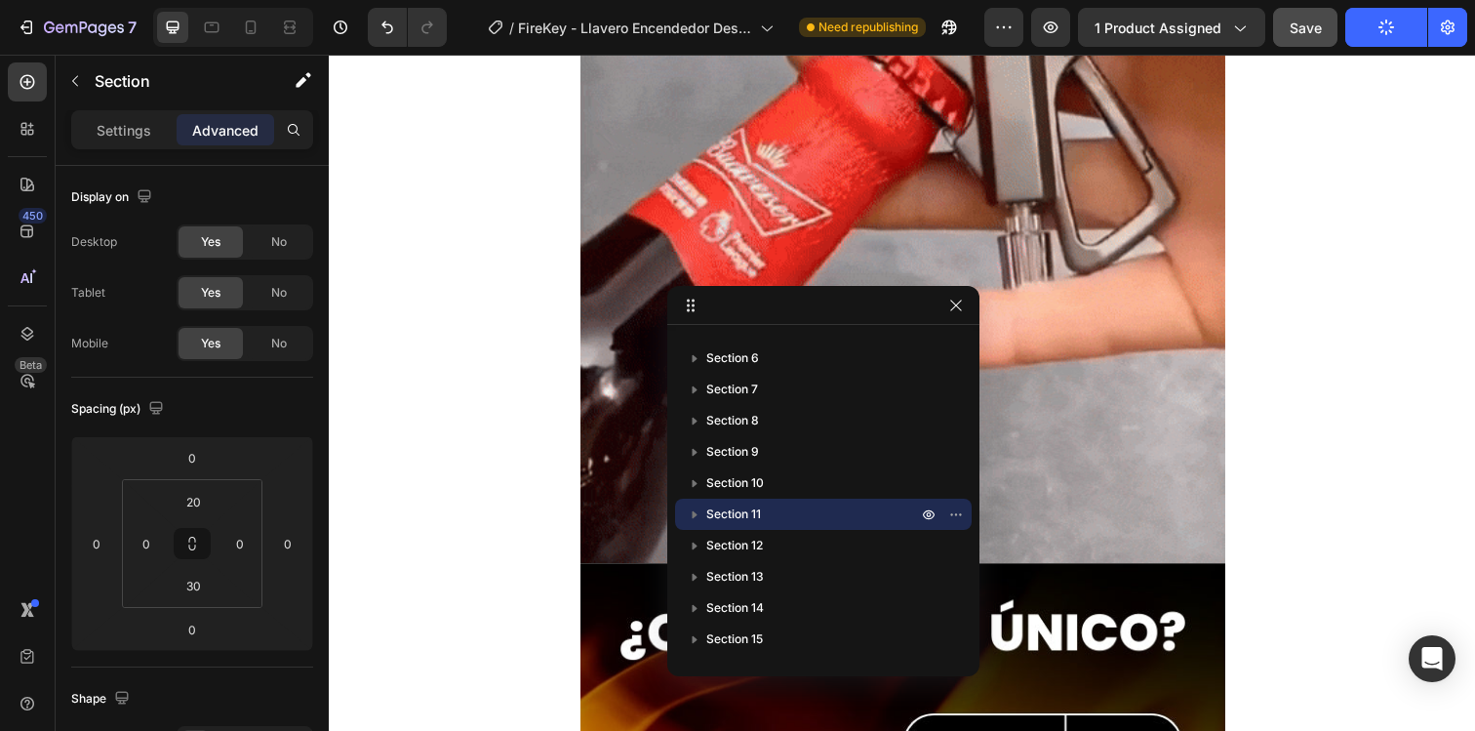
scroll to position [4650, 0]
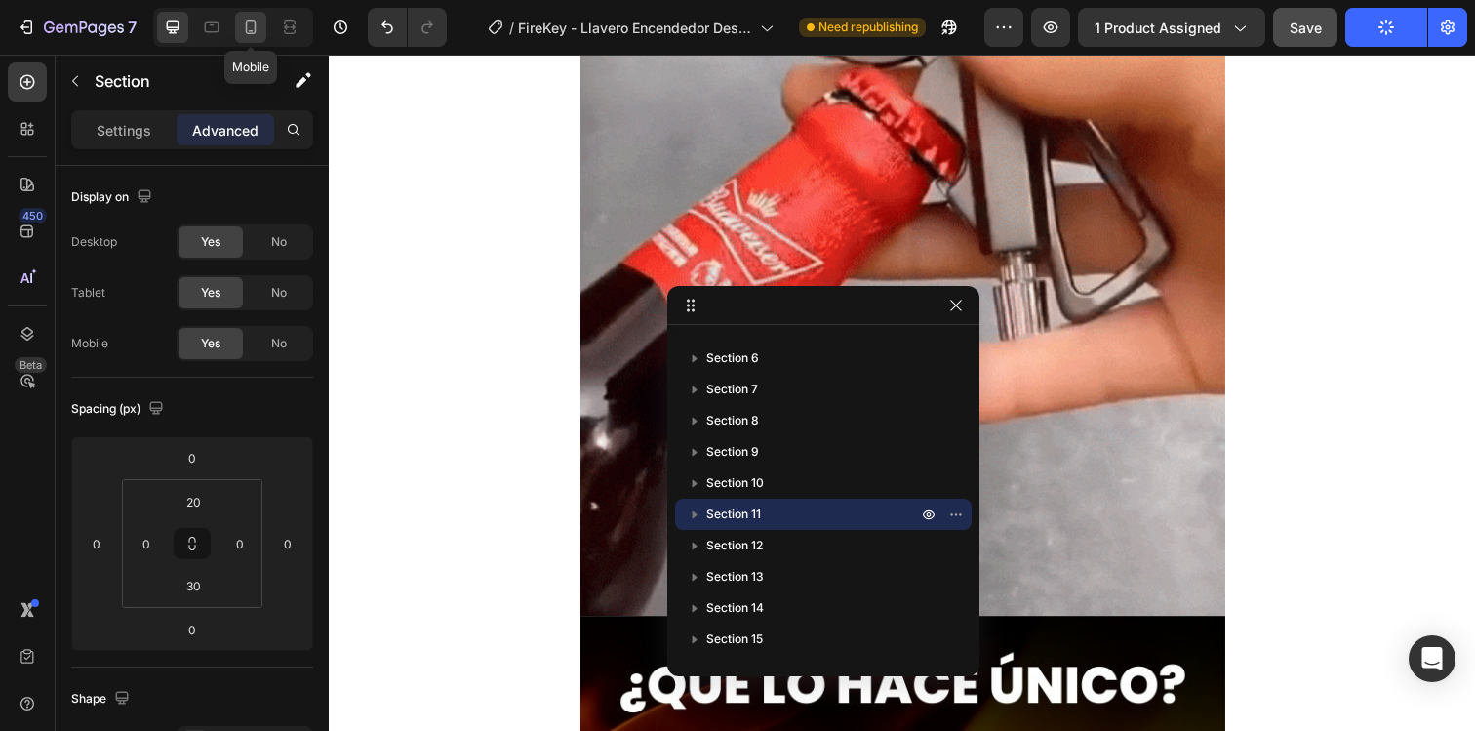
click at [250, 24] on icon at bounding box center [251, 28] width 20 height 20
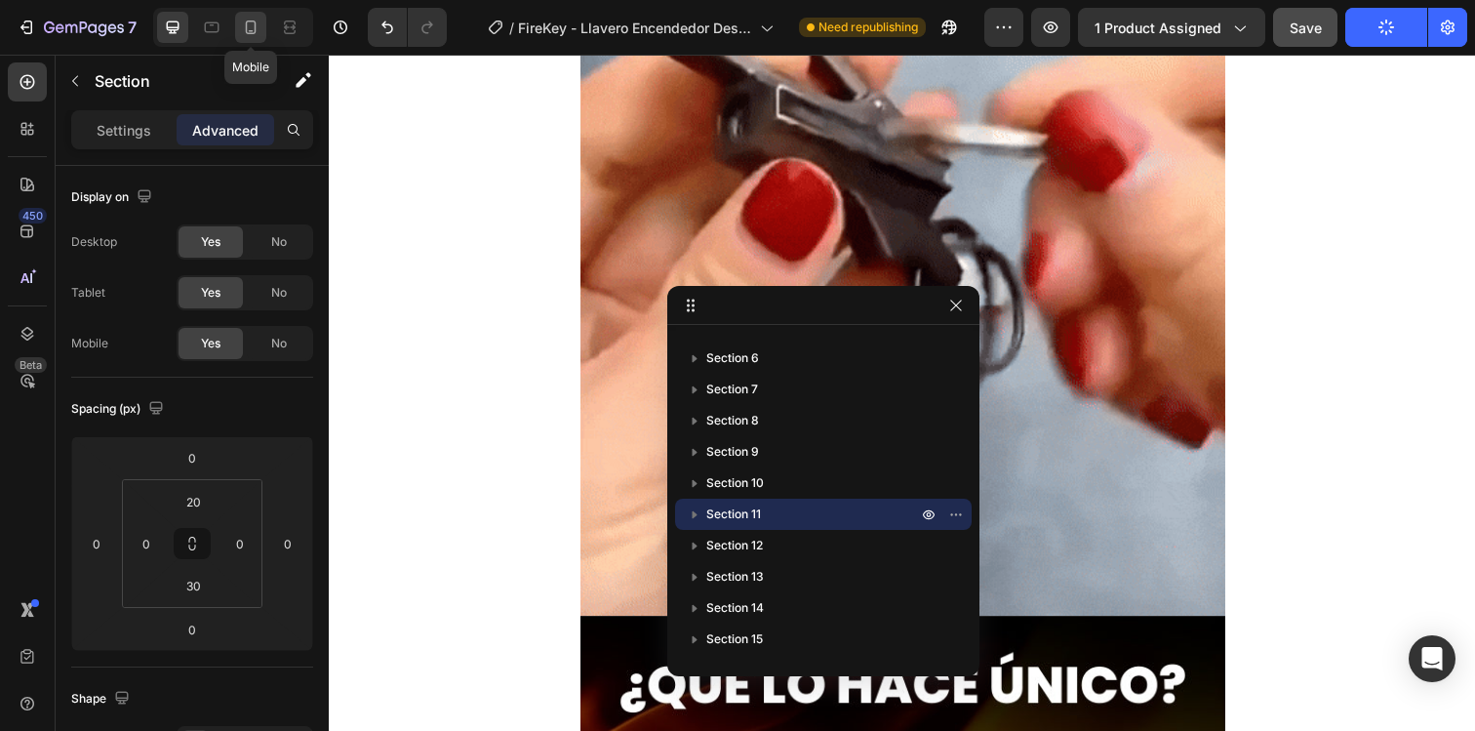
type input "10"
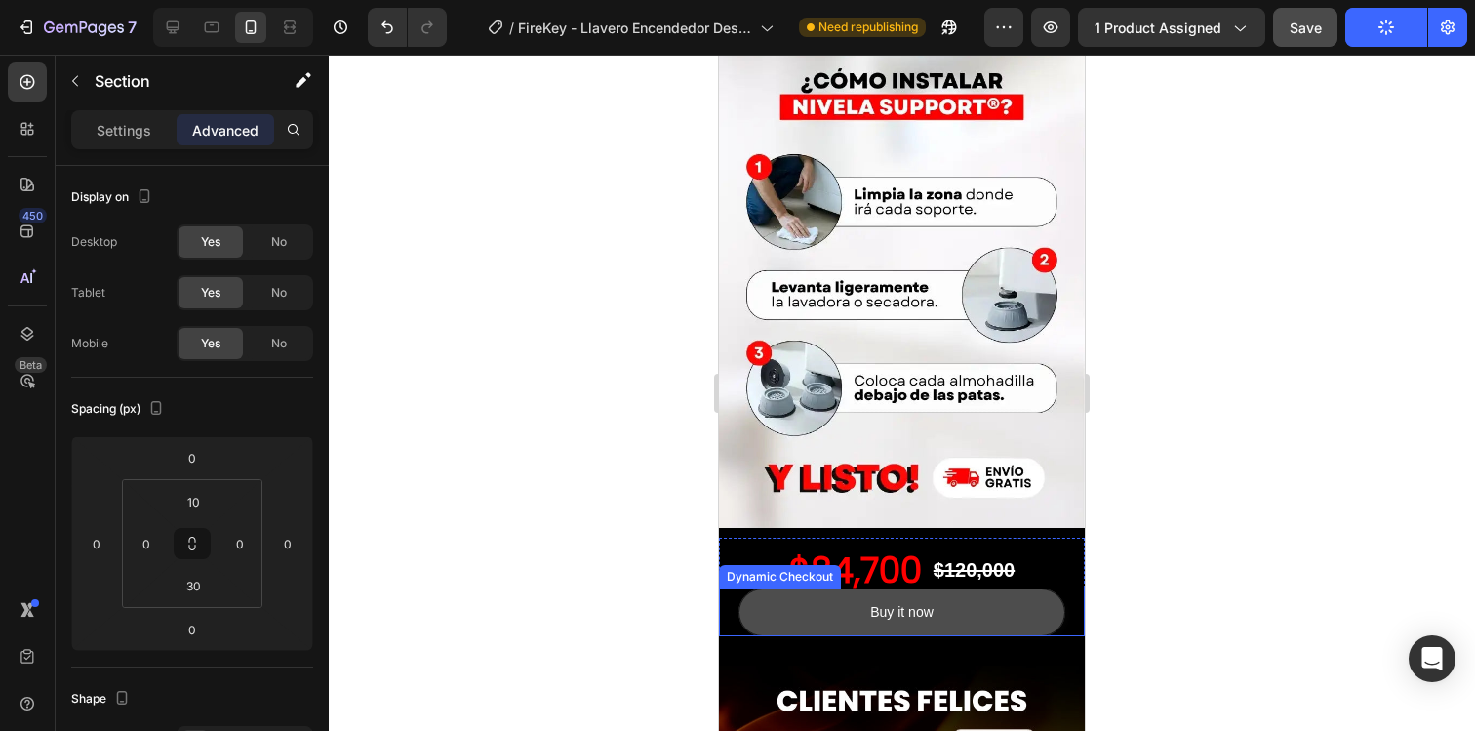
scroll to position [4912, 0]
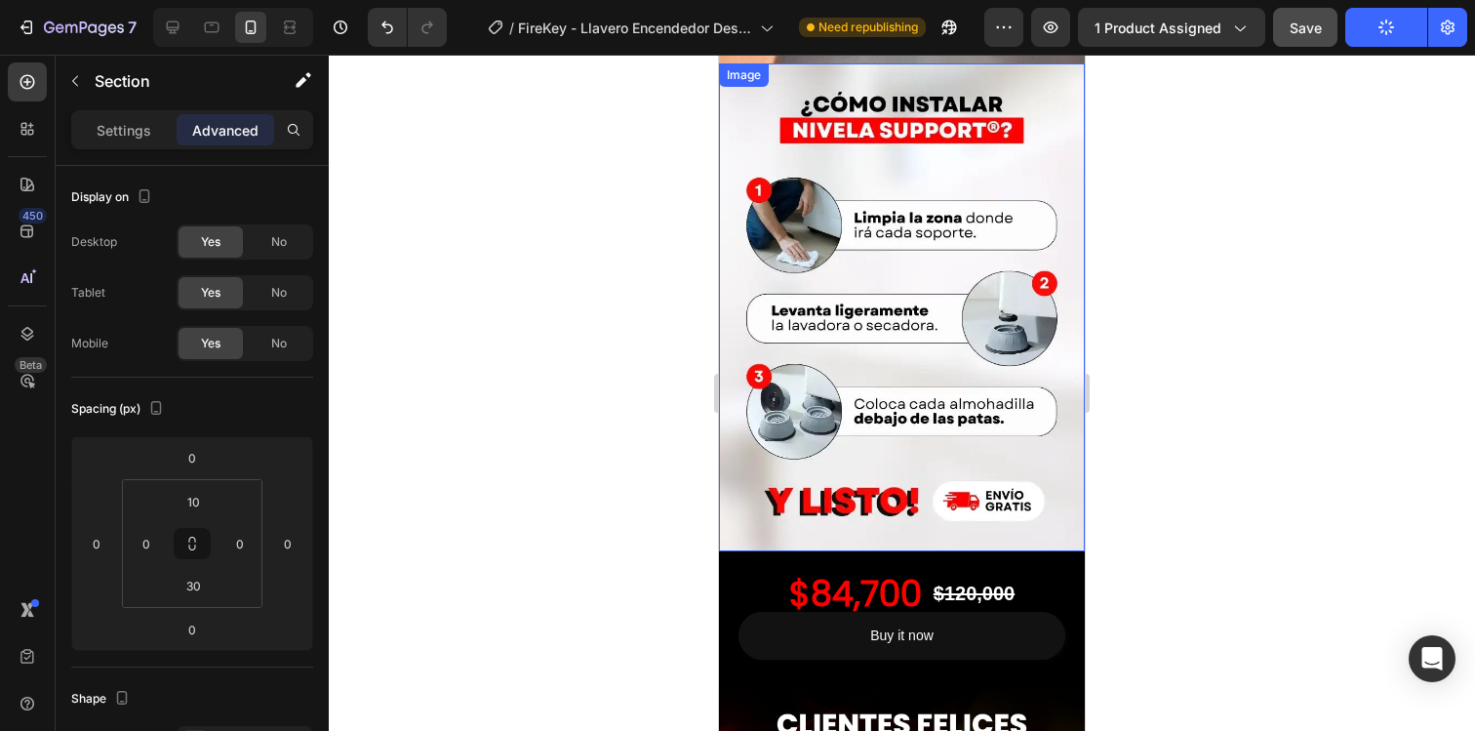
click at [855, 243] on img at bounding box center [902, 307] width 366 height 488
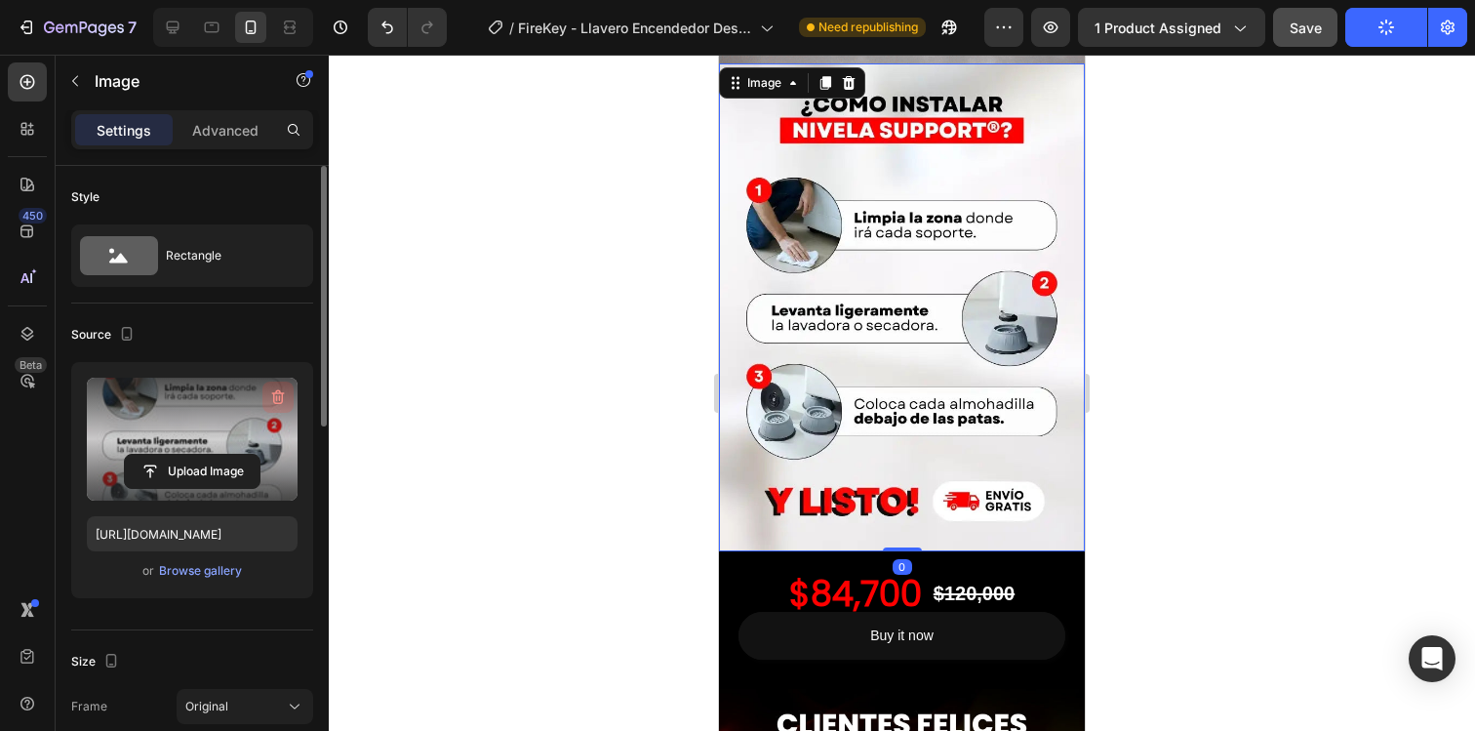
click at [278, 393] on icon "button" at bounding box center [278, 397] width 13 height 15
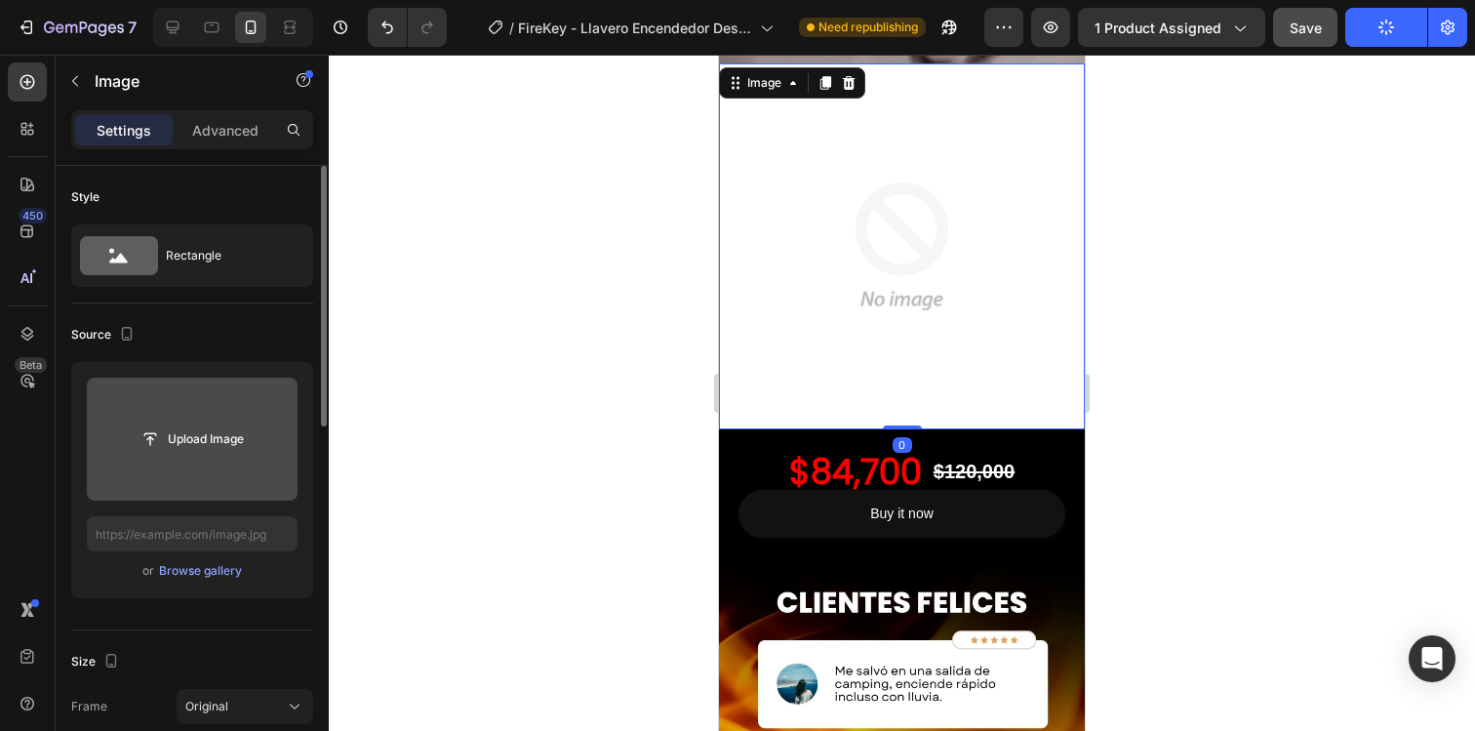
click at [234, 443] on input "file" at bounding box center [192, 438] width 135 height 33
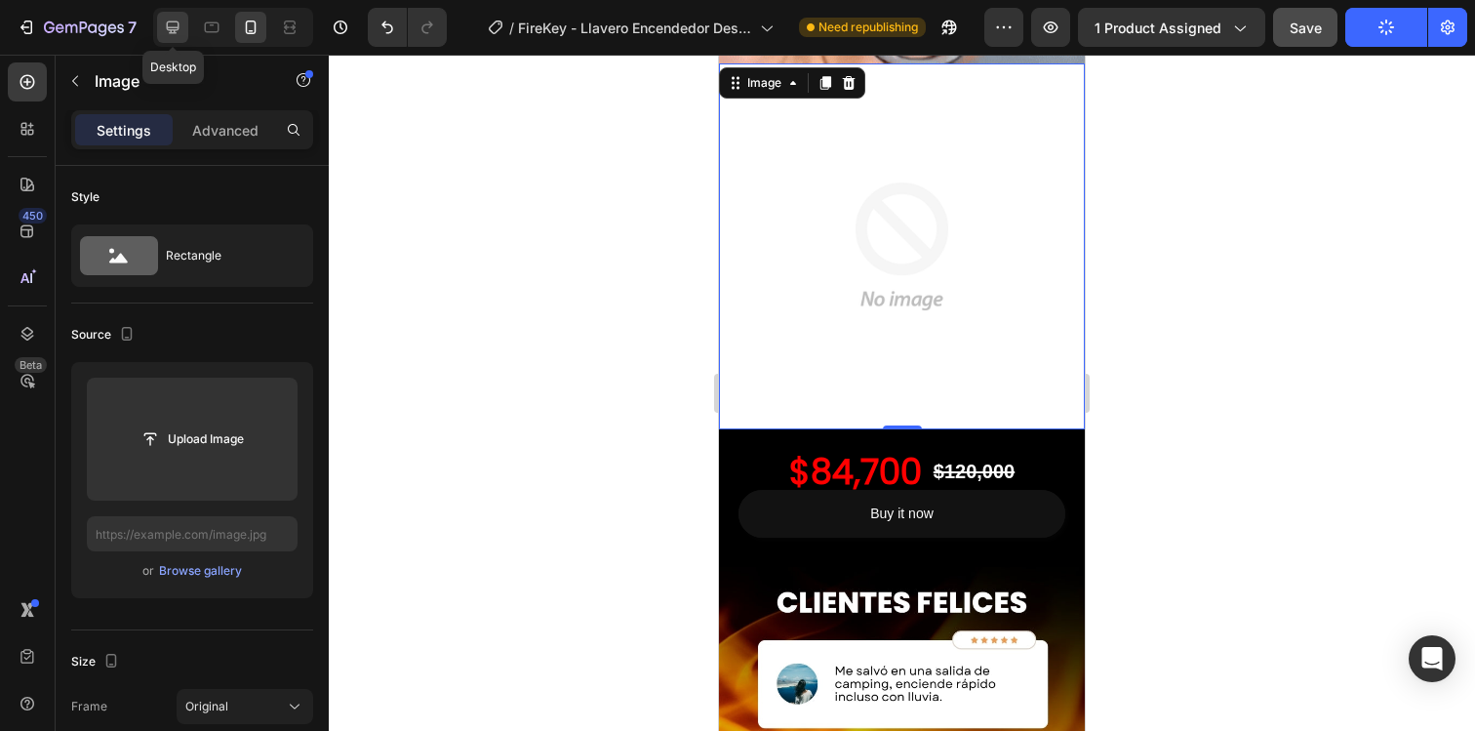
click at [166, 29] on icon at bounding box center [173, 28] width 20 height 20
type input "https://cdn.shopify.com/s/files/1/0740/8930/0025/files/gempages_579091085637190…"
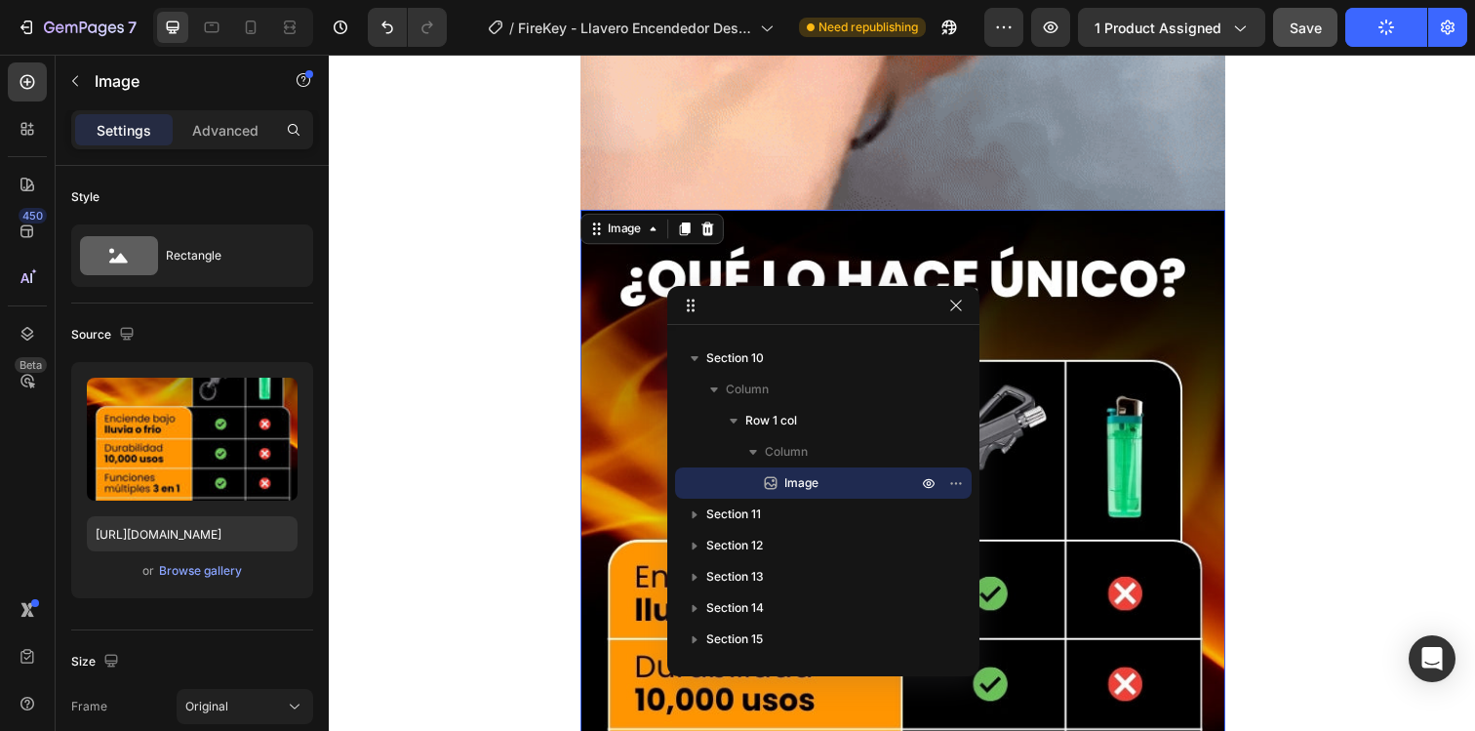
scroll to position [5250, 0]
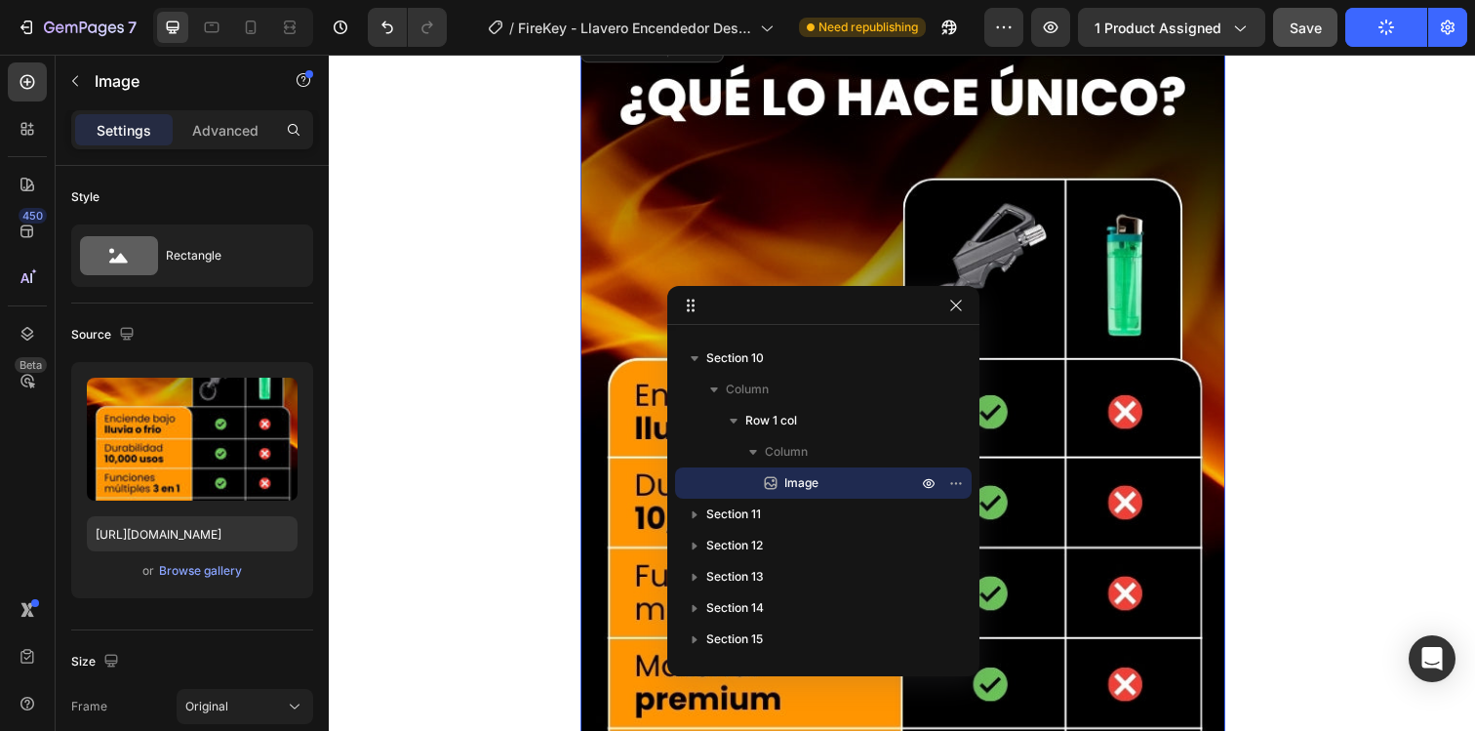
click at [608, 418] on img at bounding box center [914, 466] width 659 height 878
click at [239, 539] on input "https://cdn.shopify.com/s/files/1/0740/8930/0025/files/gempages_579091085637190…" at bounding box center [192, 533] width 211 height 35
click at [246, 22] on icon at bounding box center [251, 27] width 11 height 14
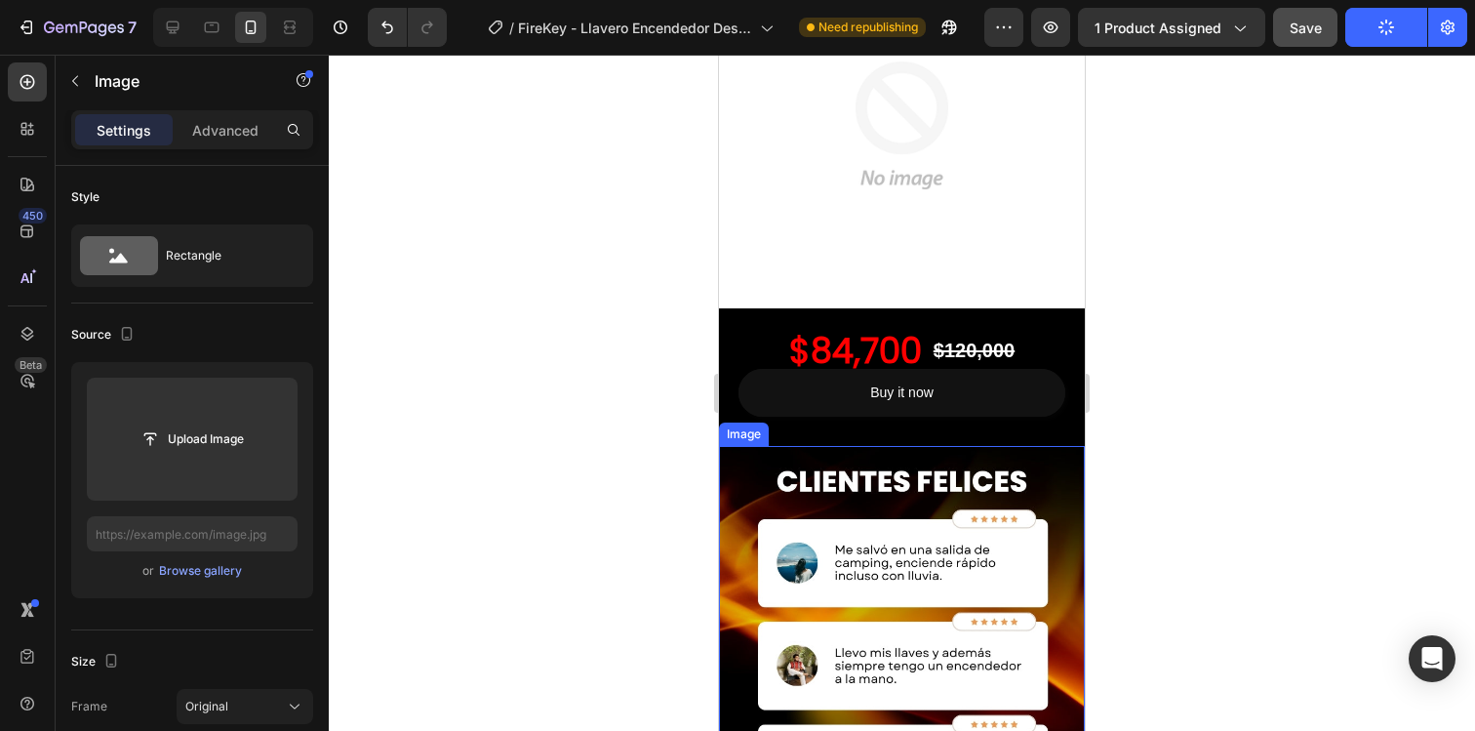
scroll to position [3693, 0]
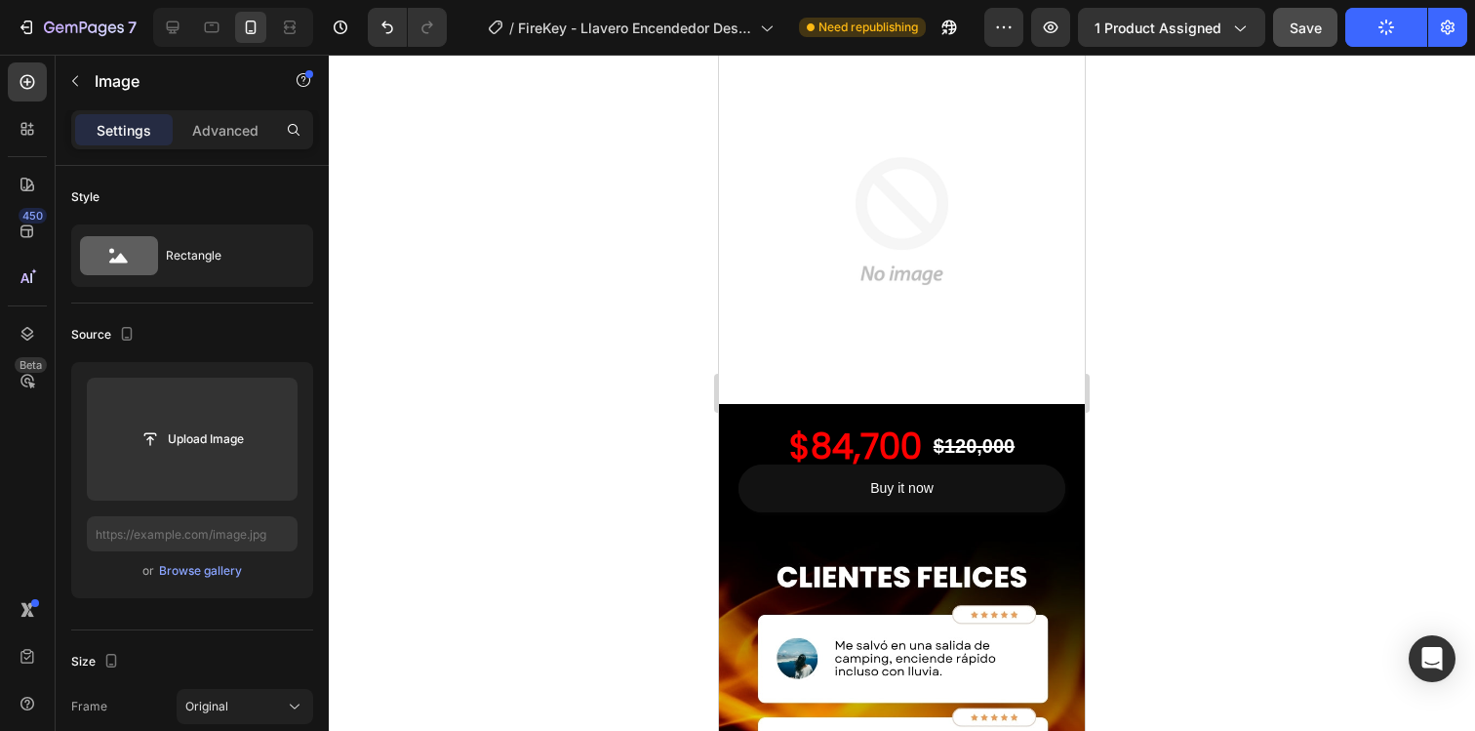
click at [807, 248] on img at bounding box center [902, 221] width 366 height 366
click at [203, 523] on input "text" at bounding box center [192, 533] width 211 height 35
paste input "https://cdn.shopify.com/s/files/1/0740/8930/0025/files/gempages_579091085637190…"
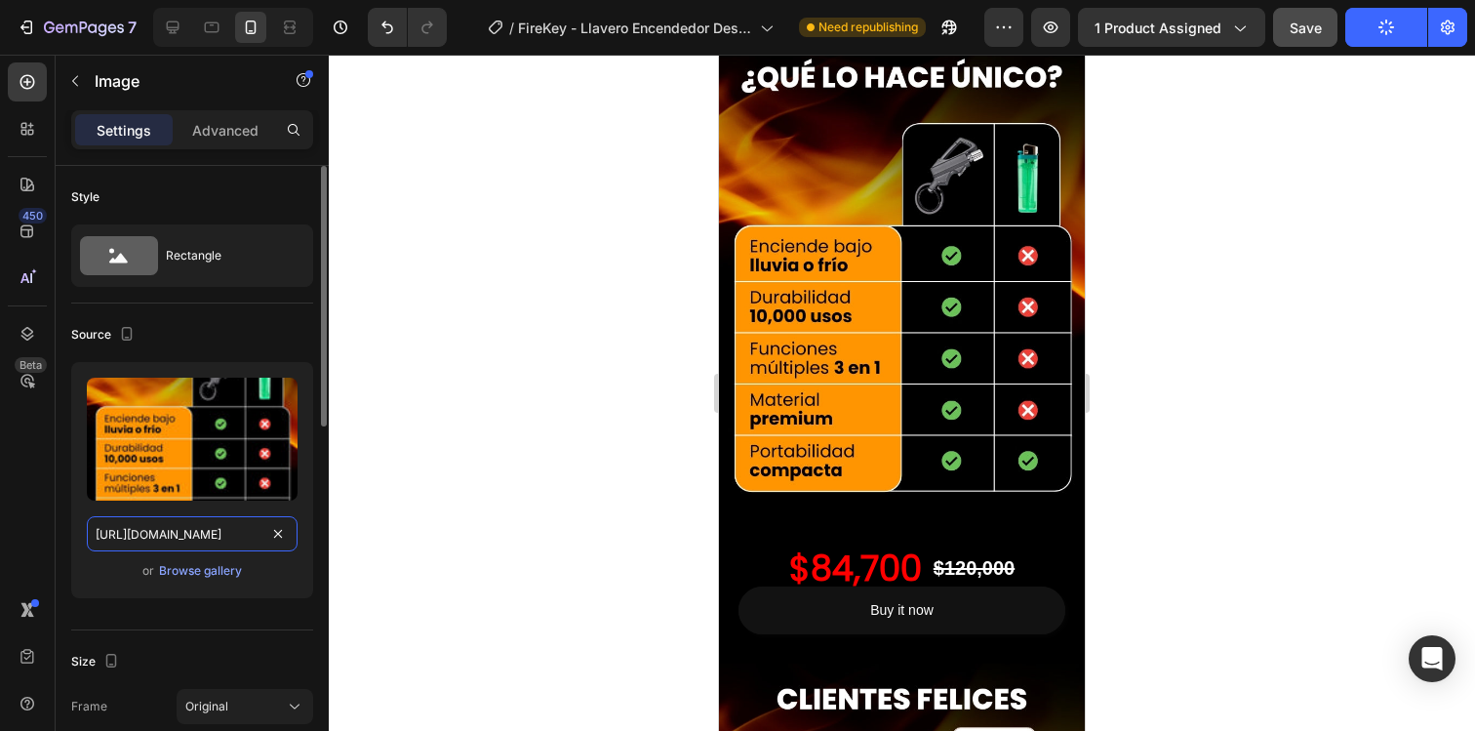
scroll to position [0, 597]
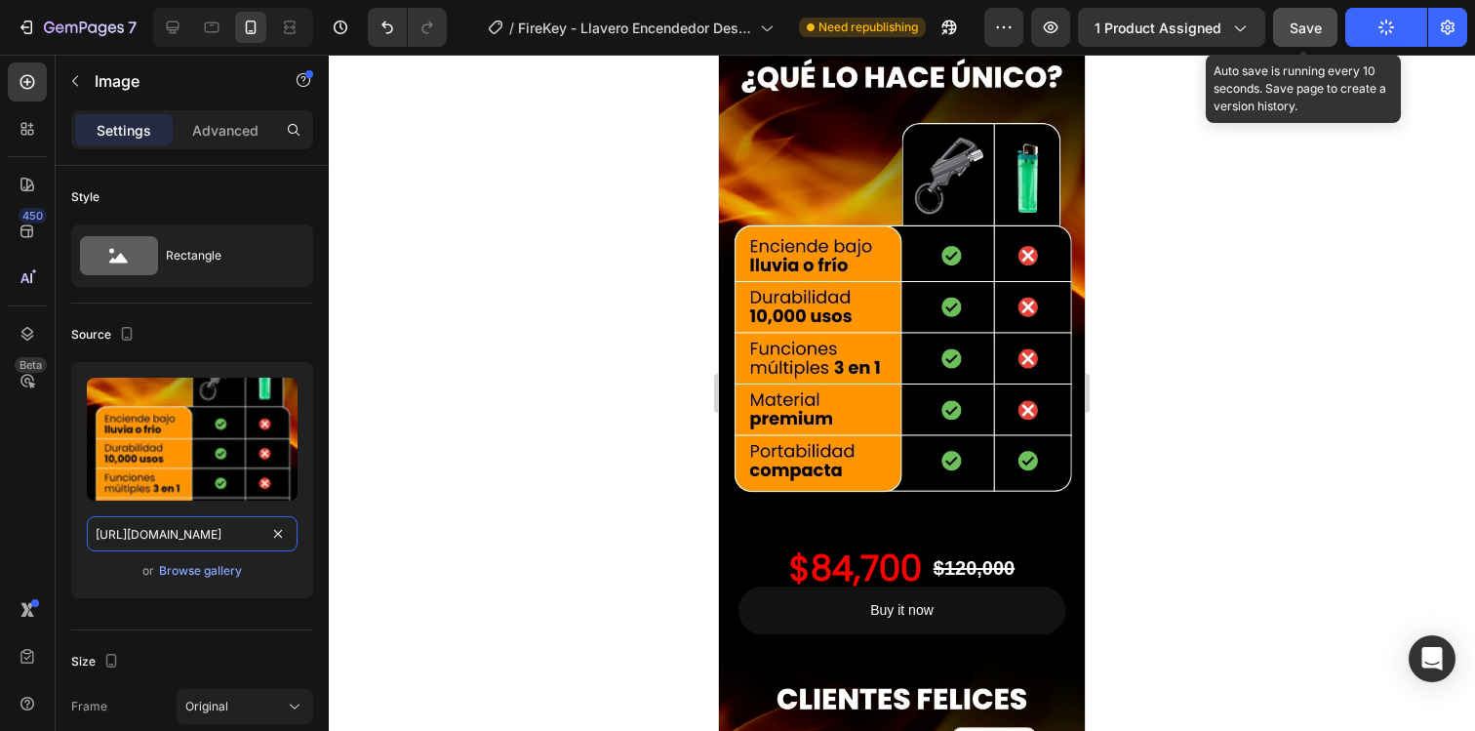
type input "https://cdn.shopify.com/s/files/1/0740/8930/0025/files/gempages_579091085637190…"
click at [1311, 31] on span "Save" at bounding box center [1306, 28] width 32 height 17
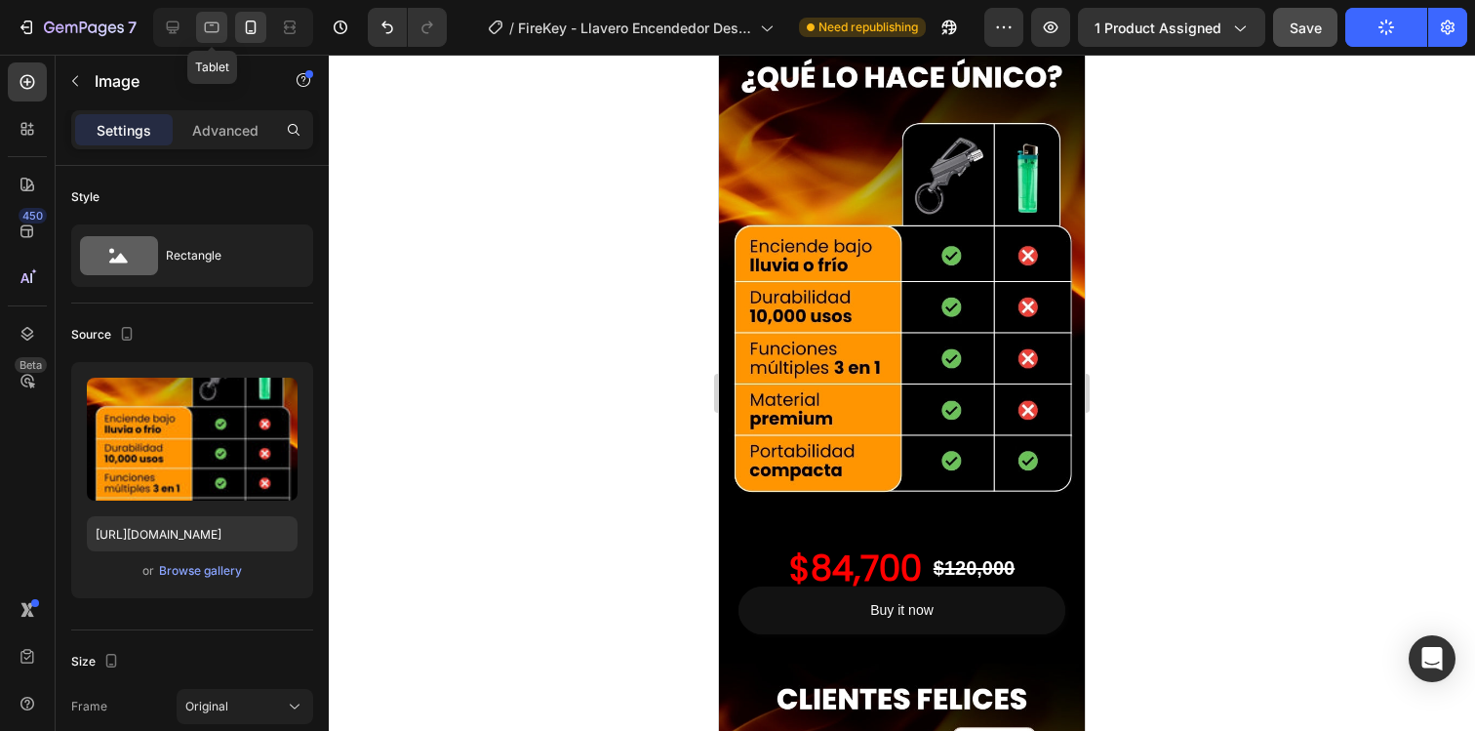
click at [221, 29] on icon at bounding box center [212, 28] width 20 height 20
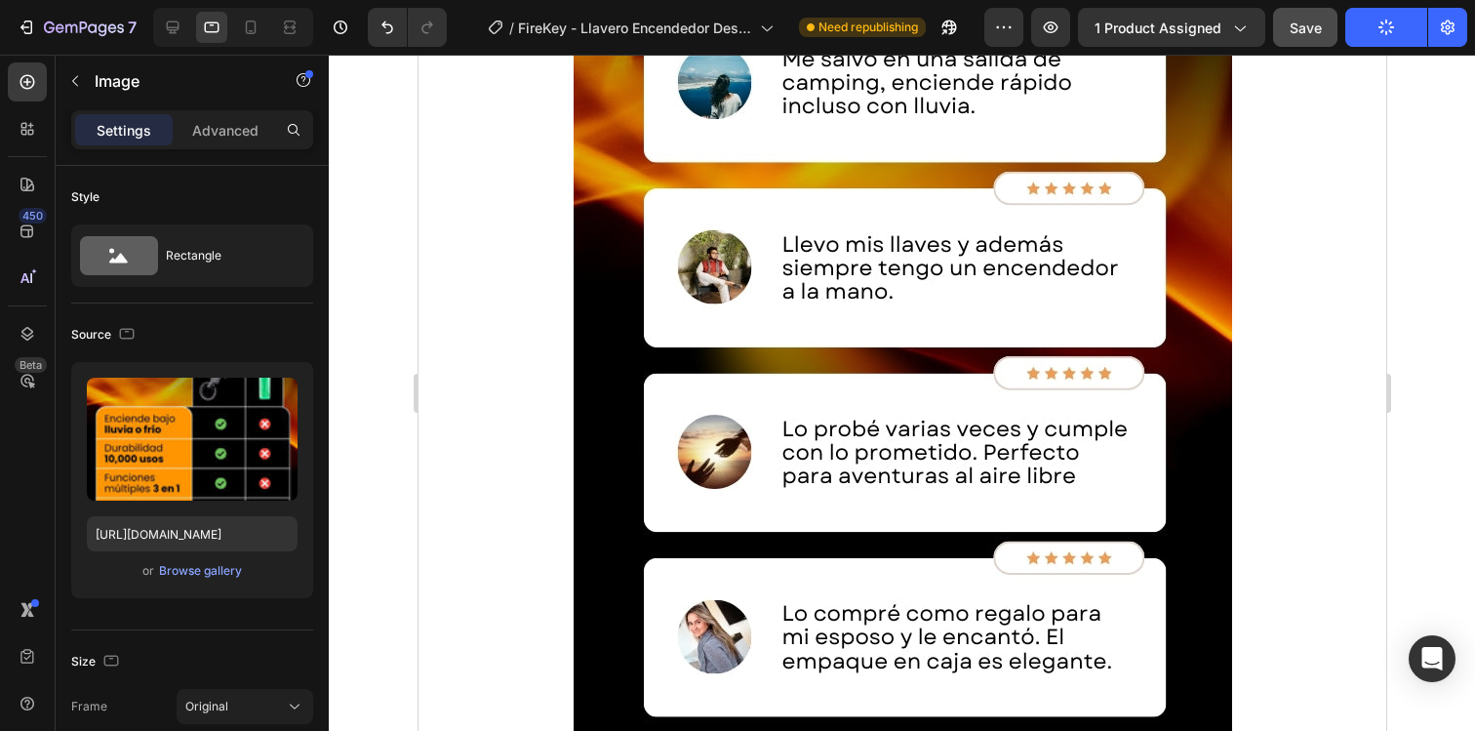
scroll to position [6839, 0]
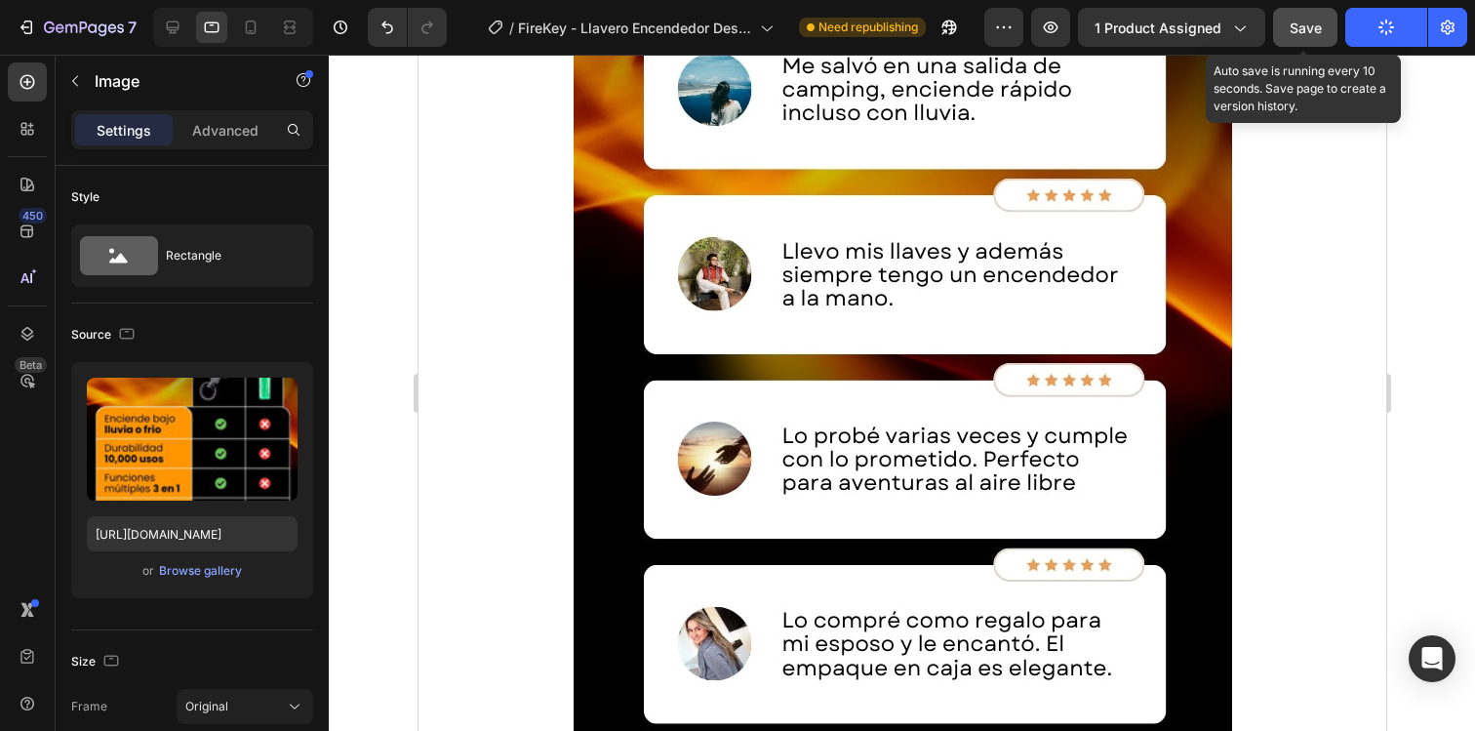
click at [1316, 28] on span "Save" at bounding box center [1306, 28] width 32 height 17
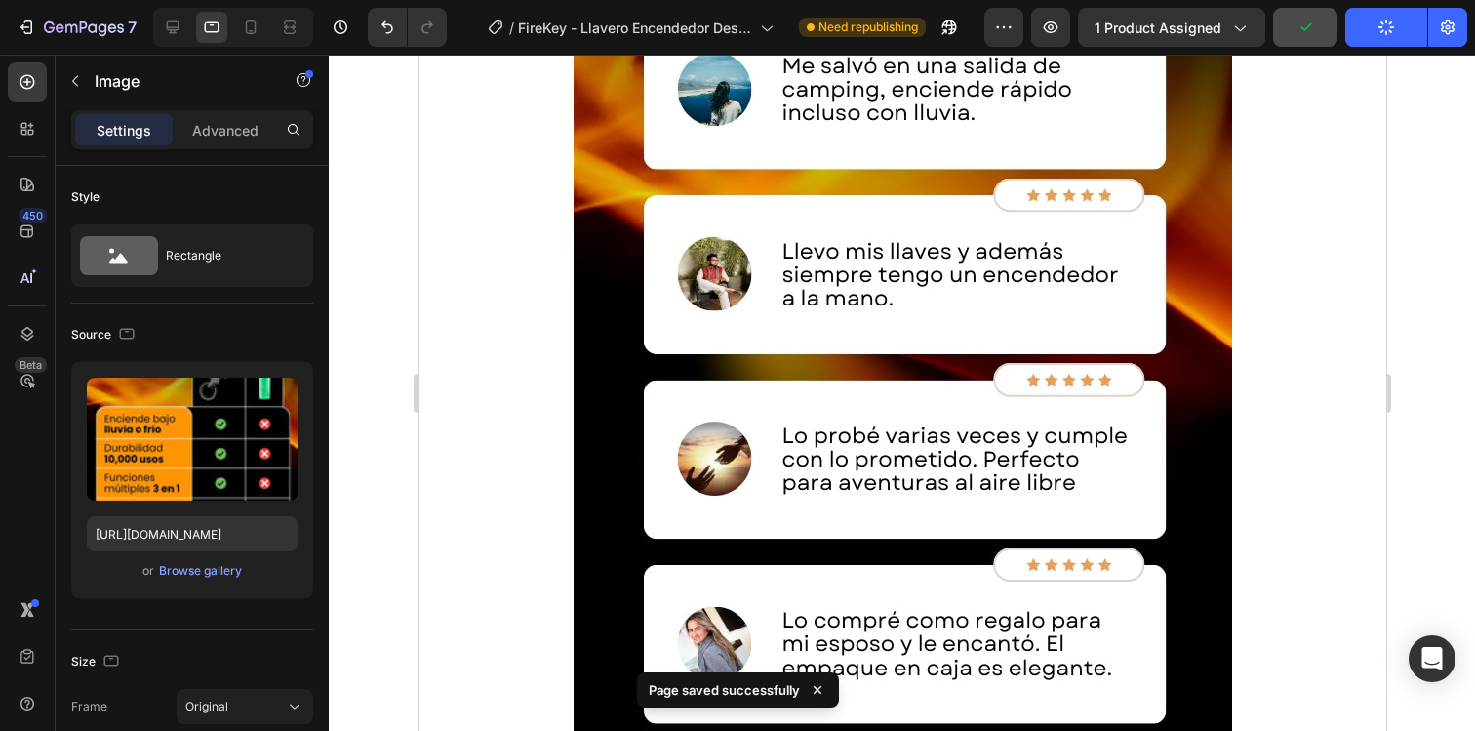
click at [1371, 28] on button "Publish" at bounding box center [1386, 27] width 82 height 39
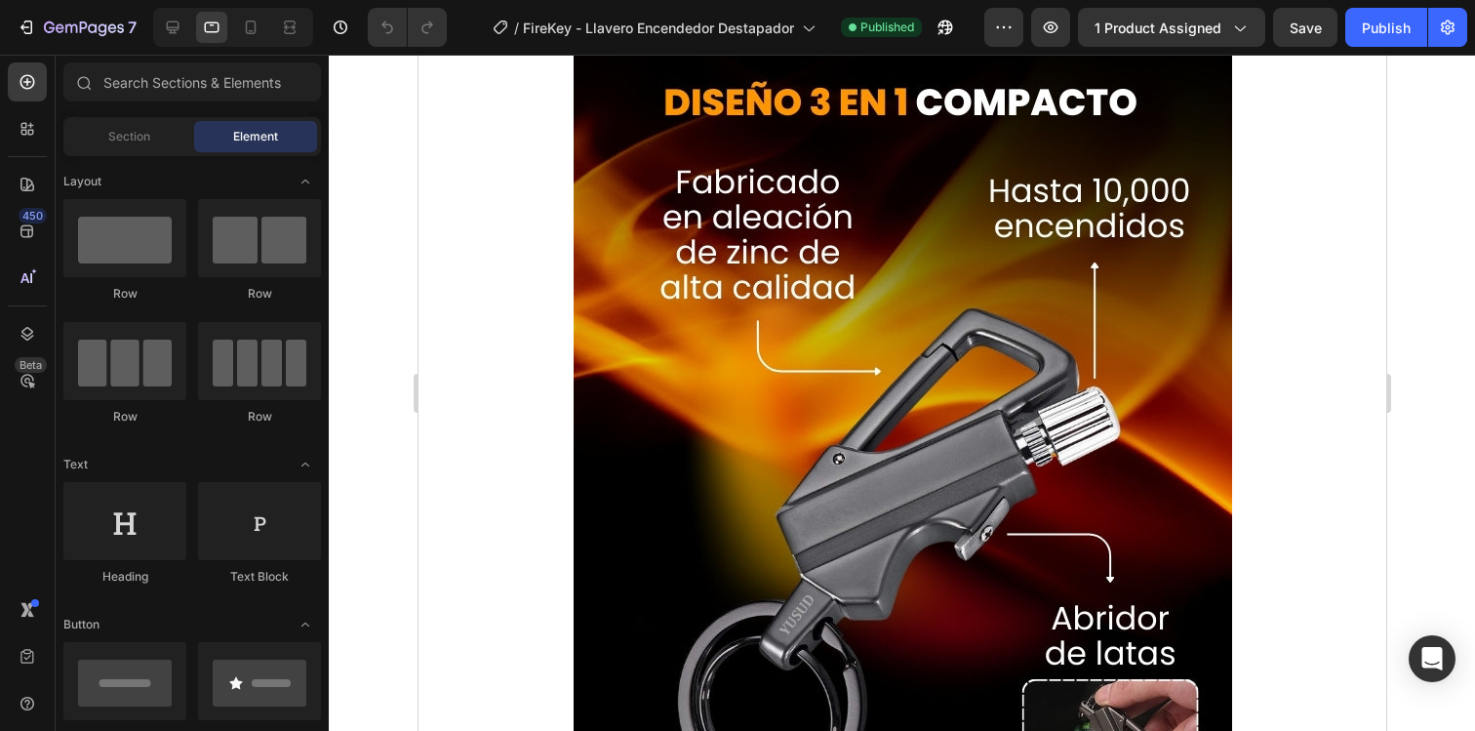
scroll to position [4155, 0]
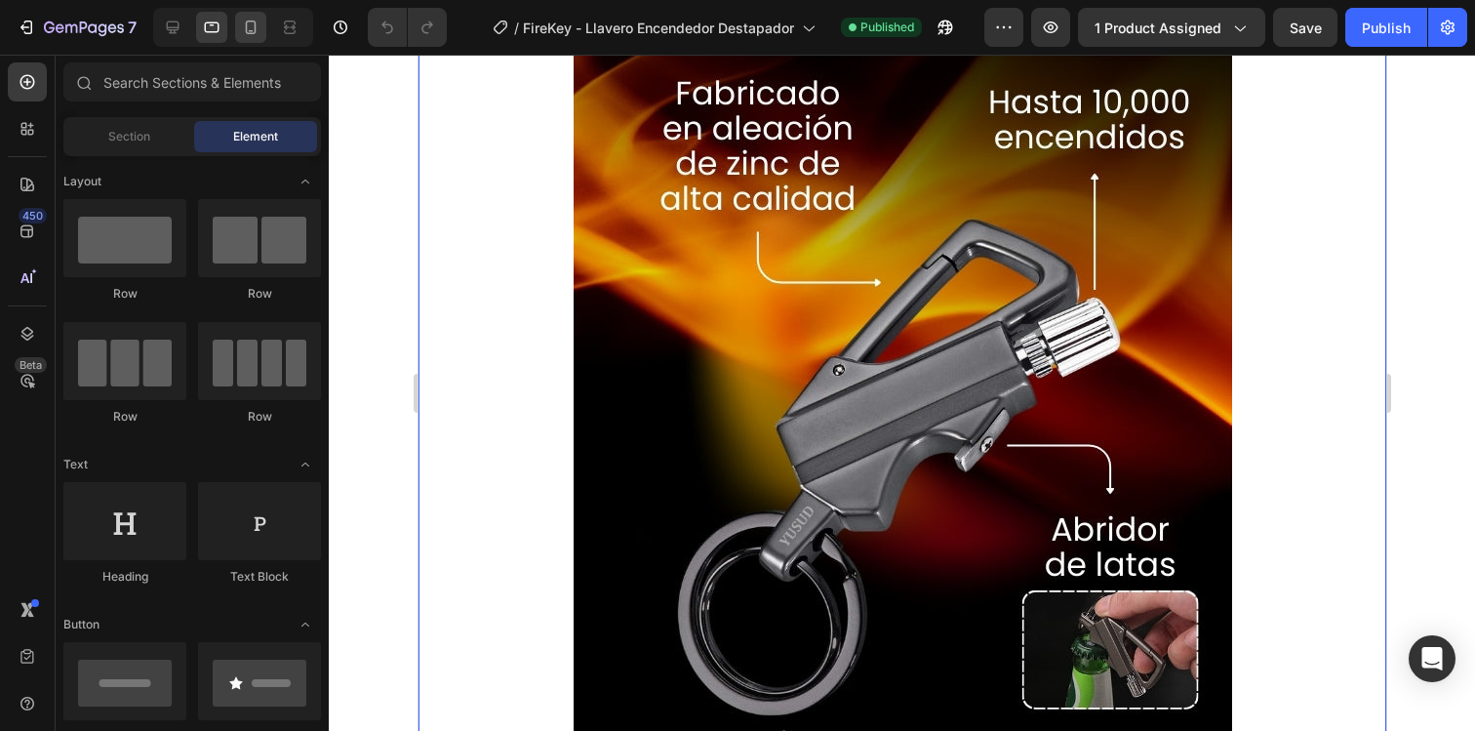
click at [257, 39] on div at bounding box center [250, 27] width 31 height 31
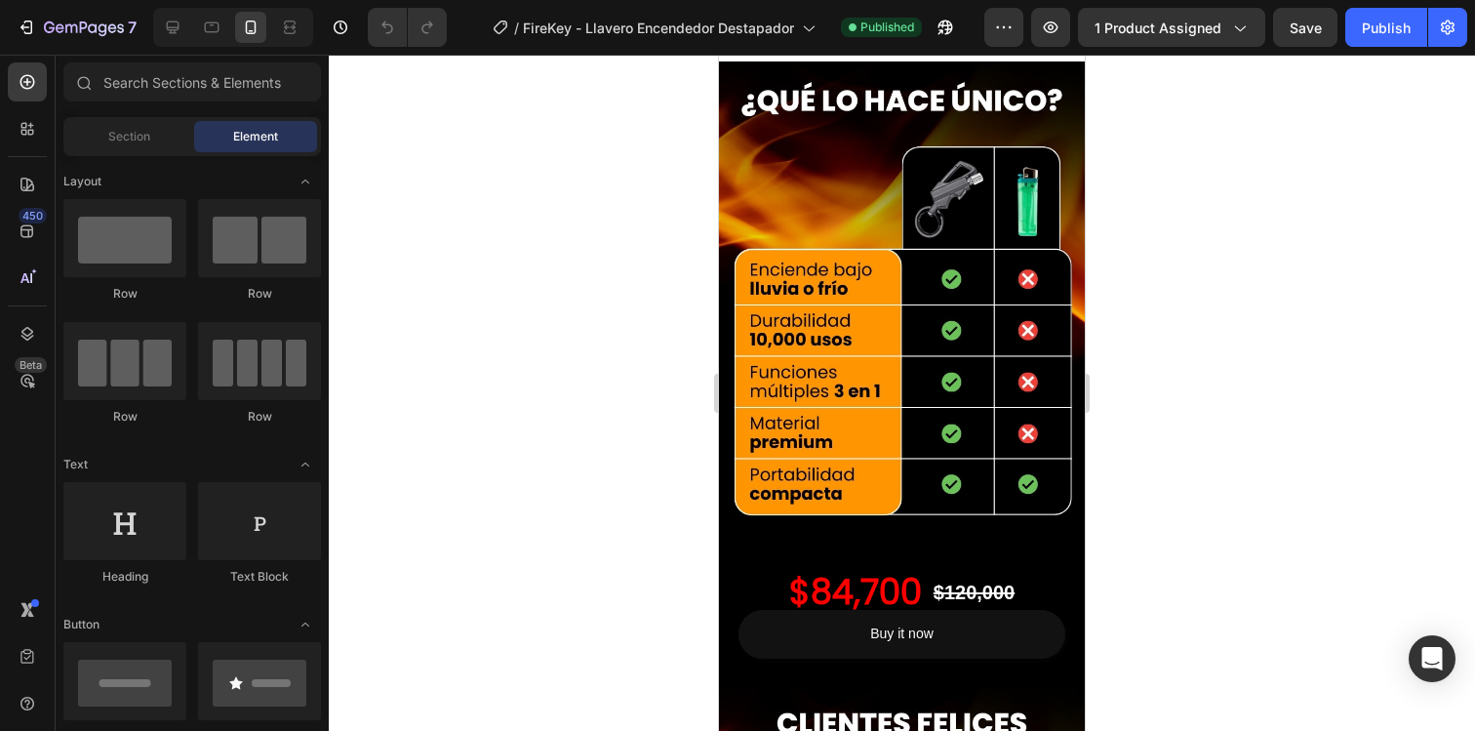
scroll to position [4740, 0]
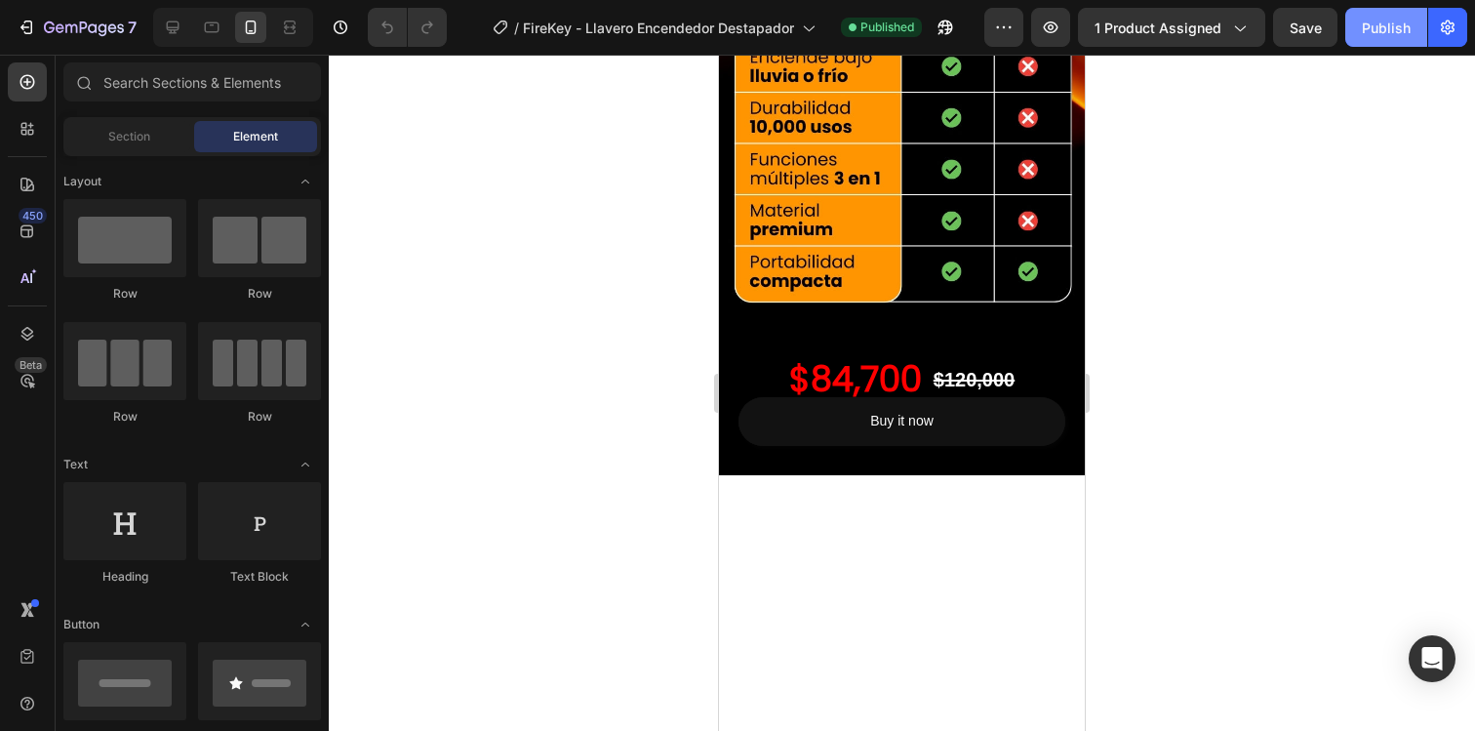
click at [1380, 21] on div "Publish" at bounding box center [1386, 28] width 49 height 20
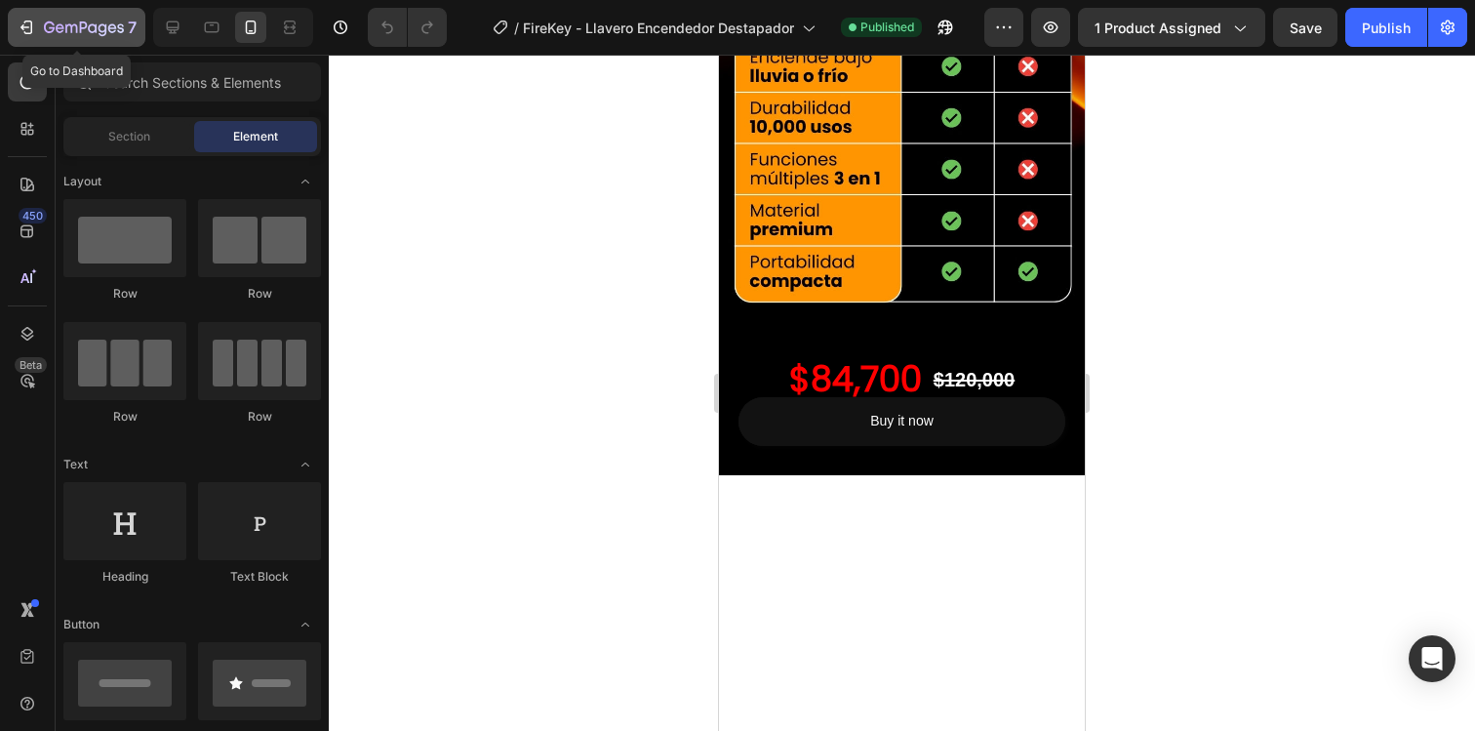
click at [56, 30] on icon "button" at bounding box center [60, 27] width 9 height 9
